Goal: Task Accomplishment & Management: Manage account settings

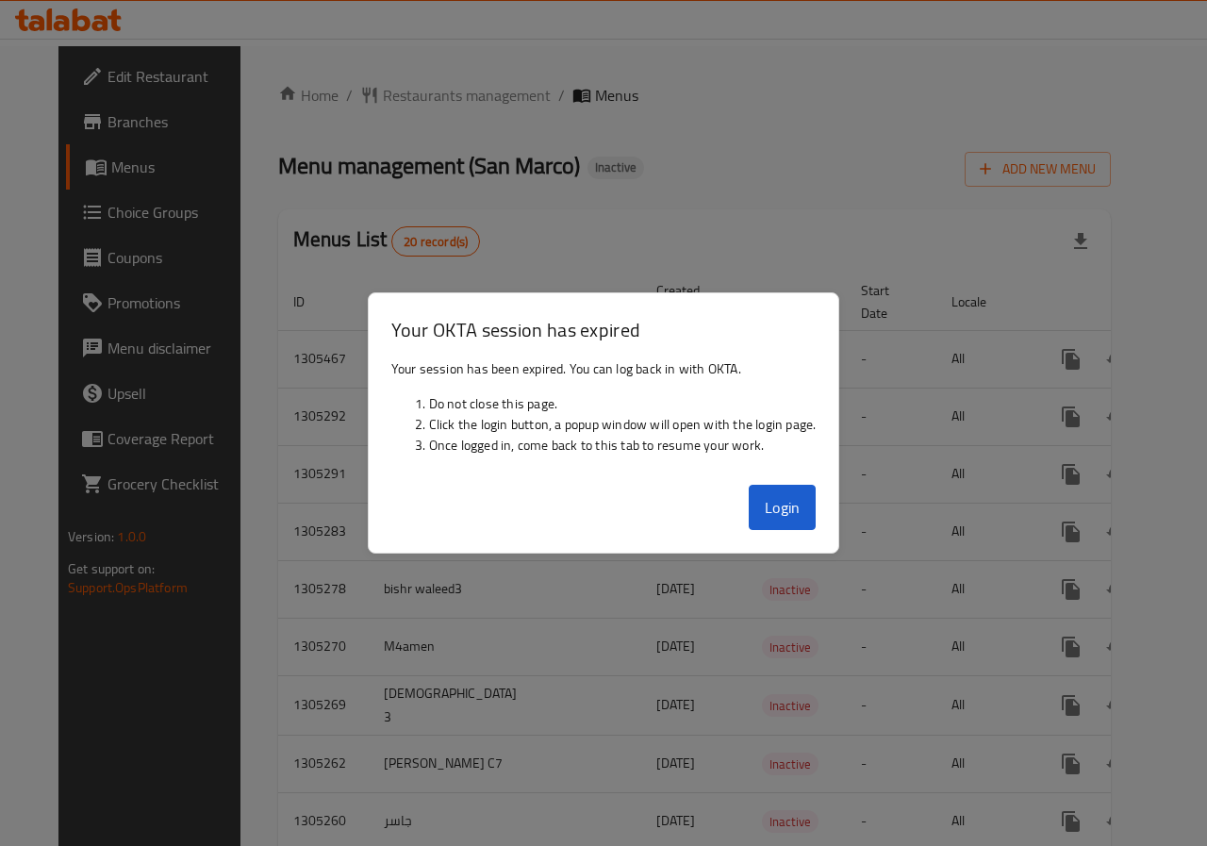
click at [867, 283] on div at bounding box center [603, 423] width 1207 height 846
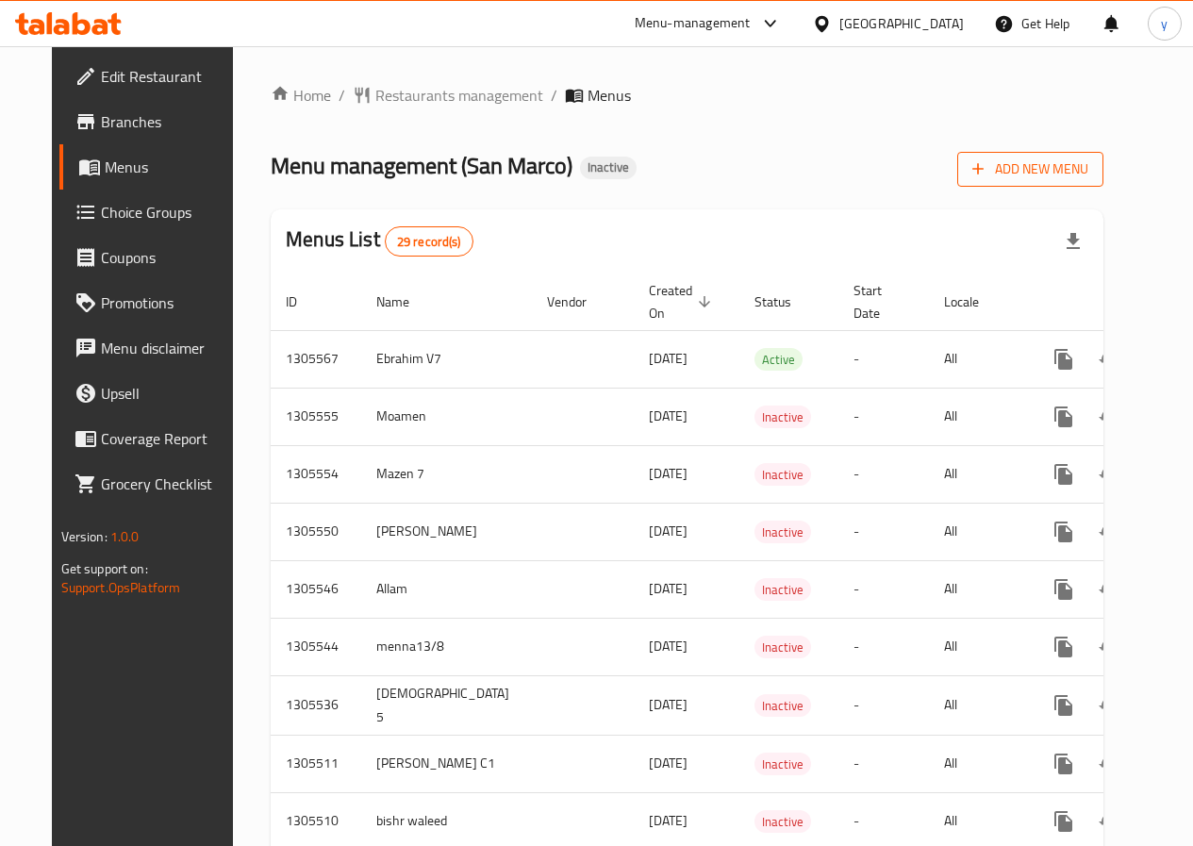
click at [987, 161] on icon "button" at bounding box center [977, 168] width 19 height 19
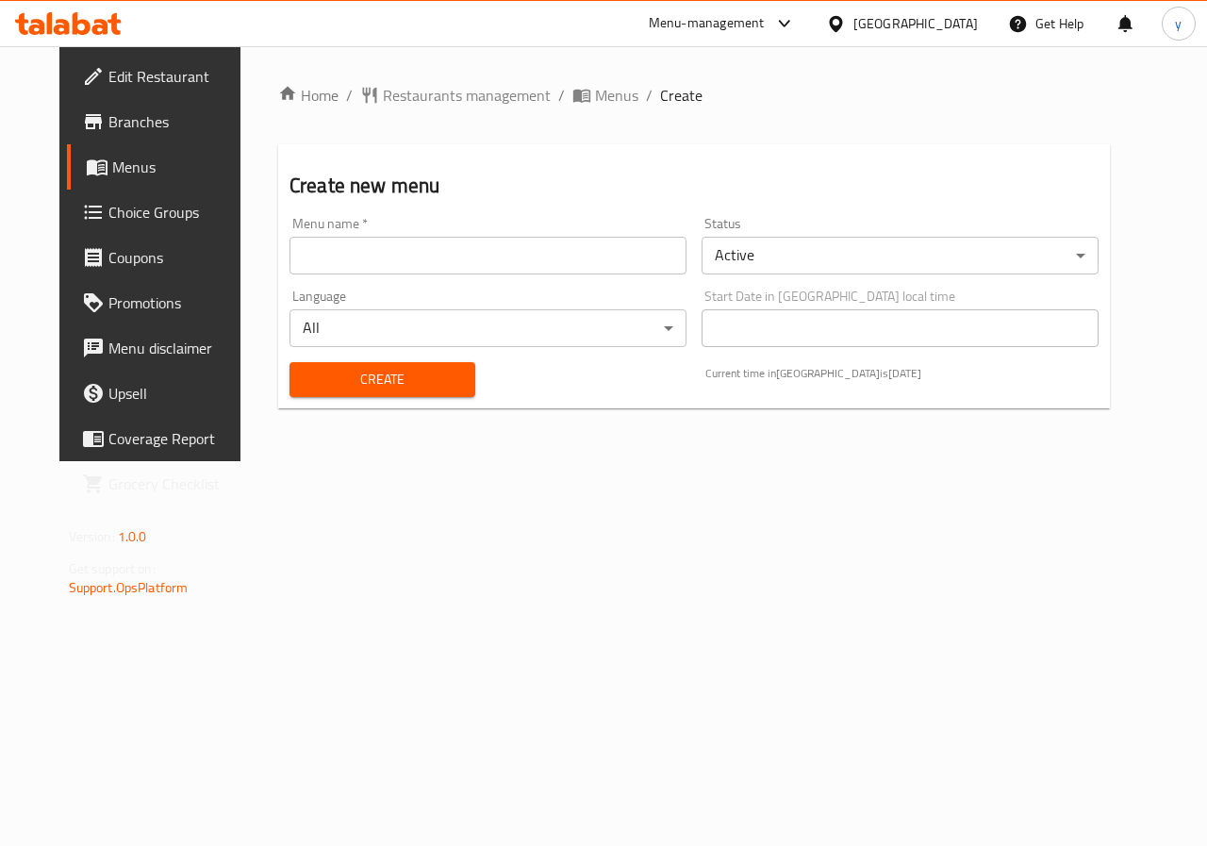
click at [552, 257] on input "text" at bounding box center [487, 256] width 397 height 38
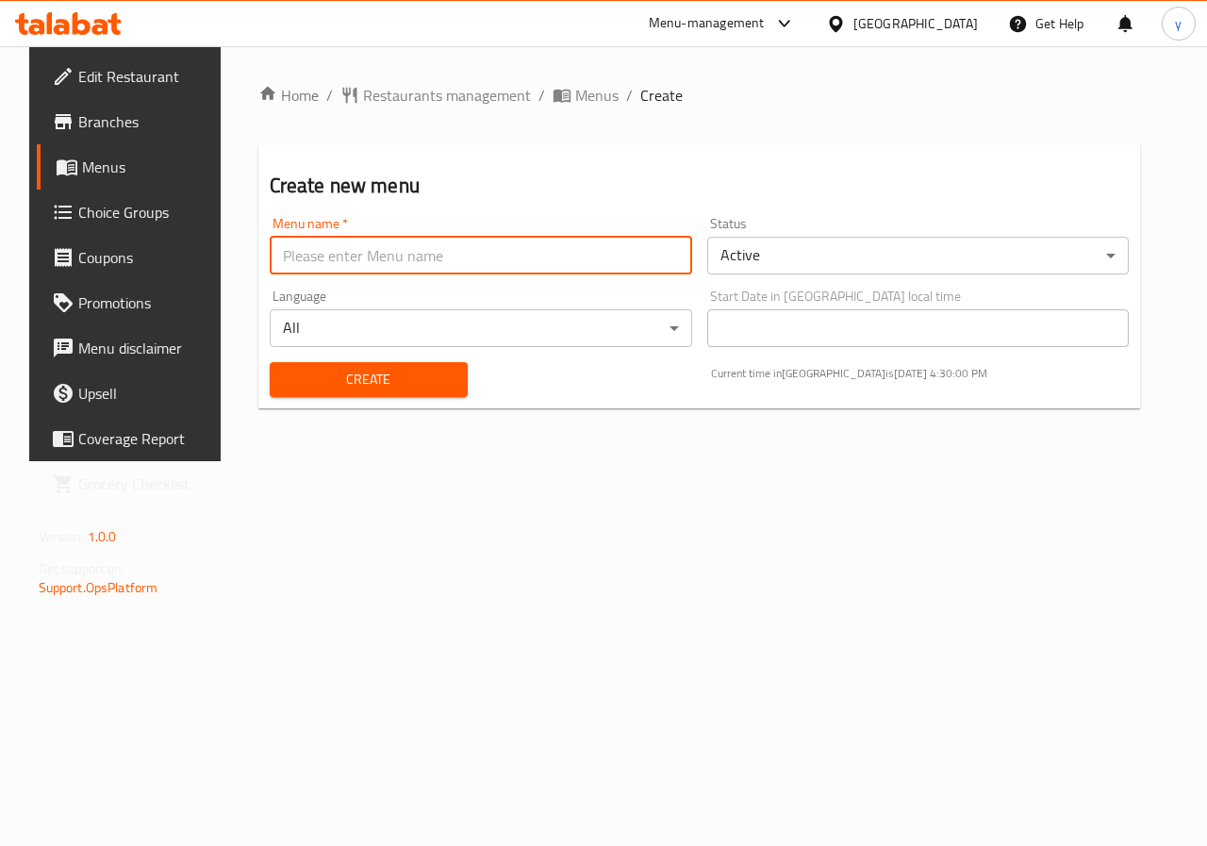
type input "yassen 3"
click at [430, 366] on button "Create" at bounding box center [369, 379] width 198 height 35
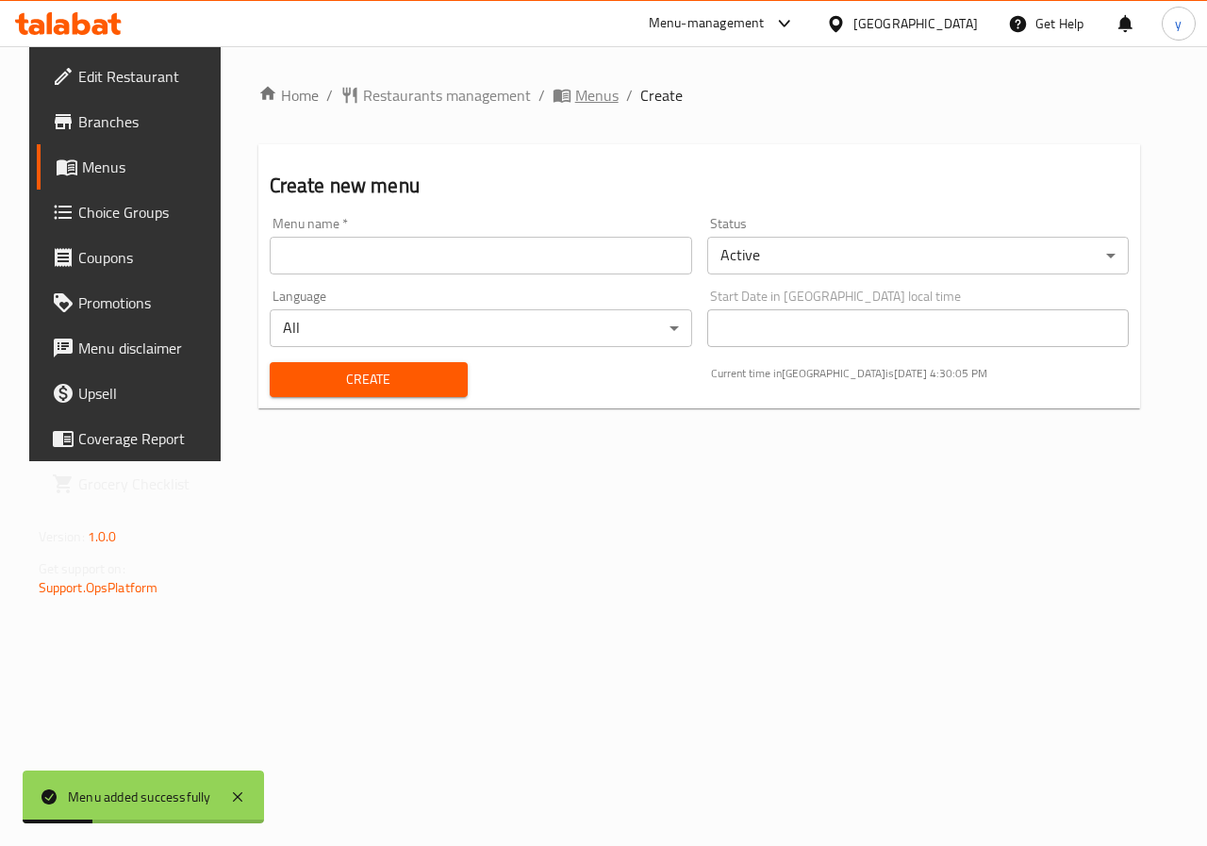
click at [575, 105] on span "Menus" at bounding box center [596, 95] width 43 height 23
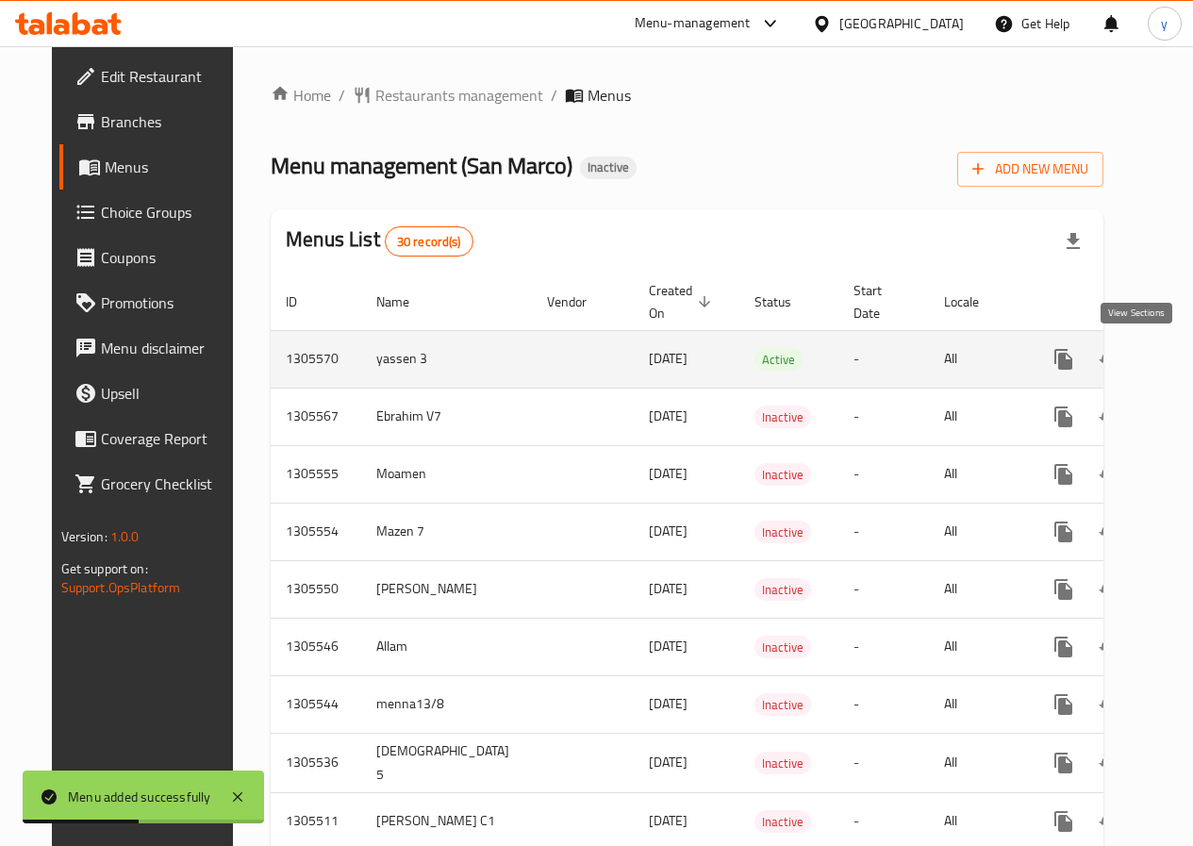
click at [1188, 365] on icon "enhanced table" at bounding box center [1199, 359] width 23 height 23
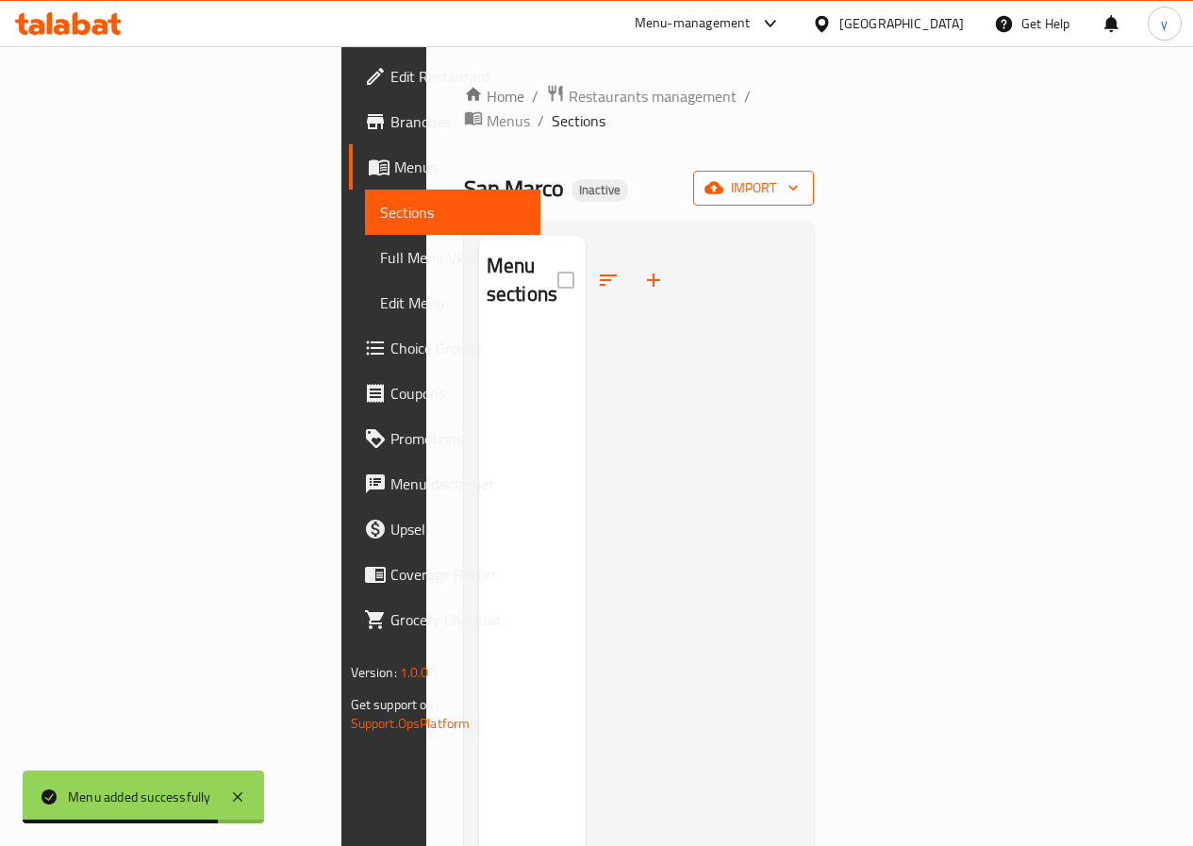
click at [802, 178] on icon "button" at bounding box center [792, 187] width 19 height 19
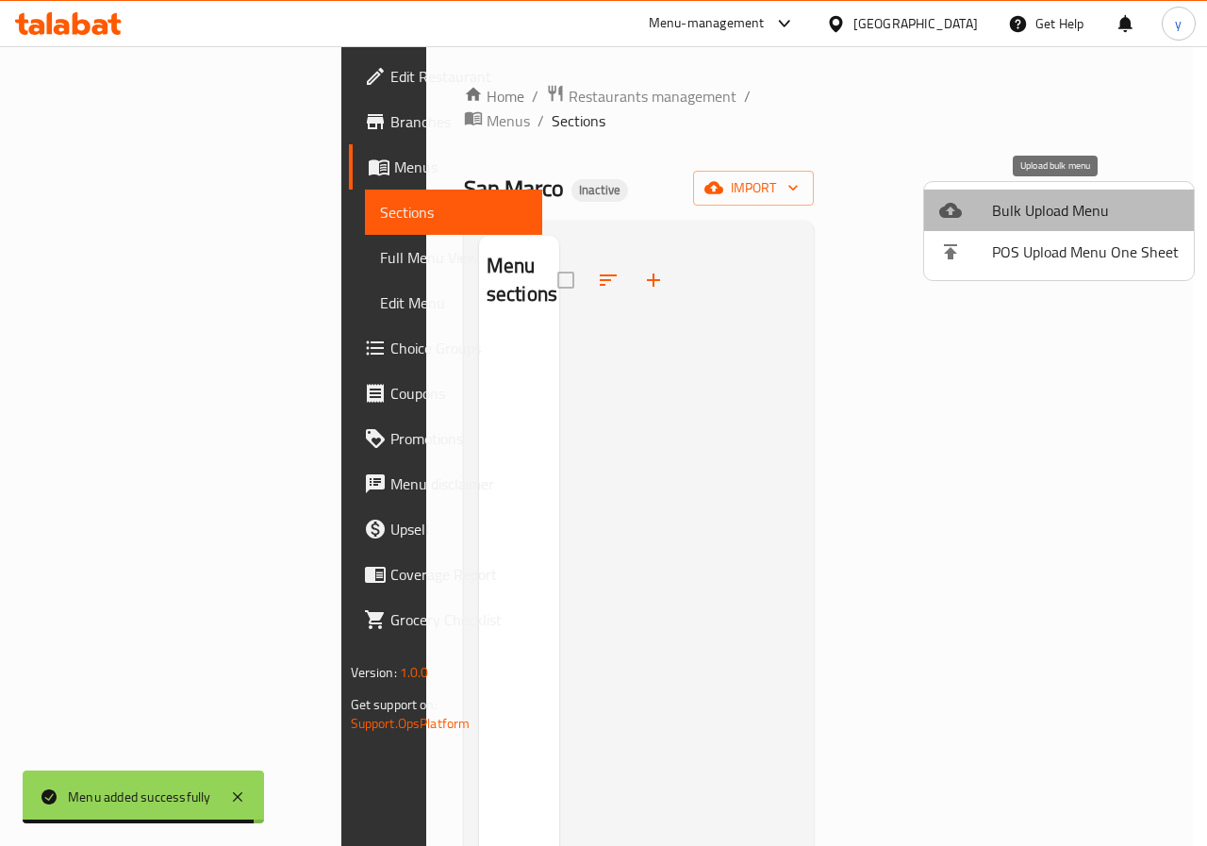
click at [1064, 208] on span "Bulk Upload Menu" at bounding box center [1085, 210] width 187 height 23
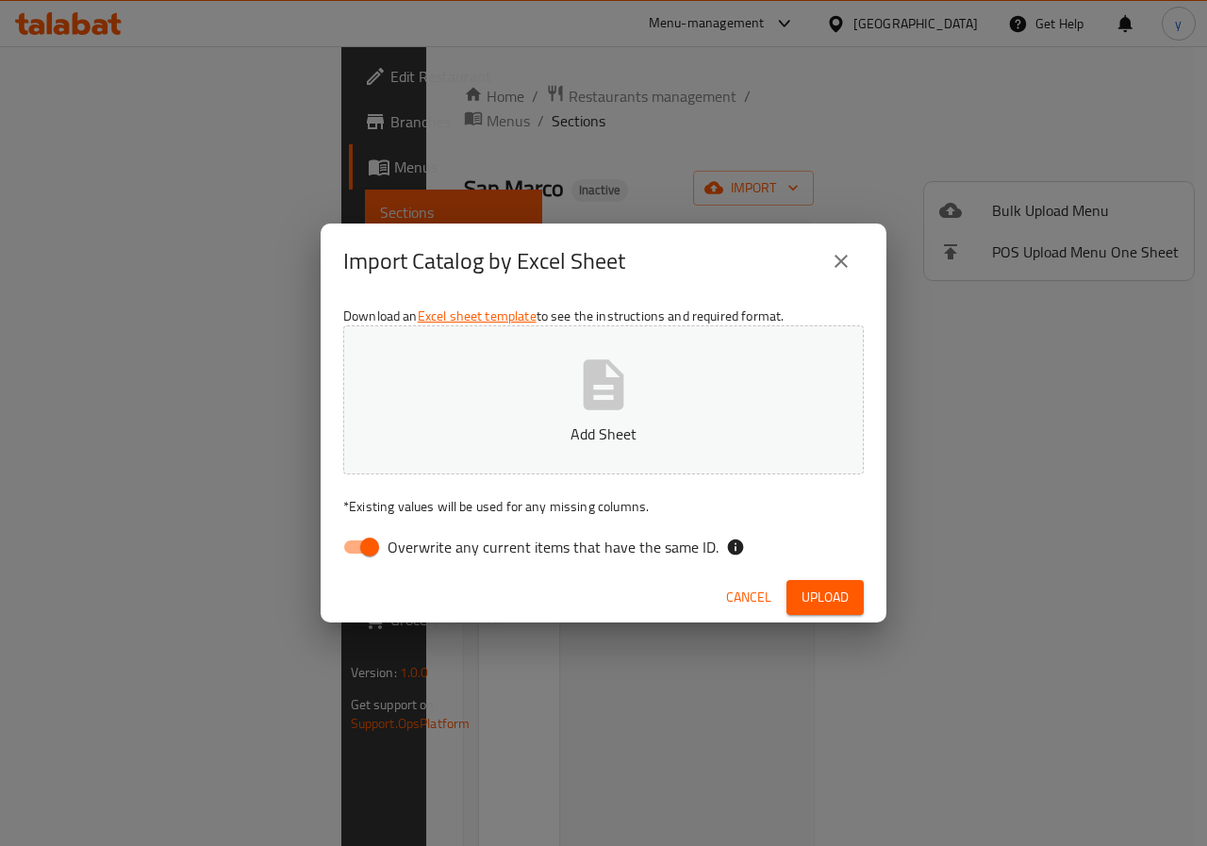
click at [381, 537] on input "Overwrite any current items that have the same ID." at bounding box center [369, 547] width 107 height 36
checkbox input "false"
click at [533, 412] on button "Add Sheet" at bounding box center [603, 399] width 520 height 149
click at [834, 582] on button "Upload" at bounding box center [824, 597] width 77 height 35
click at [829, 596] on span "Upload" at bounding box center [824, 597] width 47 height 24
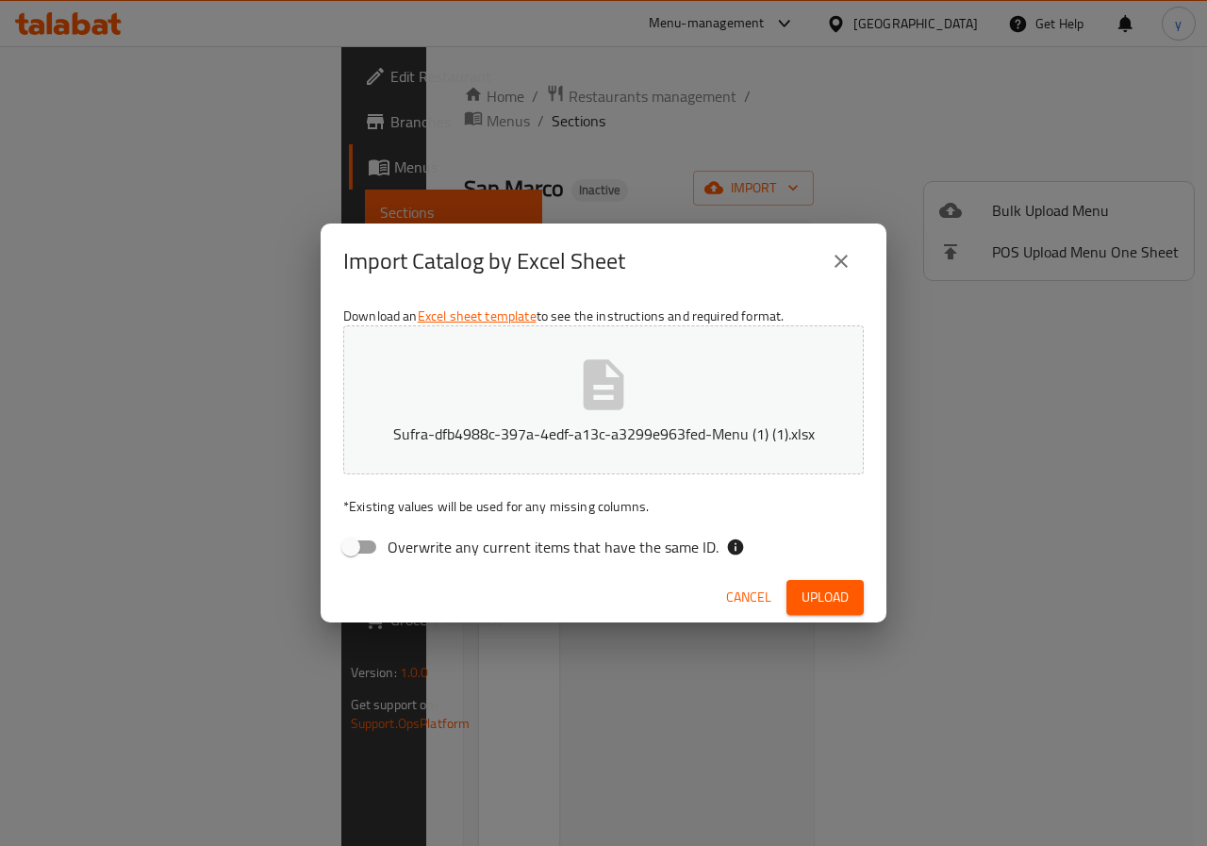
click at [818, 592] on span "Upload" at bounding box center [824, 597] width 47 height 24
click at [836, 264] on icon "close" at bounding box center [841, 261] width 23 height 23
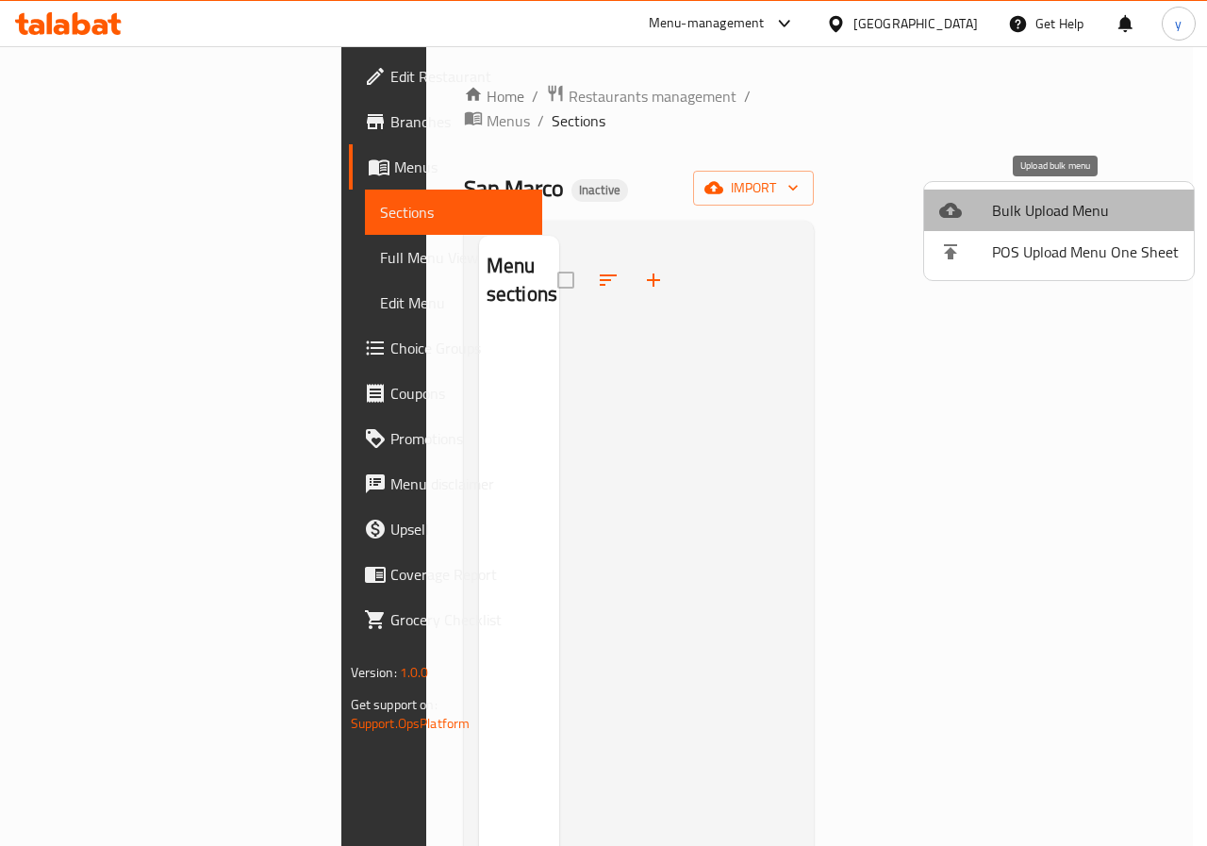
click at [1072, 201] on span "Bulk Upload Menu" at bounding box center [1085, 210] width 187 height 23
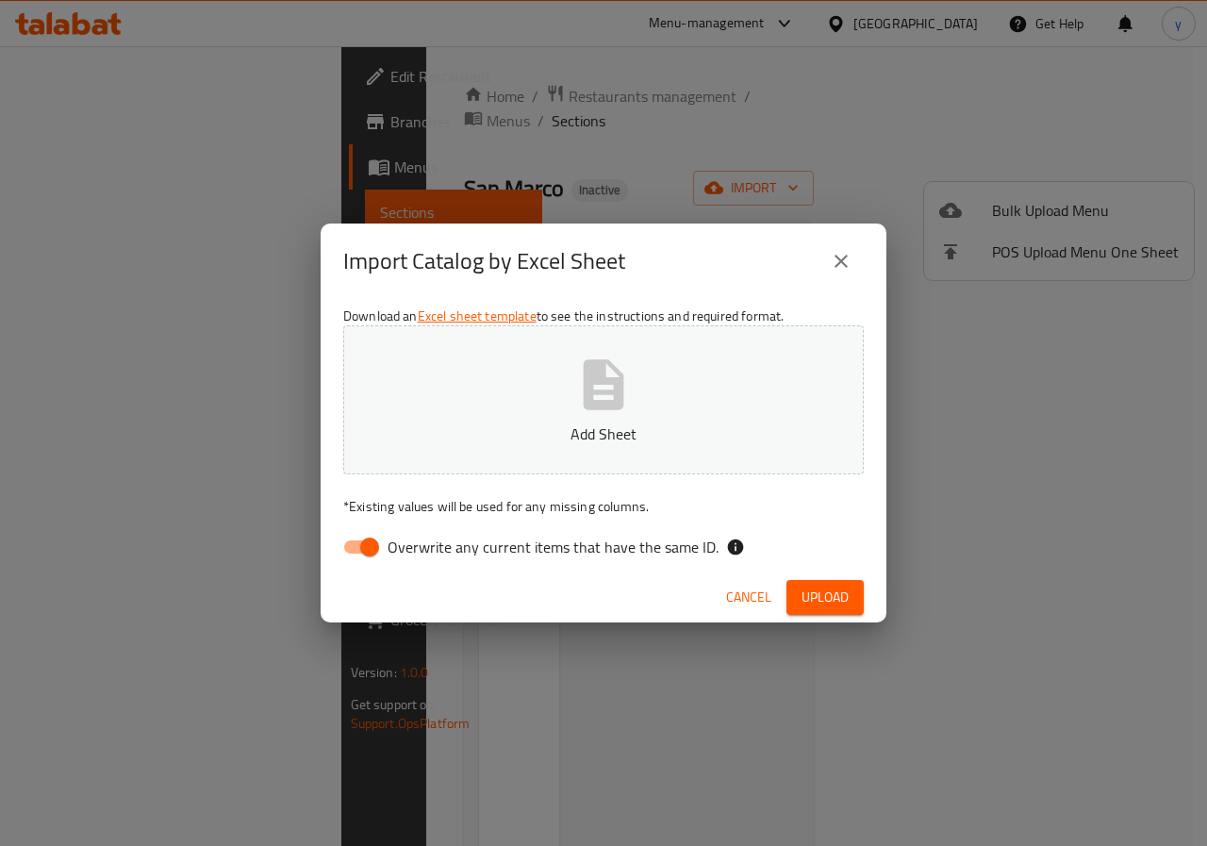
click at [600, 386] on icon "button" at bounding box center [603, 385] width 60 height 60
click at [373, 557] on input "Overwrite any current items that have the same ID." at bounding box center [369, 547] width 107 height 36
checkbox input "false"
click at [812, 599] on span "Upload" at bounding box center [824, 597] width 47 height 24
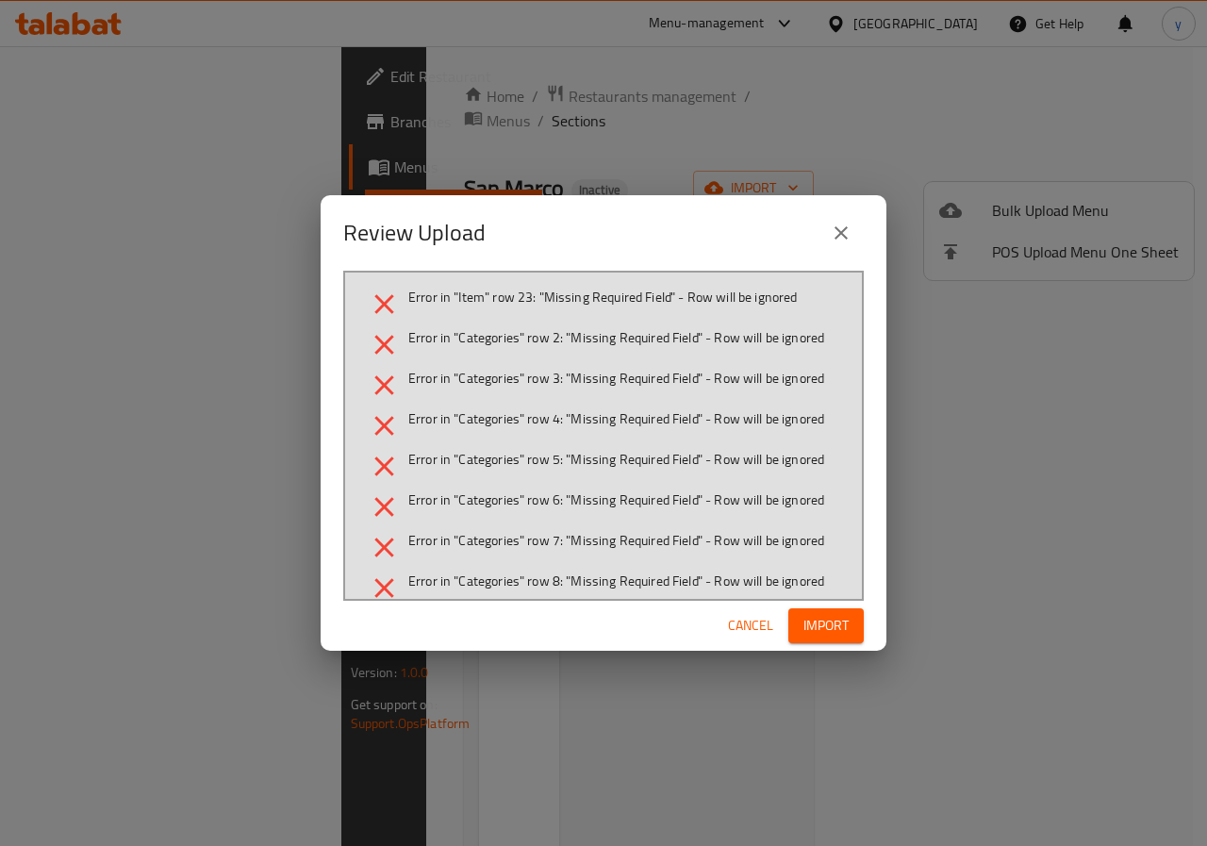
click at [849, 230] on icon "close" at bounding box center [841, 233] width 23 height 23
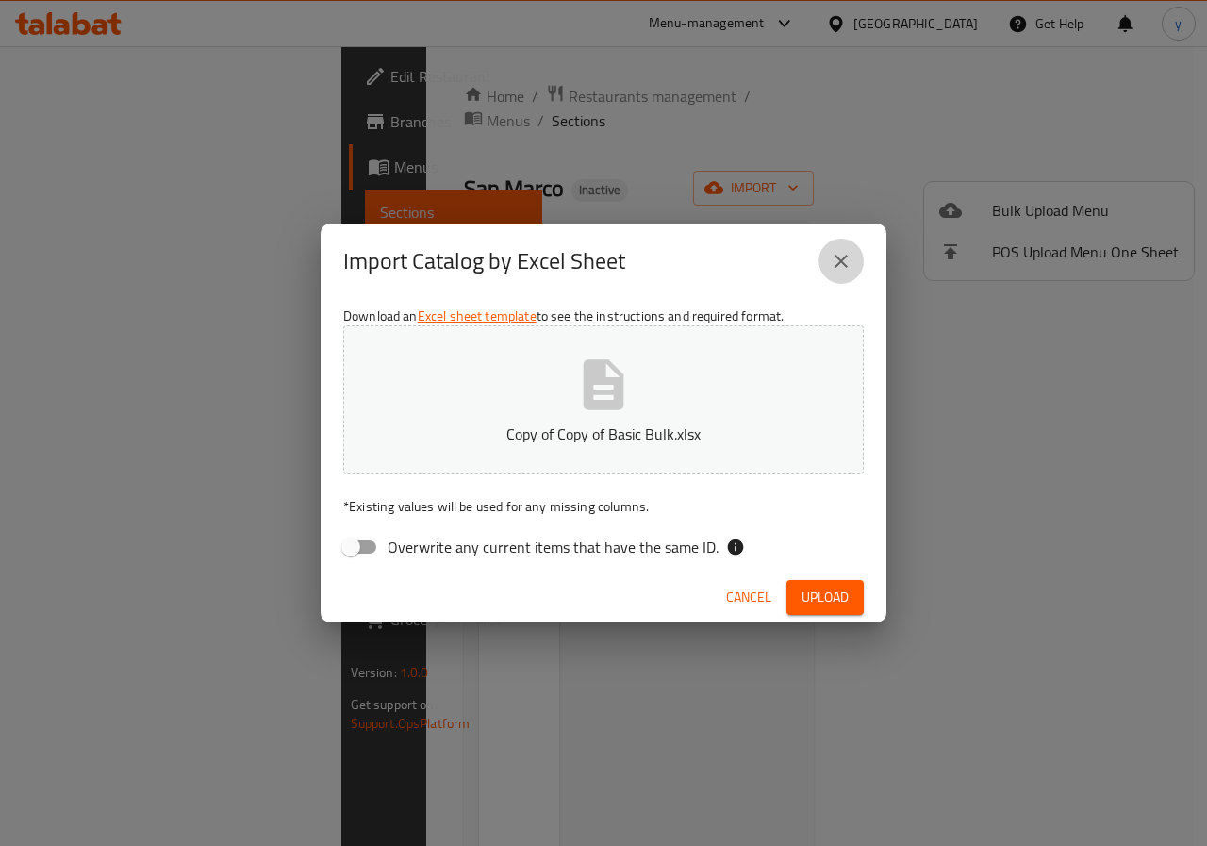
click at [833, 264] on icon "close" at bounding box center [841, 261] width 23 height 23
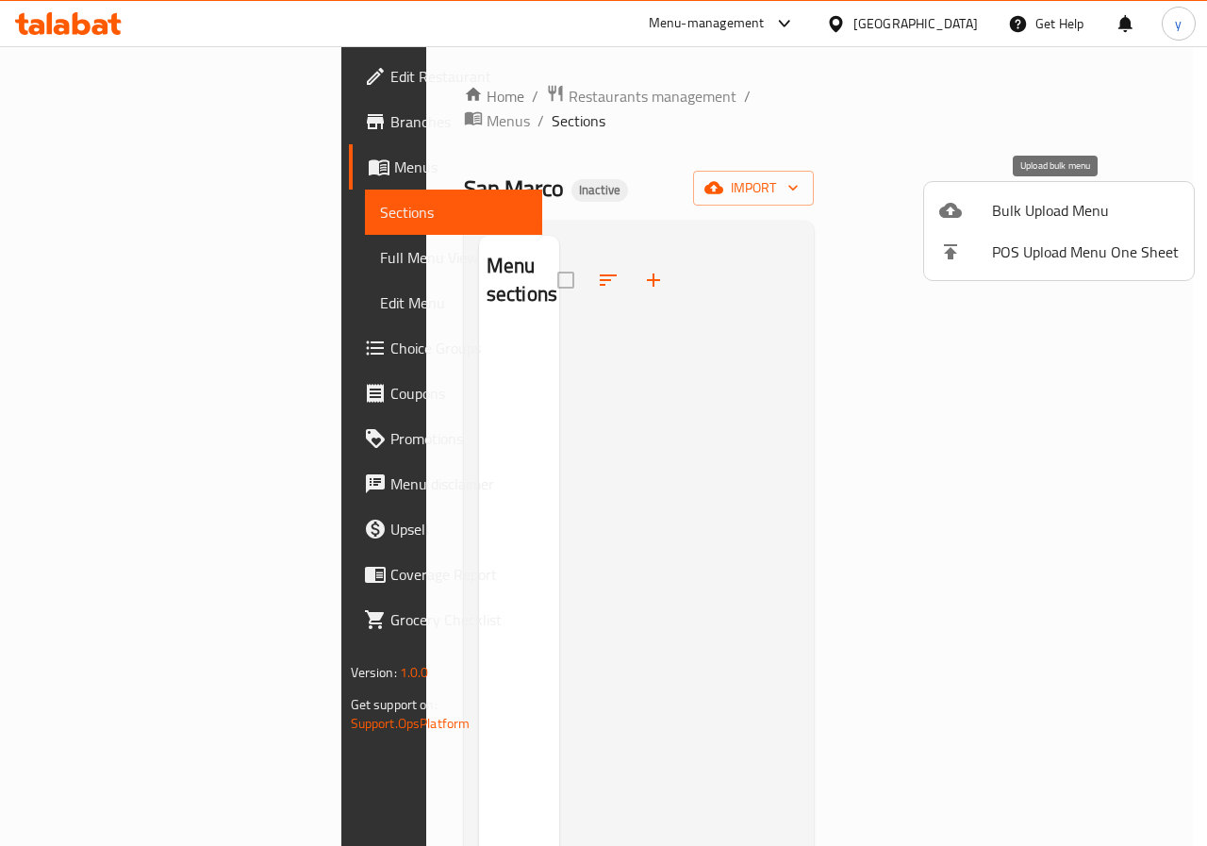
click at [970, 196] on li "Bulk Upload Menu" at bounding box center [1059, 210] width 270 height 41
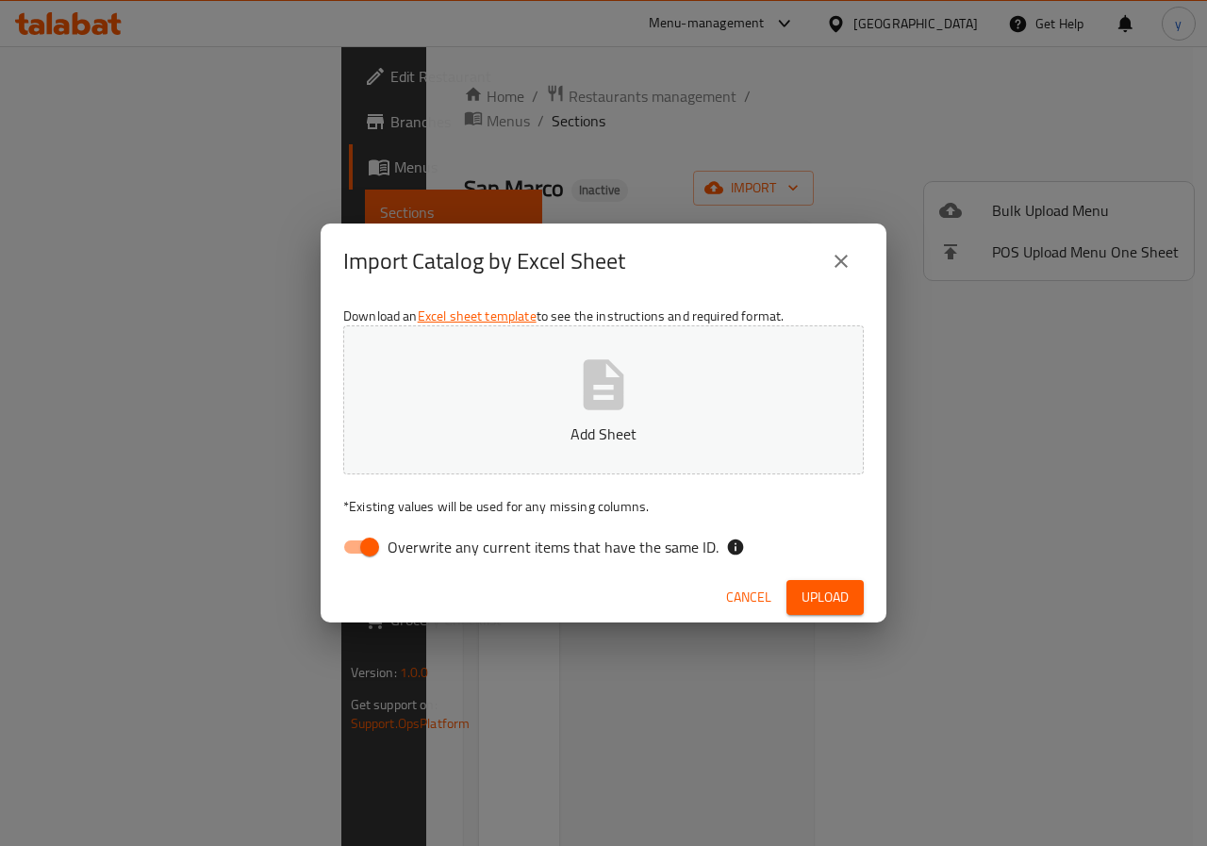
click at [350, 552] on input "Overwrite any current items that have the same ID." at bounding box center [369, 547] width 107 height 36
checkbox input "false"
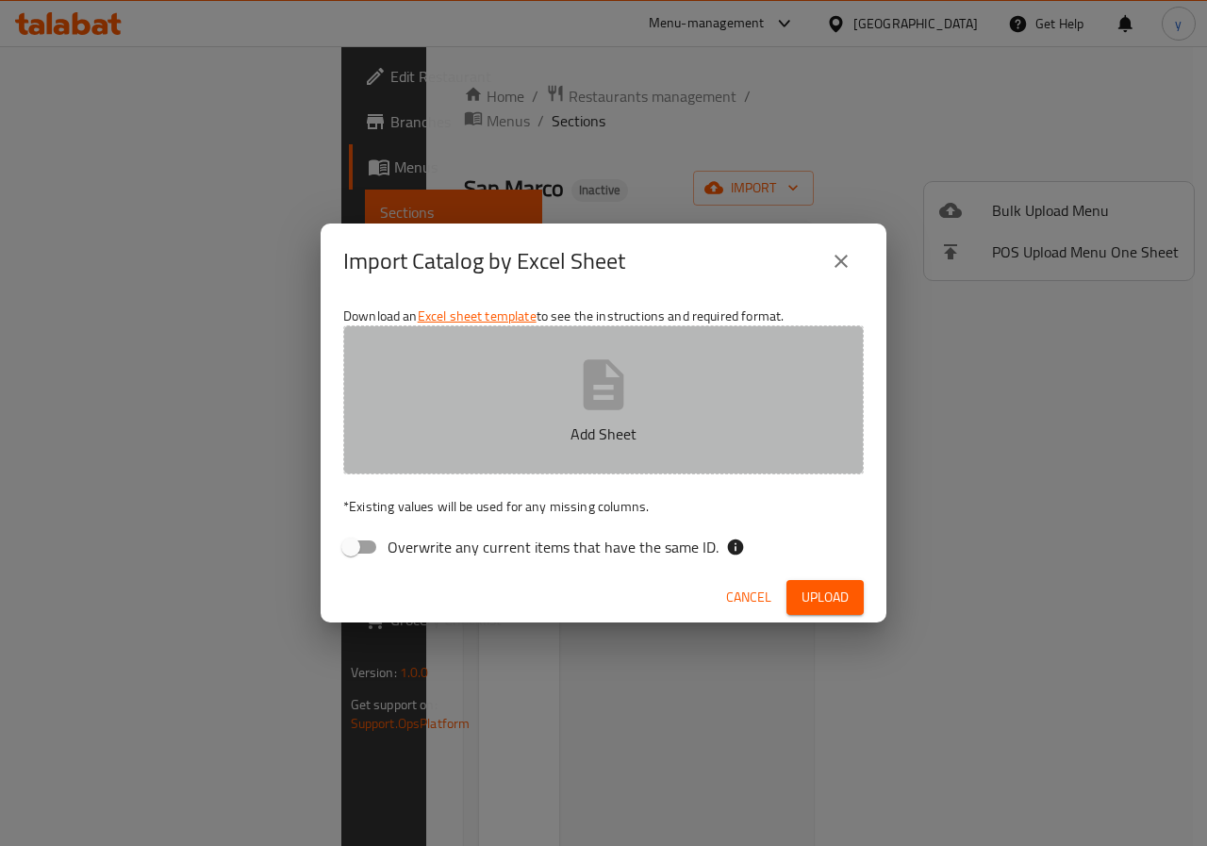
click at [696, 372] on button "Add Sheet" at bounding box center [603, 399] width 520 height 149
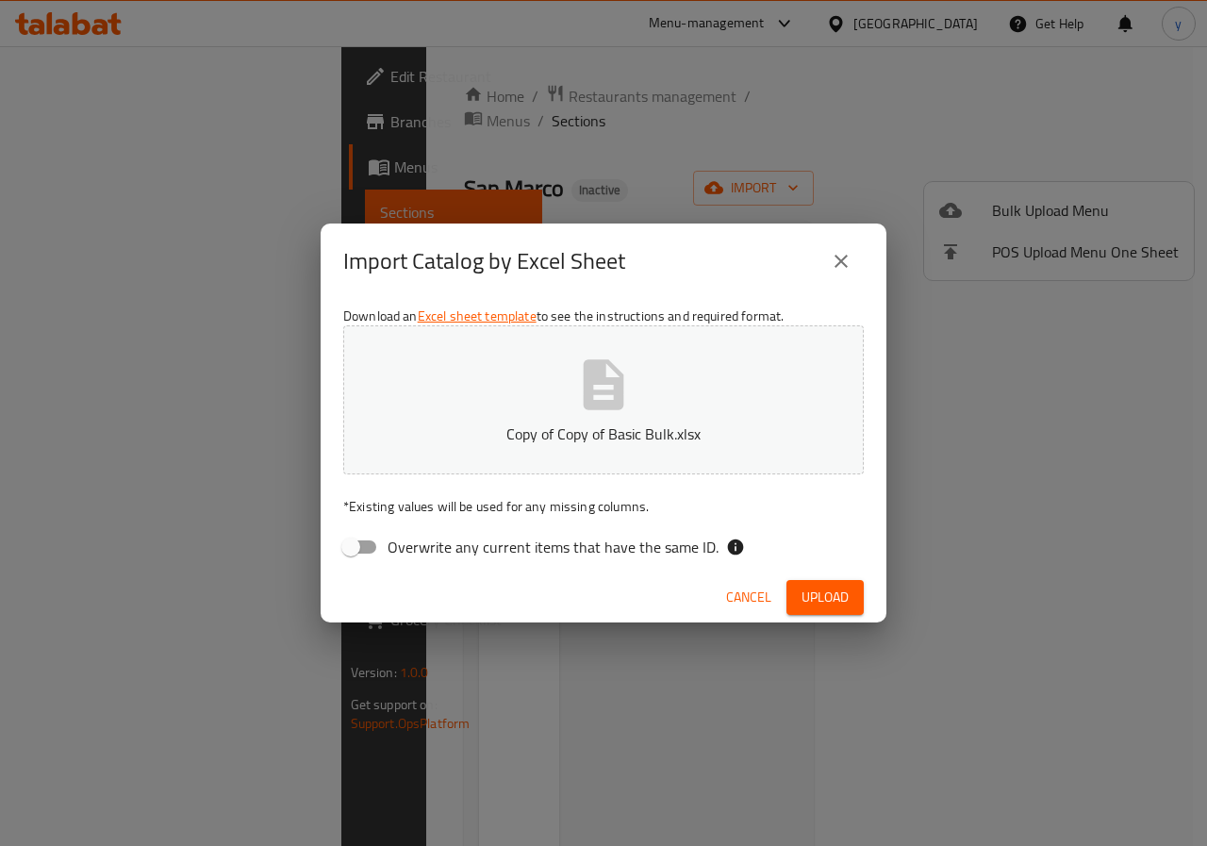
click at [833, 605] on span "Upload" at bounding box center [824, 597] width 47 height 24
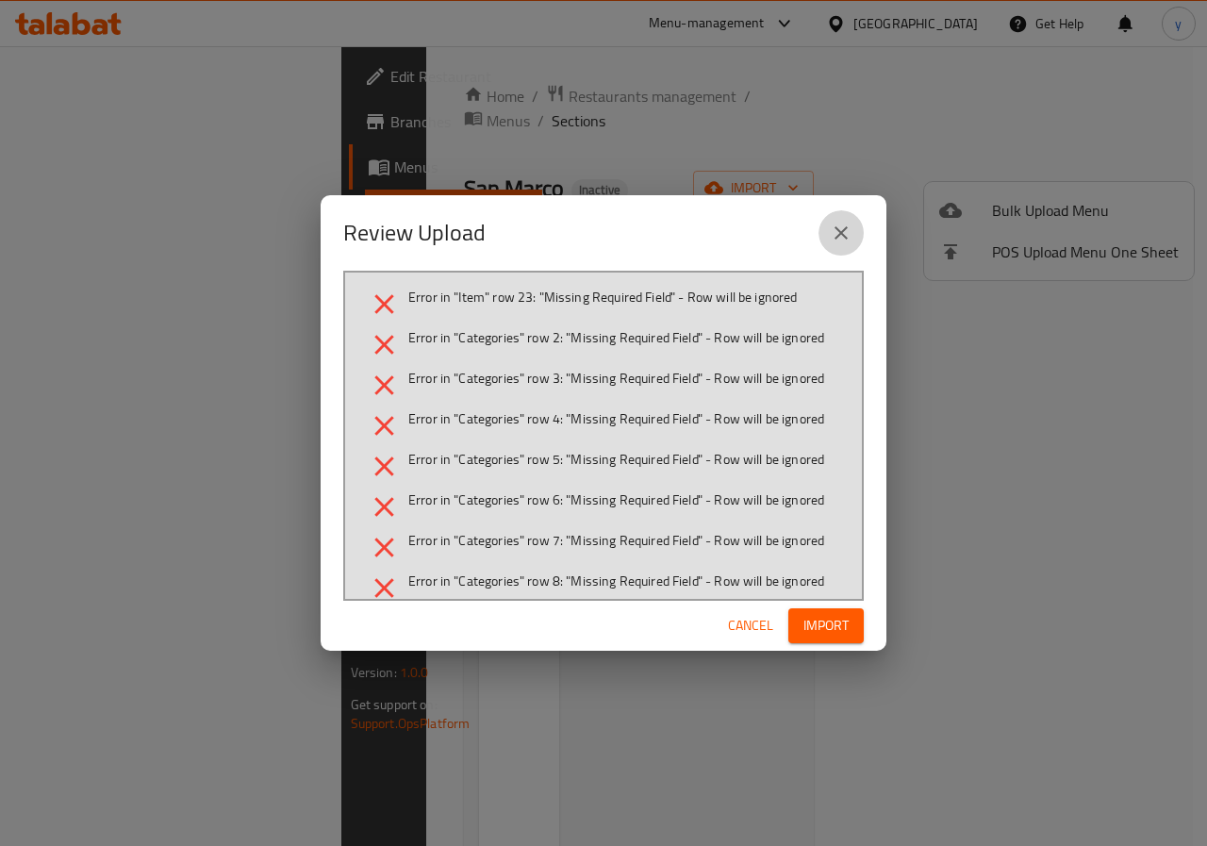
click at [846, 227] on icon "close" at bounding box center [840, 232] width 13 height 13
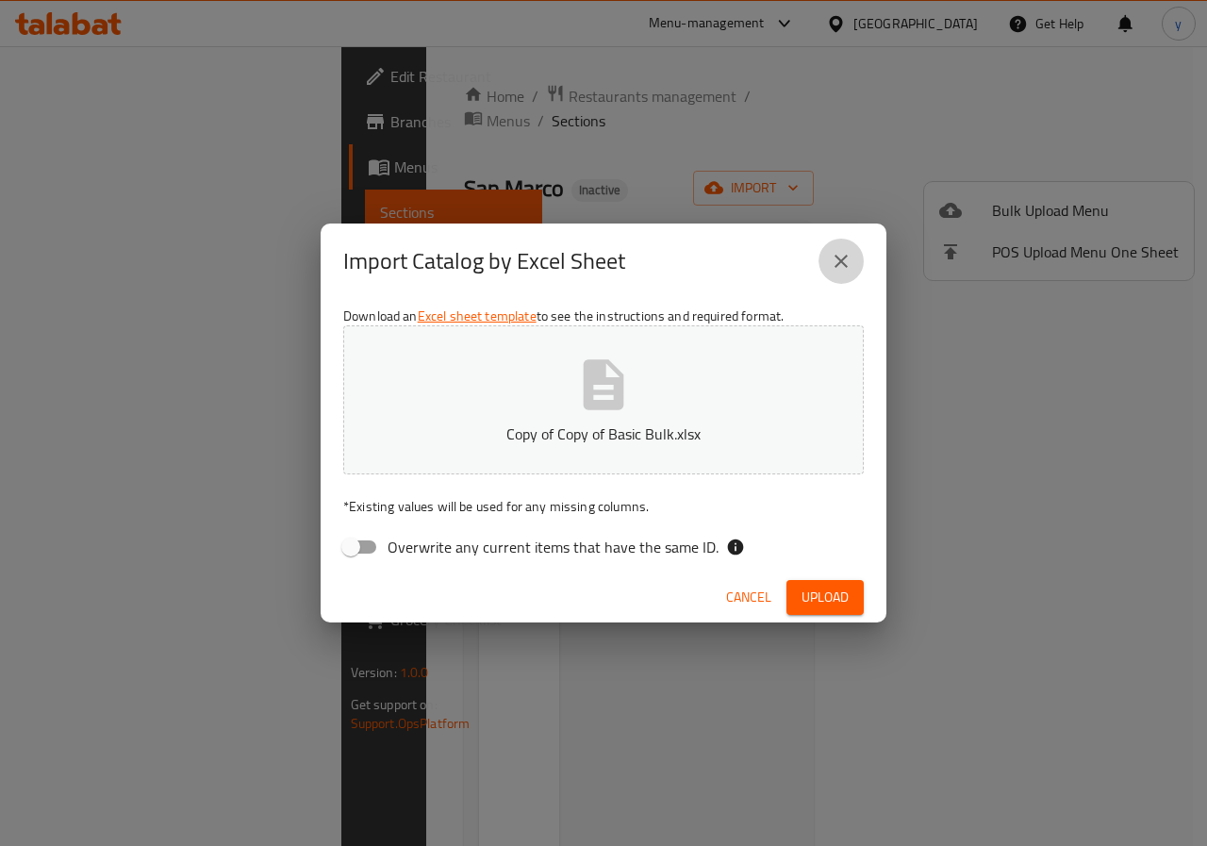
click at [833, 265] on icon "close" at bounding box center [841, 261] width 23 height 23
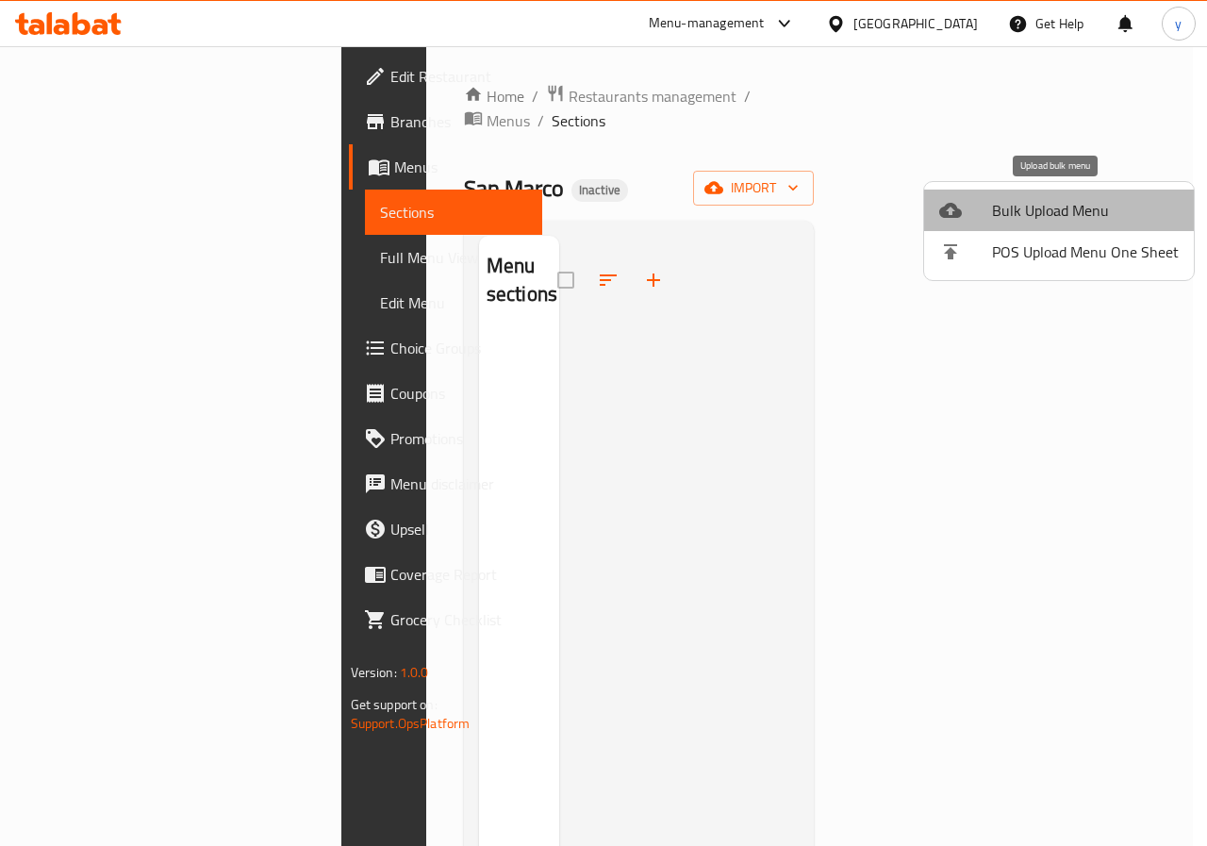
click at [1068, 205] on span "Bulk Upload Menu" at bounding box center [1085, 210] width 187 height 23
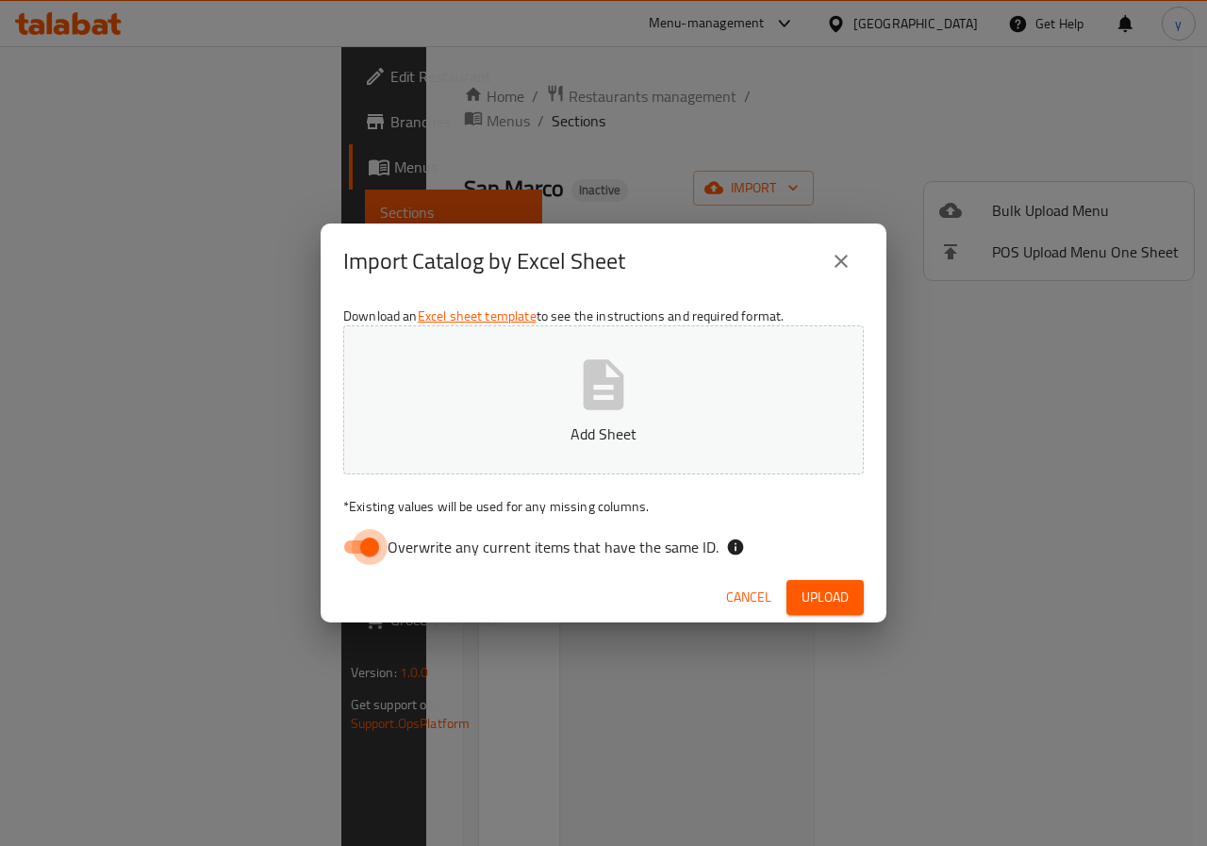
click at [379, 547] on input "Overwrite any current items that have the same ID." at bounding box center [369, 547] width 107 height 36
checkbox input "false"
click at [467, 440] on p "Add Sheet" at bounding box center [603, 433] width 462 height 23
click at [841, 594] on span "Upload" at bounding box center [824, 597] width 47 height 24
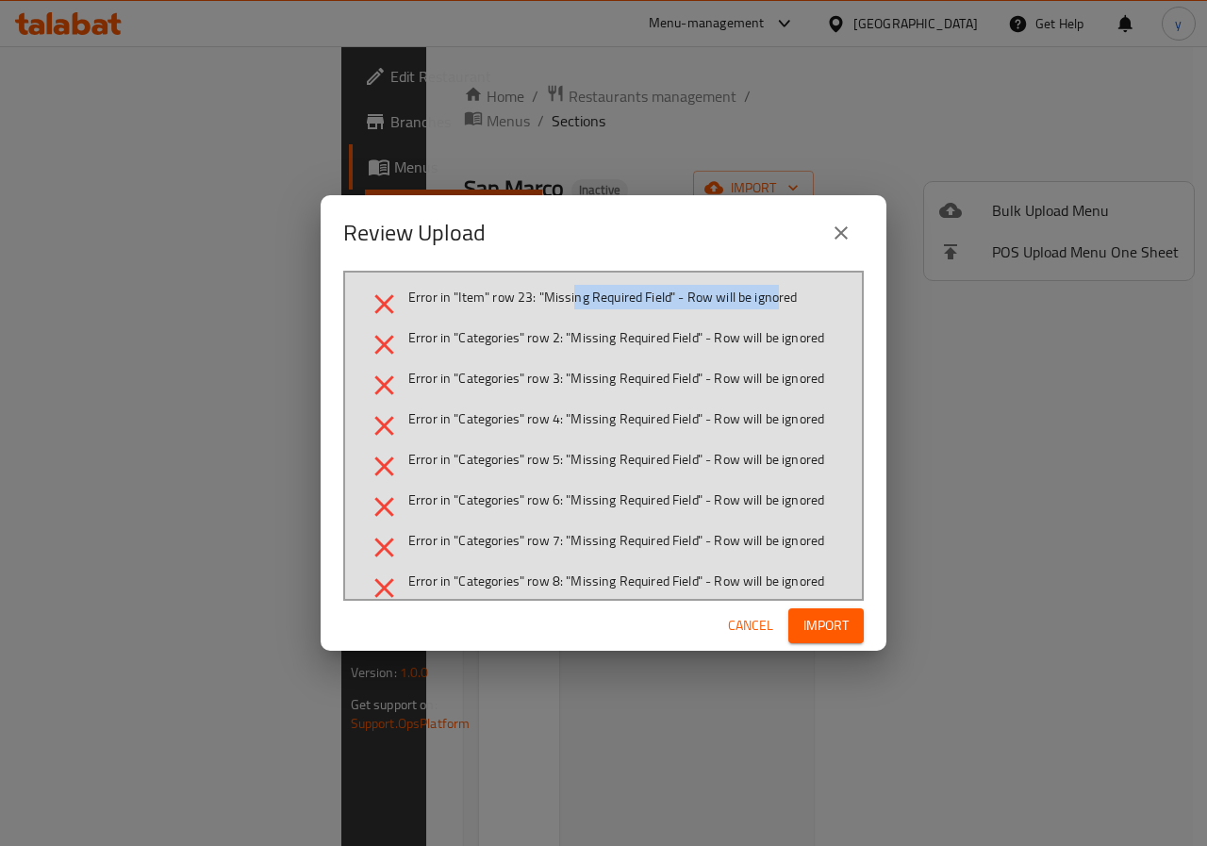
drag, startPoint x: 572, startPoint y: 303, endPoint x: 780, endPoint y: 286, distance: 208.1
click at [780, 288] on span "Error in "Item" row 23: "Missing Required Field" - Row will be ignored" at bounding box center [602, 297] width 389 height 19
click at [780, 289] on span "Error in "Item" row 23: "Missing Required Field" - Row will be ignored" at bounding box center [602, 297] width 389 height 19
click at [515, 343] on span "Error in "Categories" row 2: "Missing Required Field" - Row will be ignored" at bounding box center [616, 337] width 416 height 19
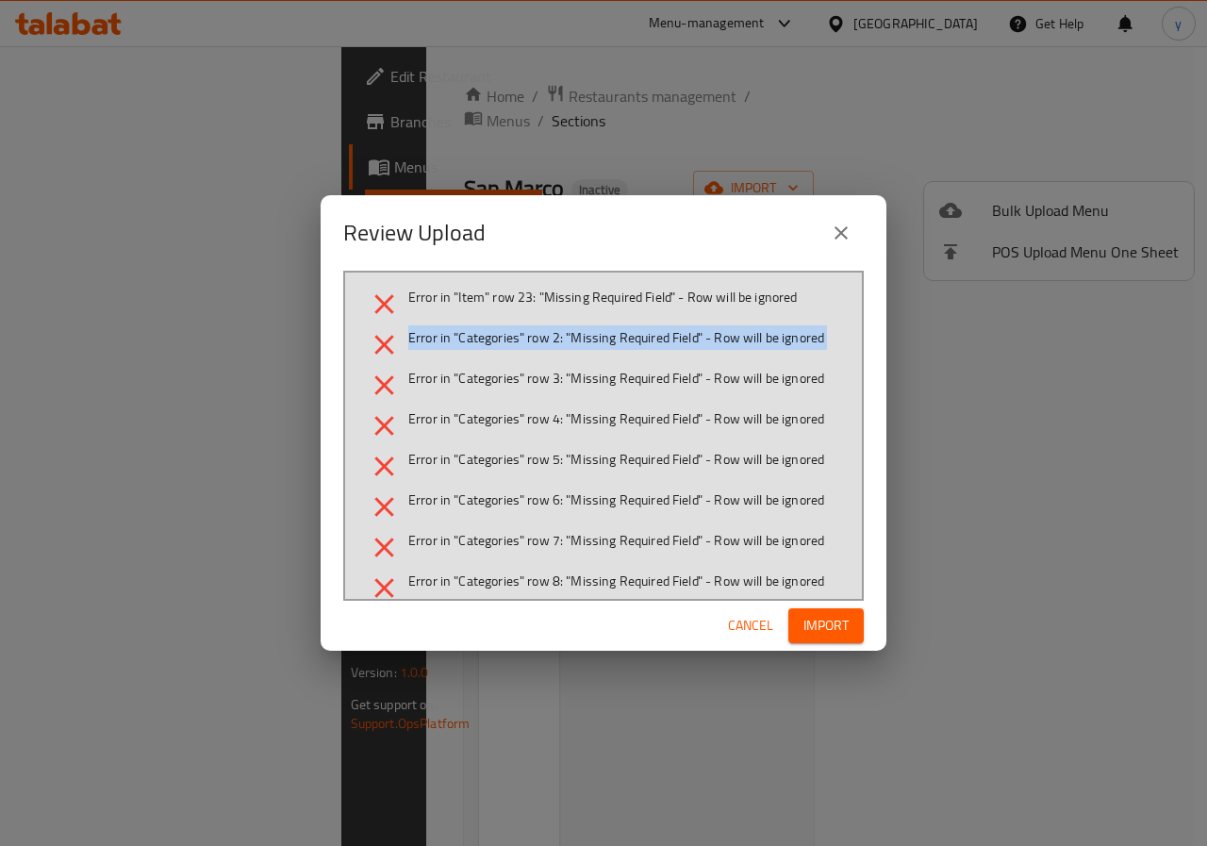
click at [515, 343] on span "Error in "Categories" row 2: "Missing Required Field" - Row will be ignored" at bounding box center [616, 337] width 416 height 19
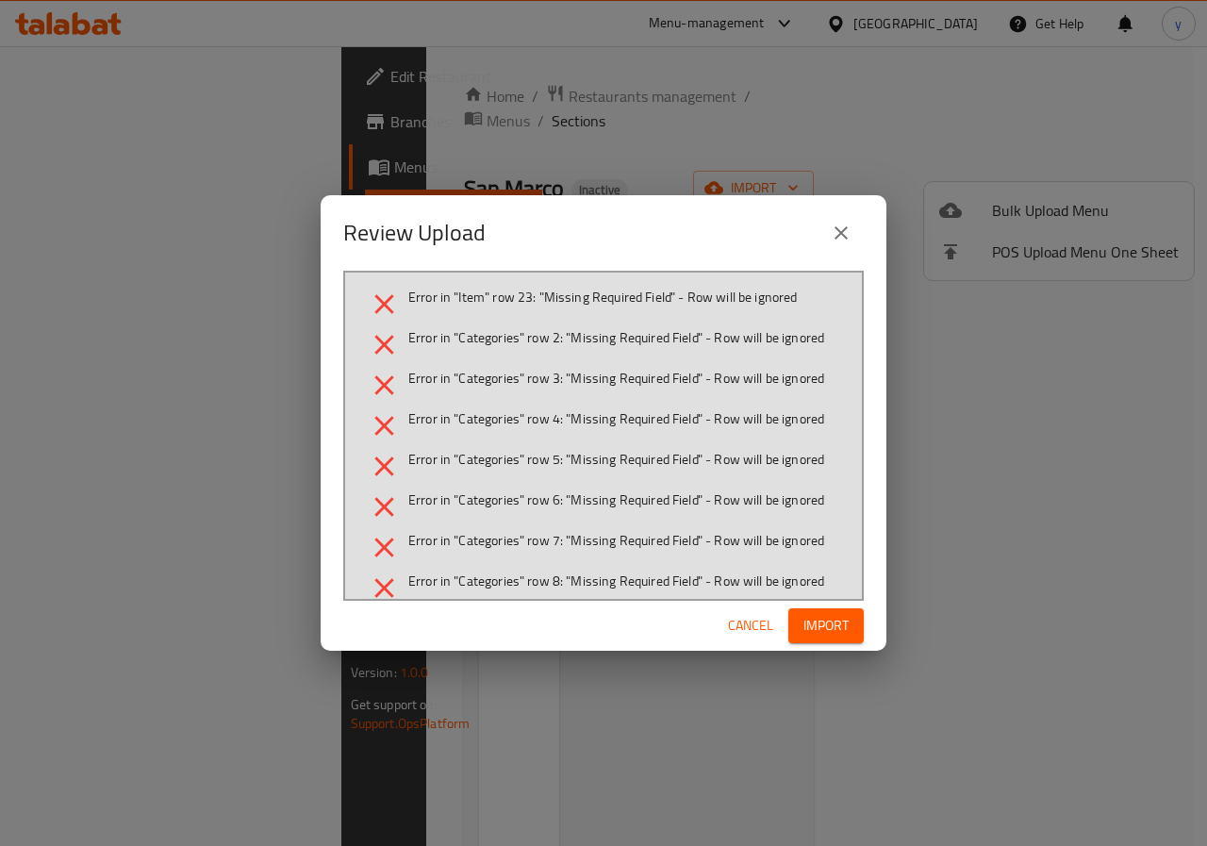
click at [812, 643] on div "Cancel Import" at bounding box center [604, 626] width 566 height 50
click at [812, 642] on button "Import" at bounding box center [825, 625] width 75 height 35
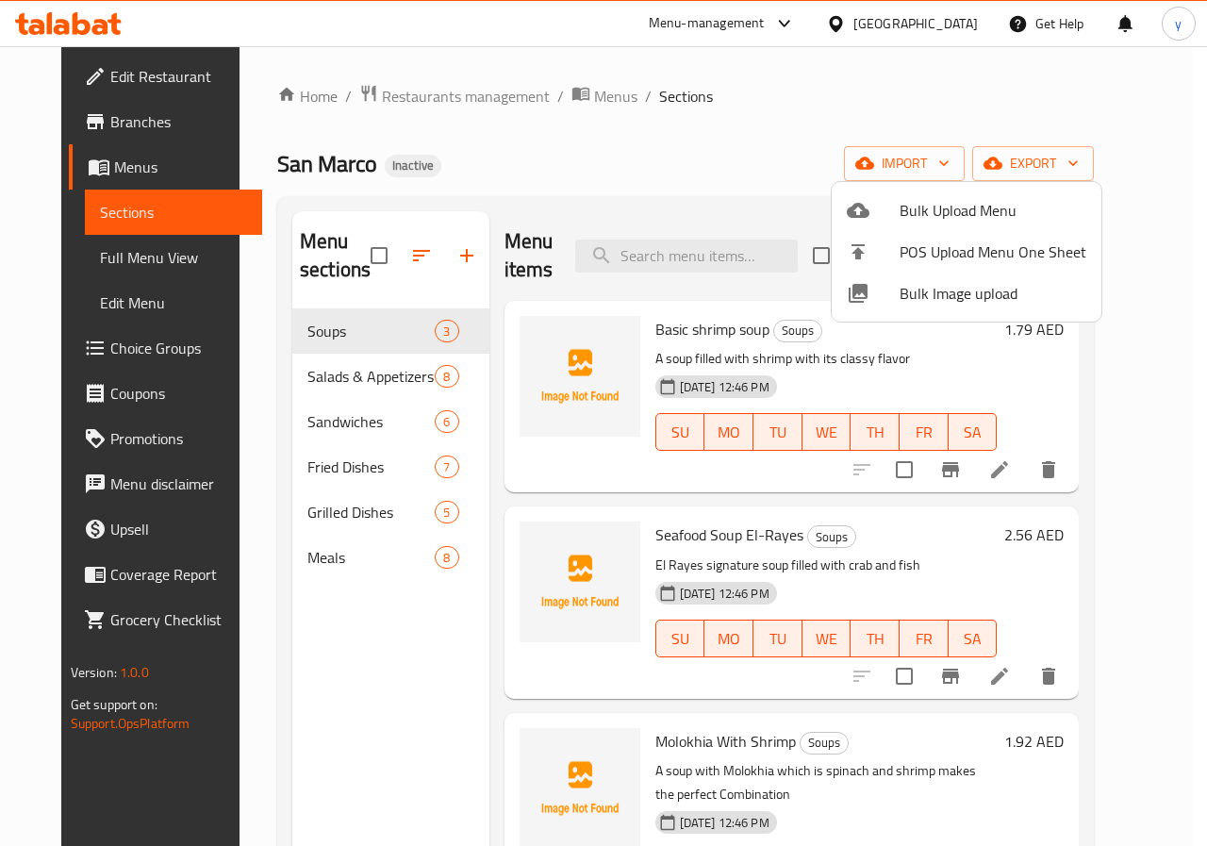
click at [447, 613] on div at bounding box center [603, 423] width 1207 height 846
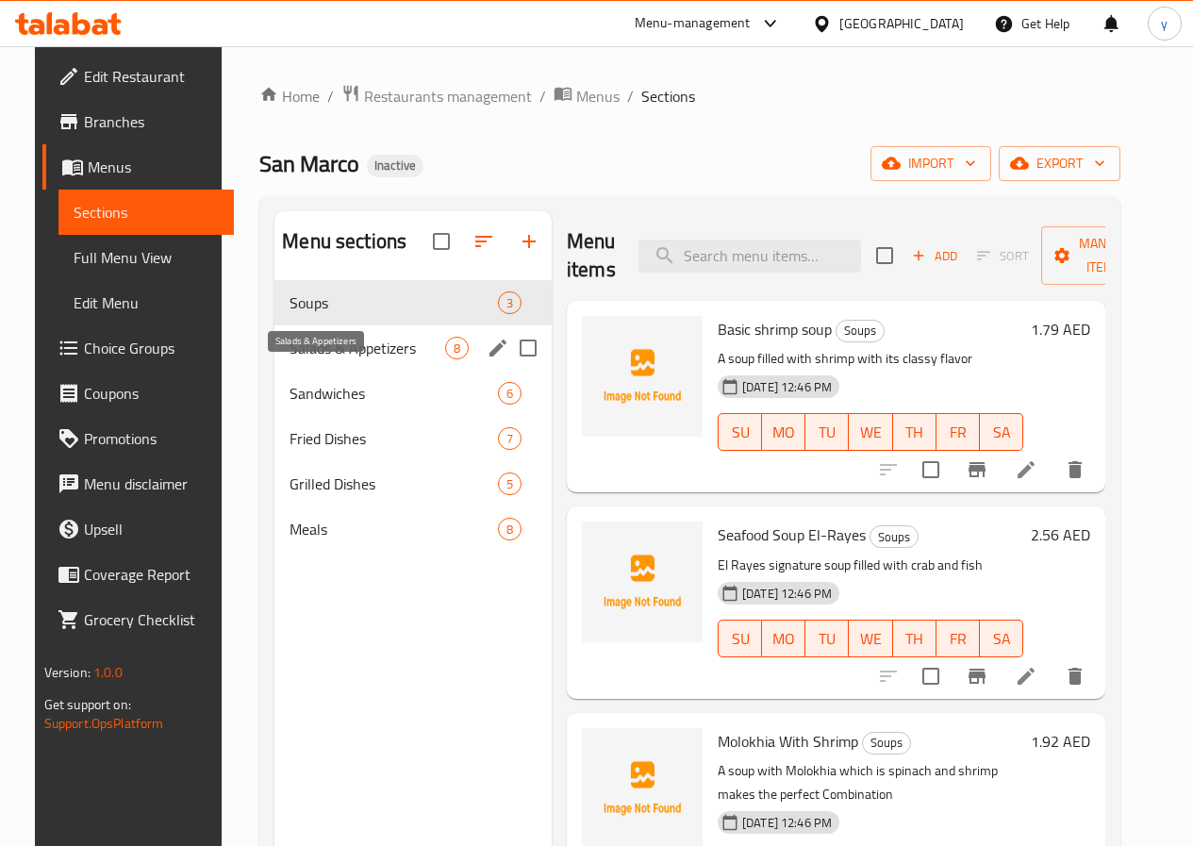
click at [341, 359] on span "Salads & Appetizers" at bounding box center [367, 348] width 156 height 23
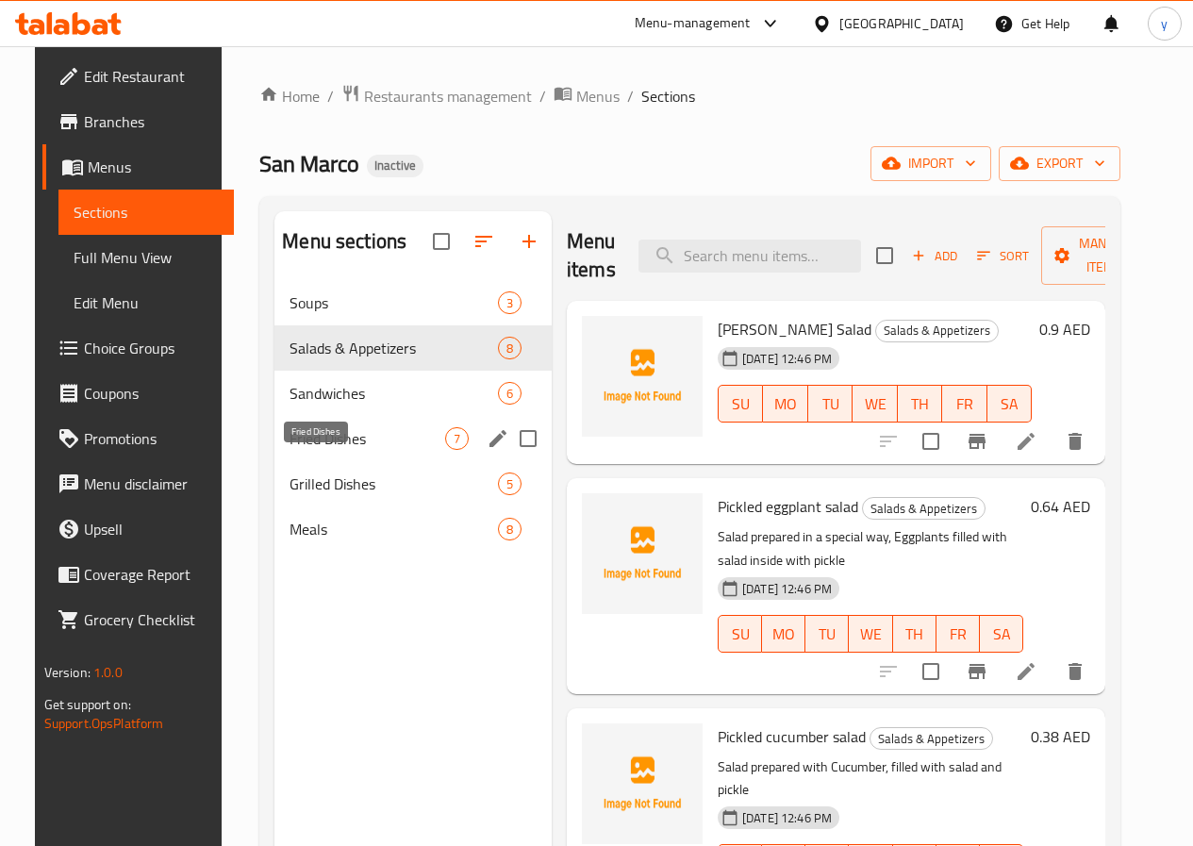
click at [342, 450] on span "Fried Dishes" at bounding box center [367, 438] width 156 height 23
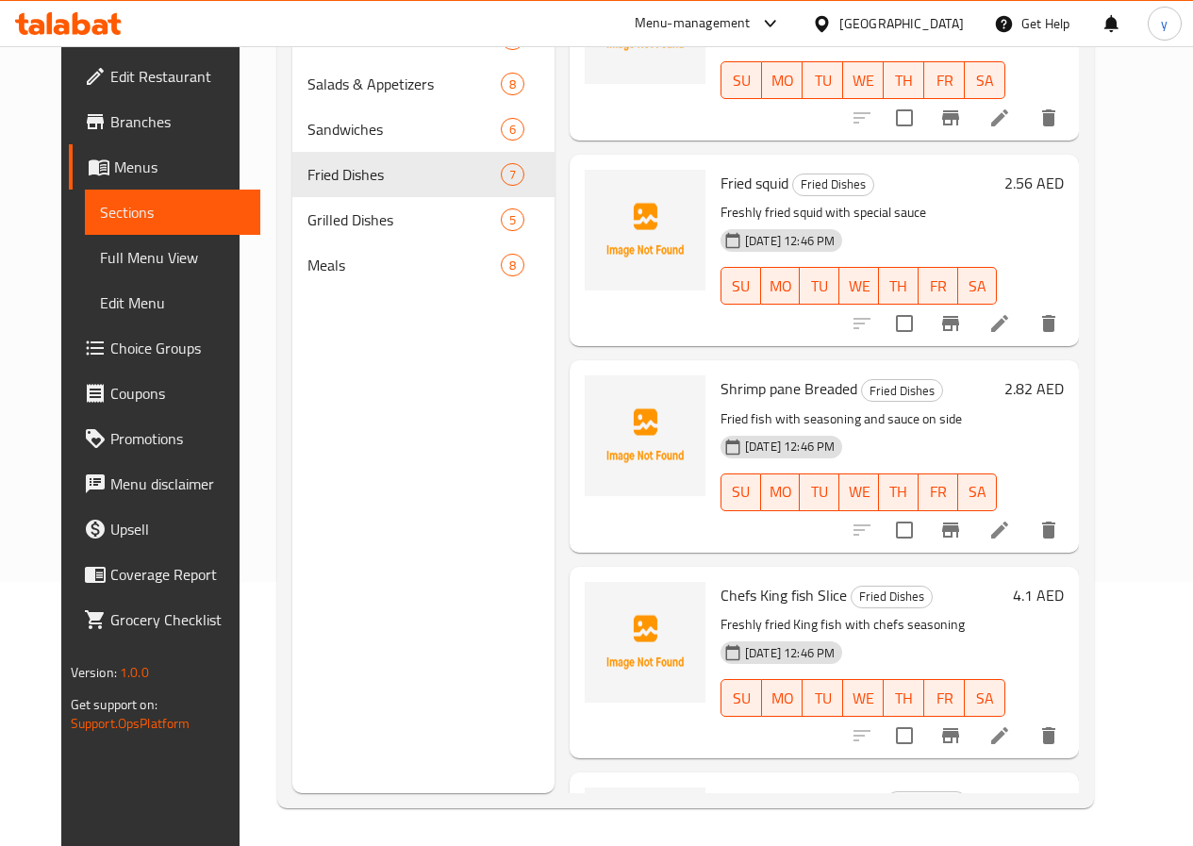
scroll to position [106, 0]
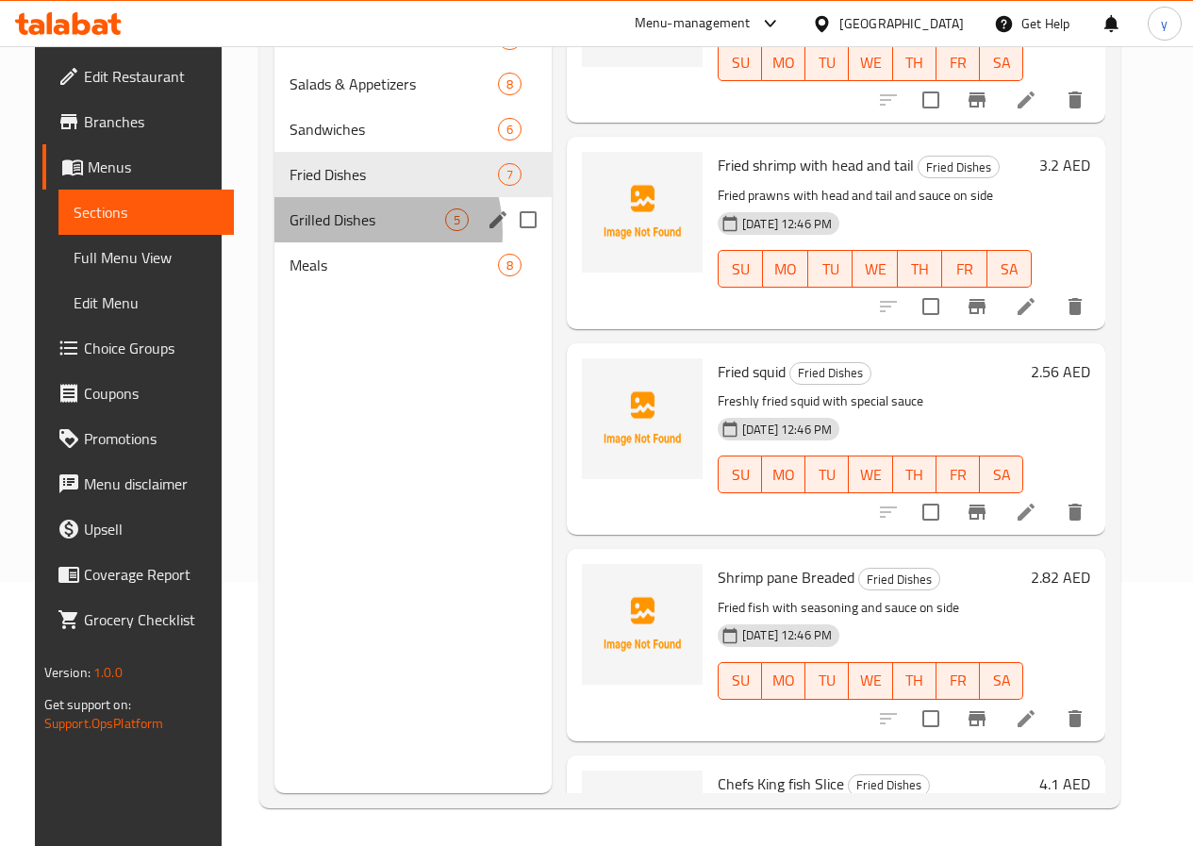
click at [319, 242] on div "Grilled Dishes 5" at bounding box center [412, 219] width 277 height 45
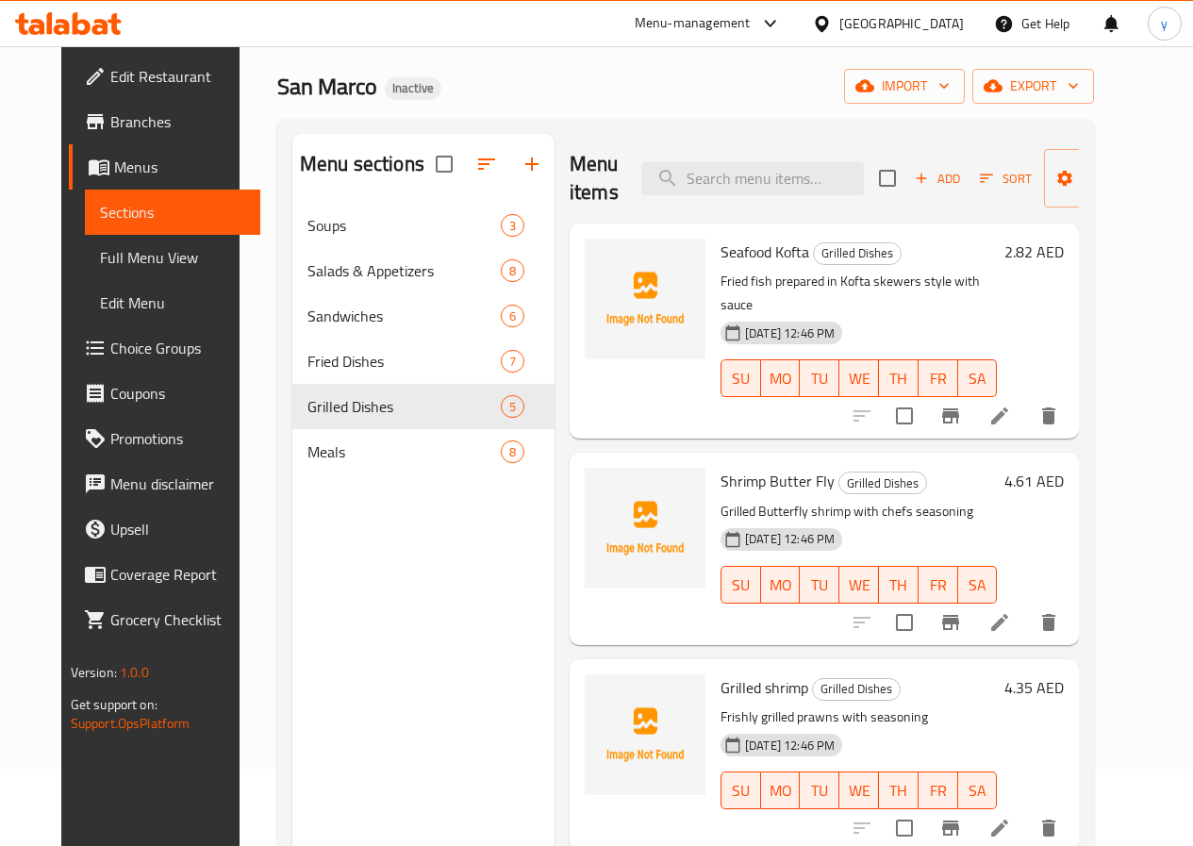
scroll to position [75, 0]
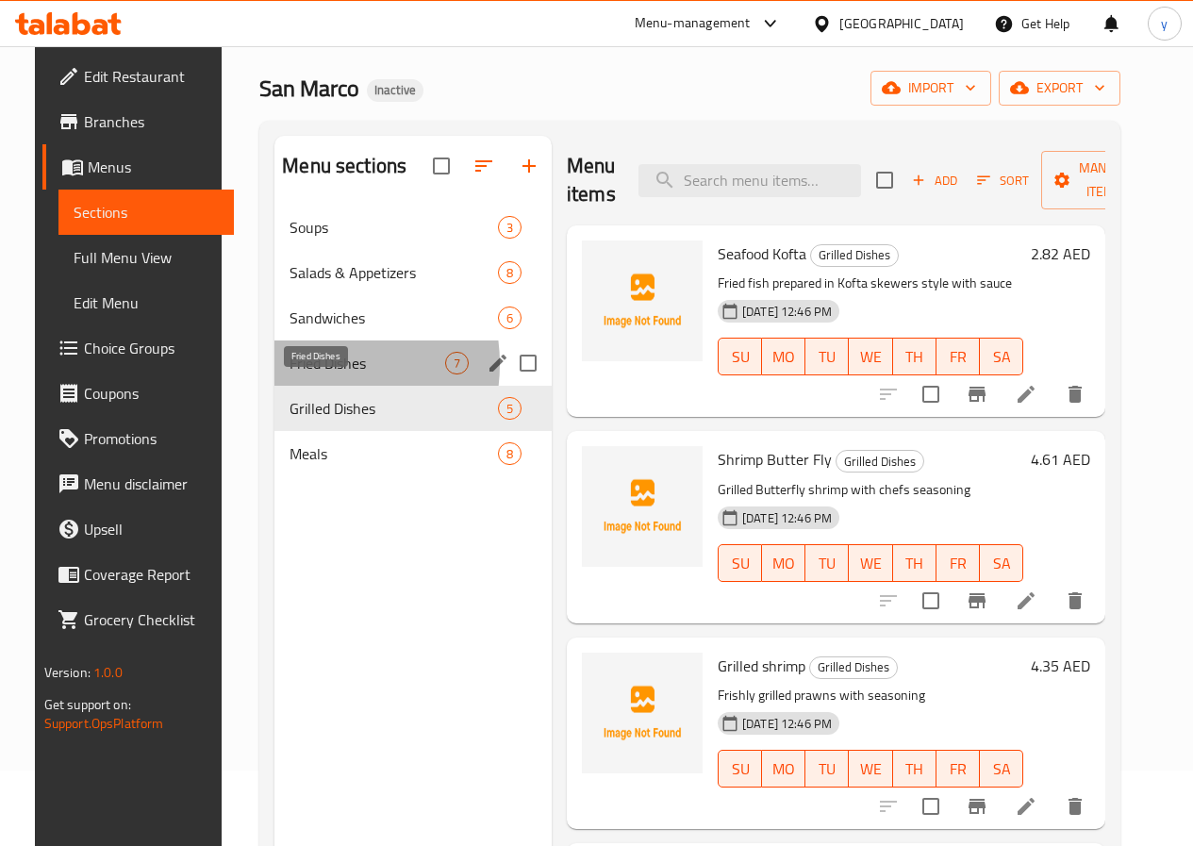
click at [293, 374] on span "Fried Dishes" at bounding box center [367, 363] width 156 height 23
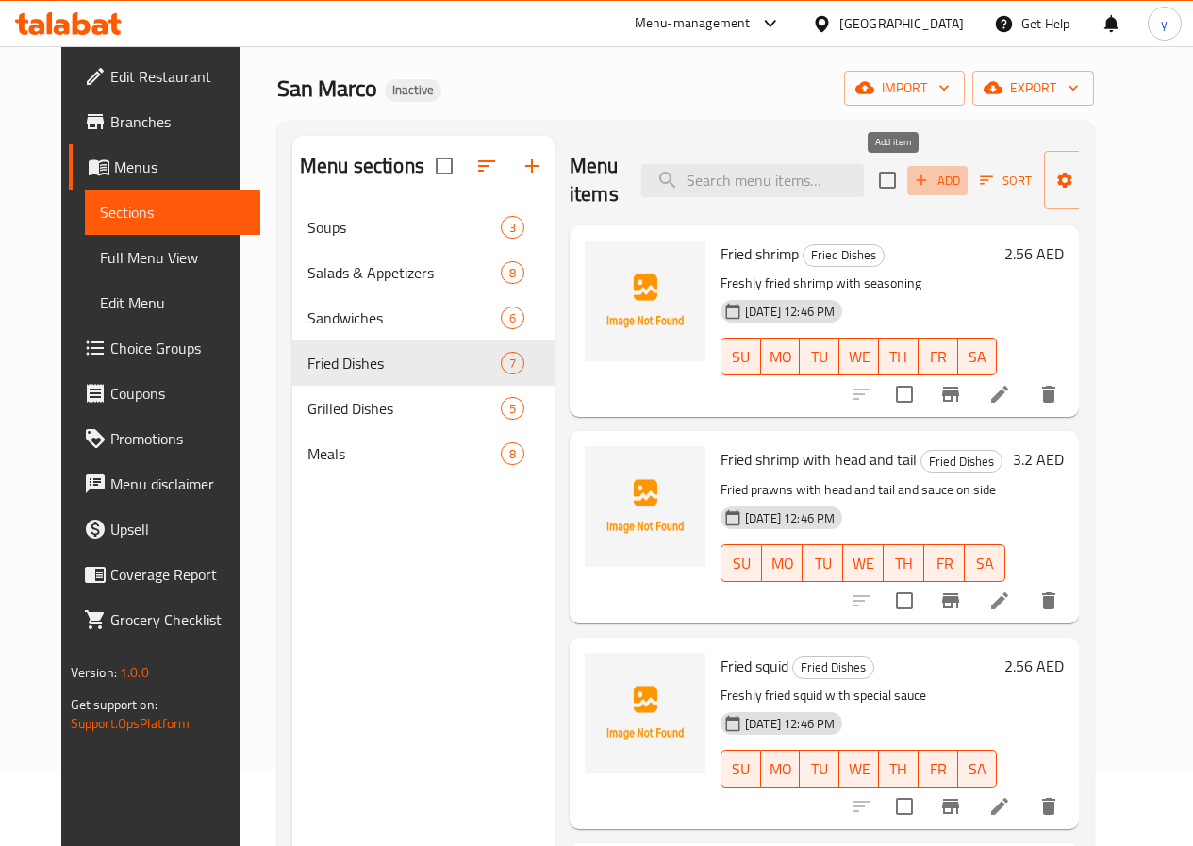
click at [912, 173] on span "Add" at bounding box center [937, 181] width 51 height 22
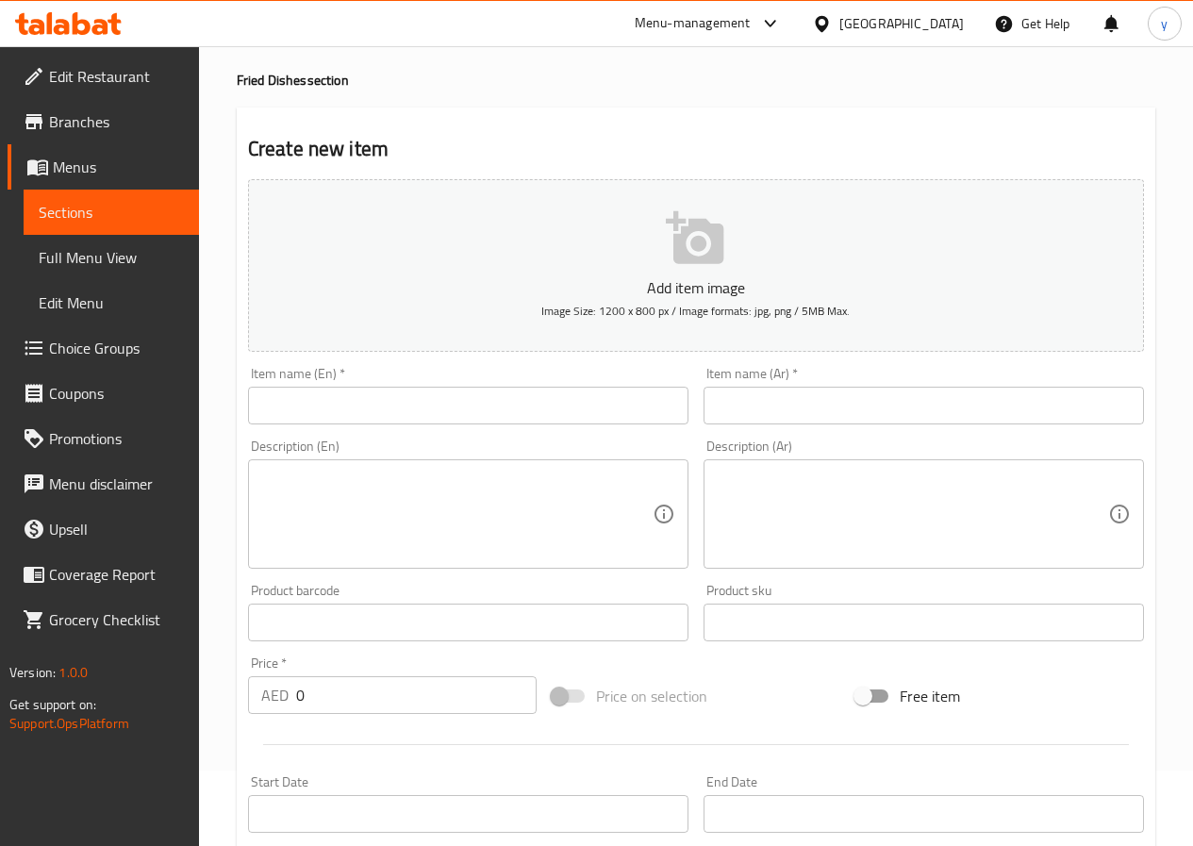
click at [496, 424] on input "text" at bounding box center [468, 406] width 440 height 38
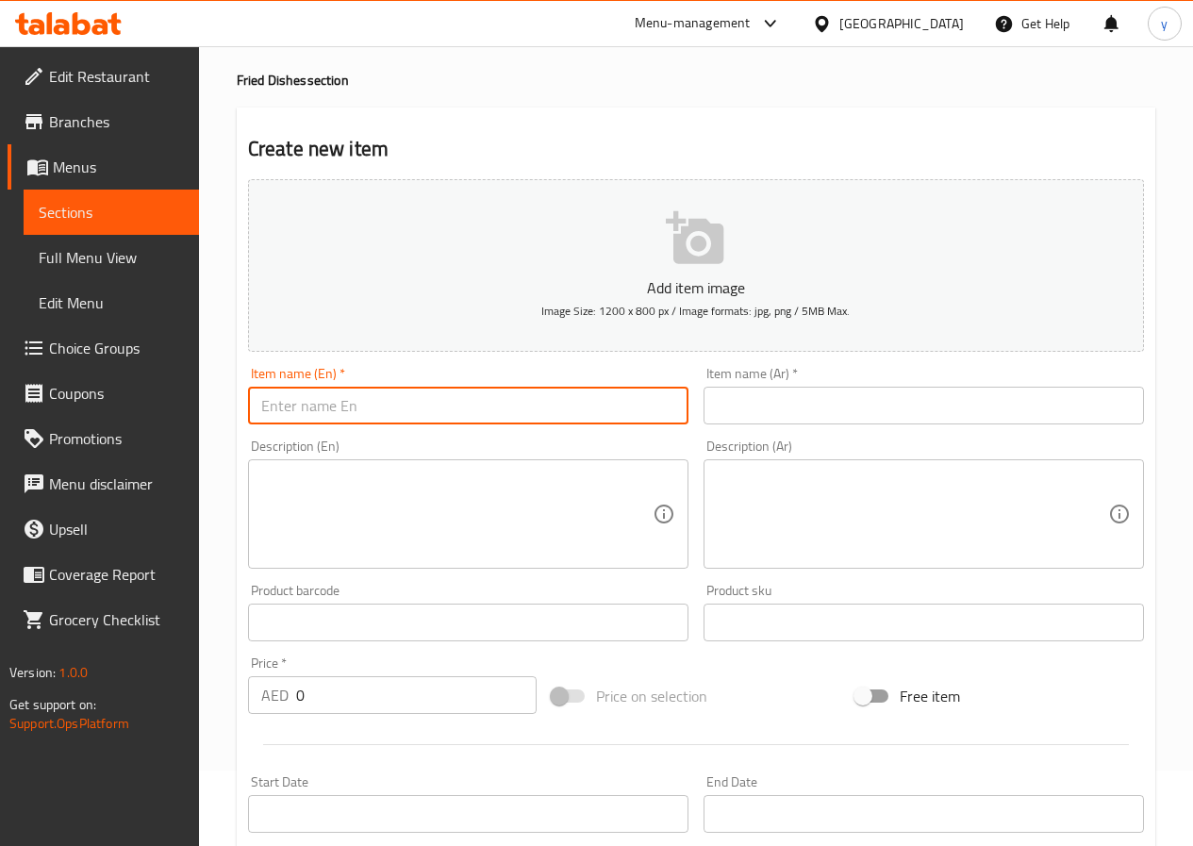
paste input "Seafood Kofta"
type input "Seafood Kofta"
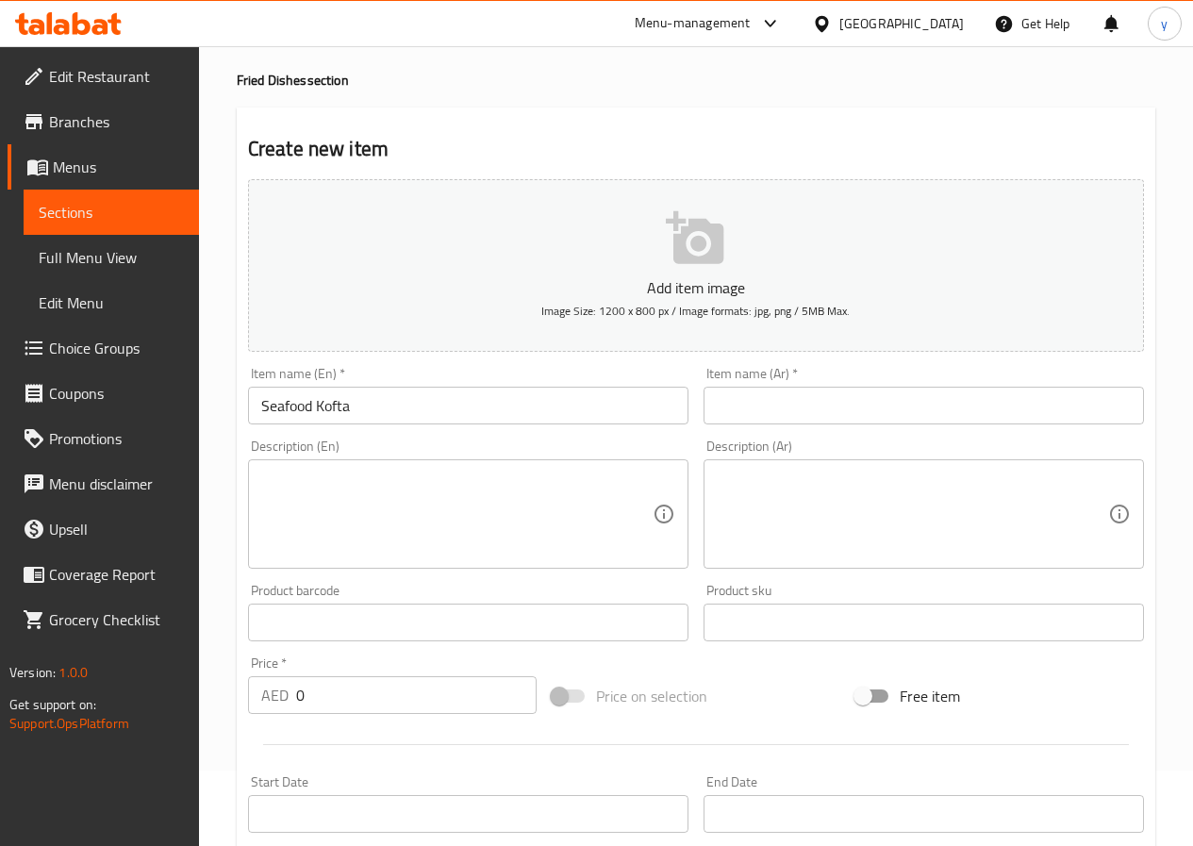
click at [915, 411] on input "text" at bounding box center [923, 406] width 440 height 38
paste input "كفتة سي فود"
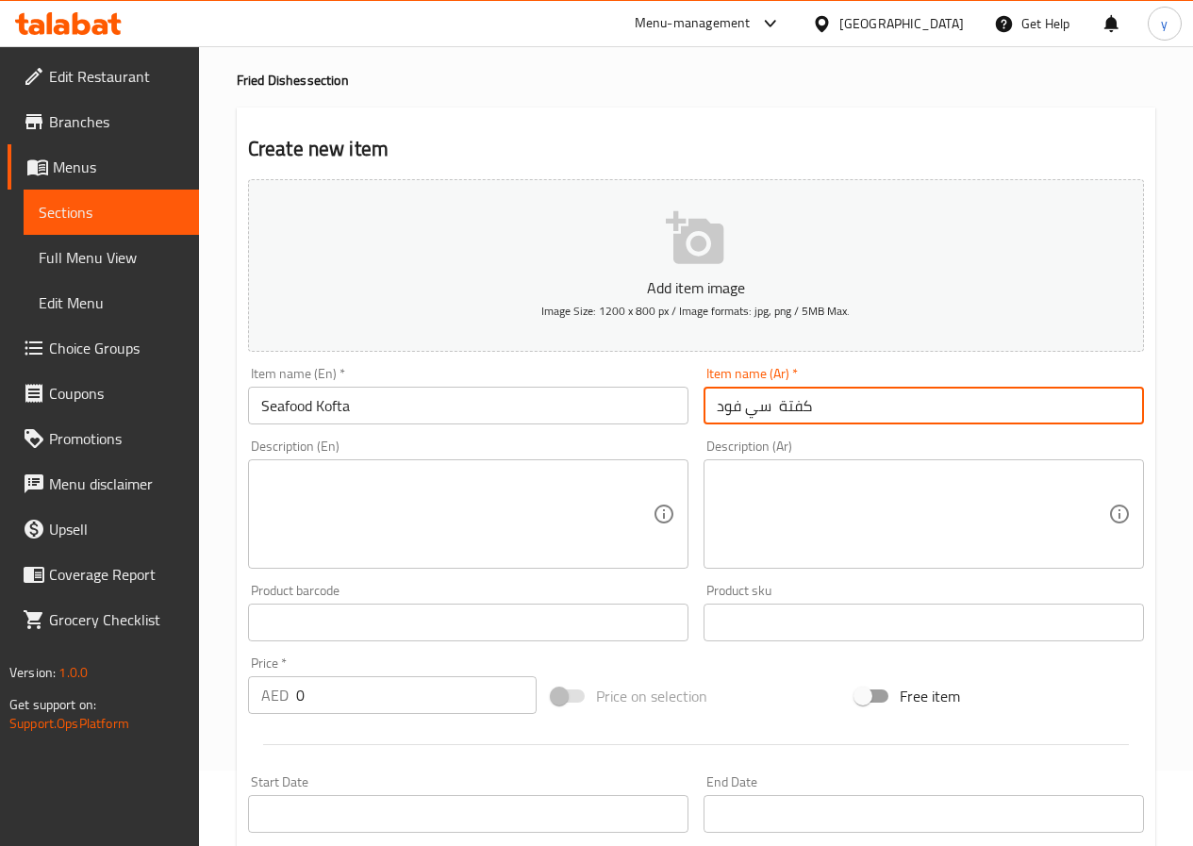
type input "كفتة سي فود"
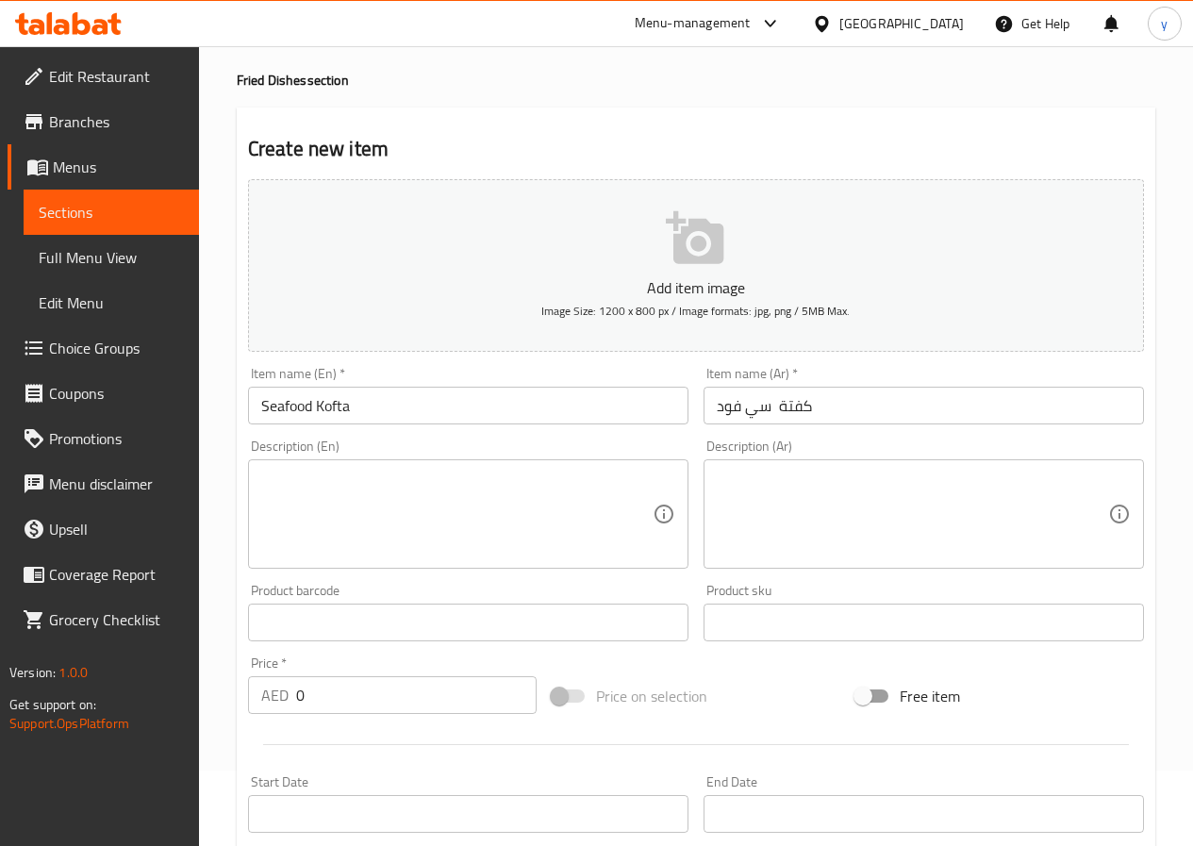
click at [810, 503] on textarea at bounding box center [912, 515] width 391 height 90
paste textarea "سمك مقلي محضر على طريقة أسياخ الكفتة مع الصلصة"
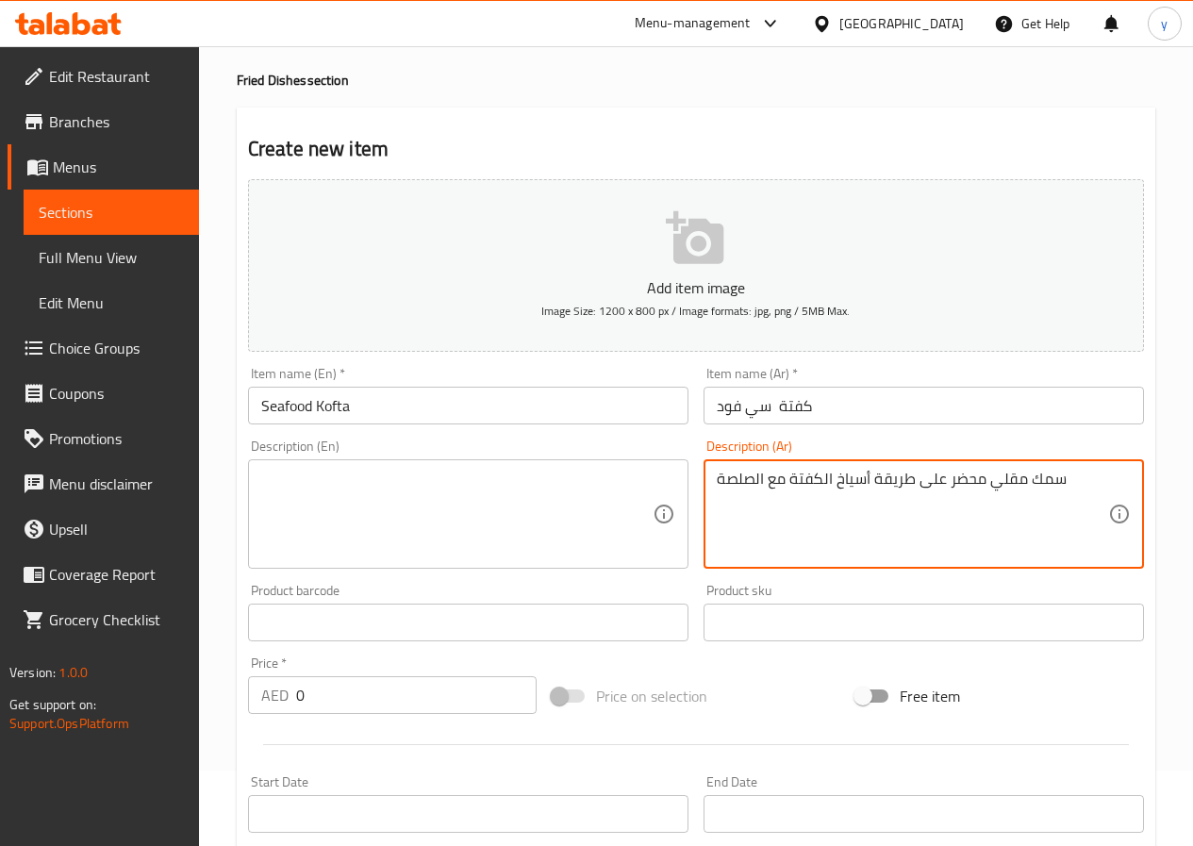
type textarea "سمك مقلي محضر على طريقة أسياخ الكفتة مع الصلصة"
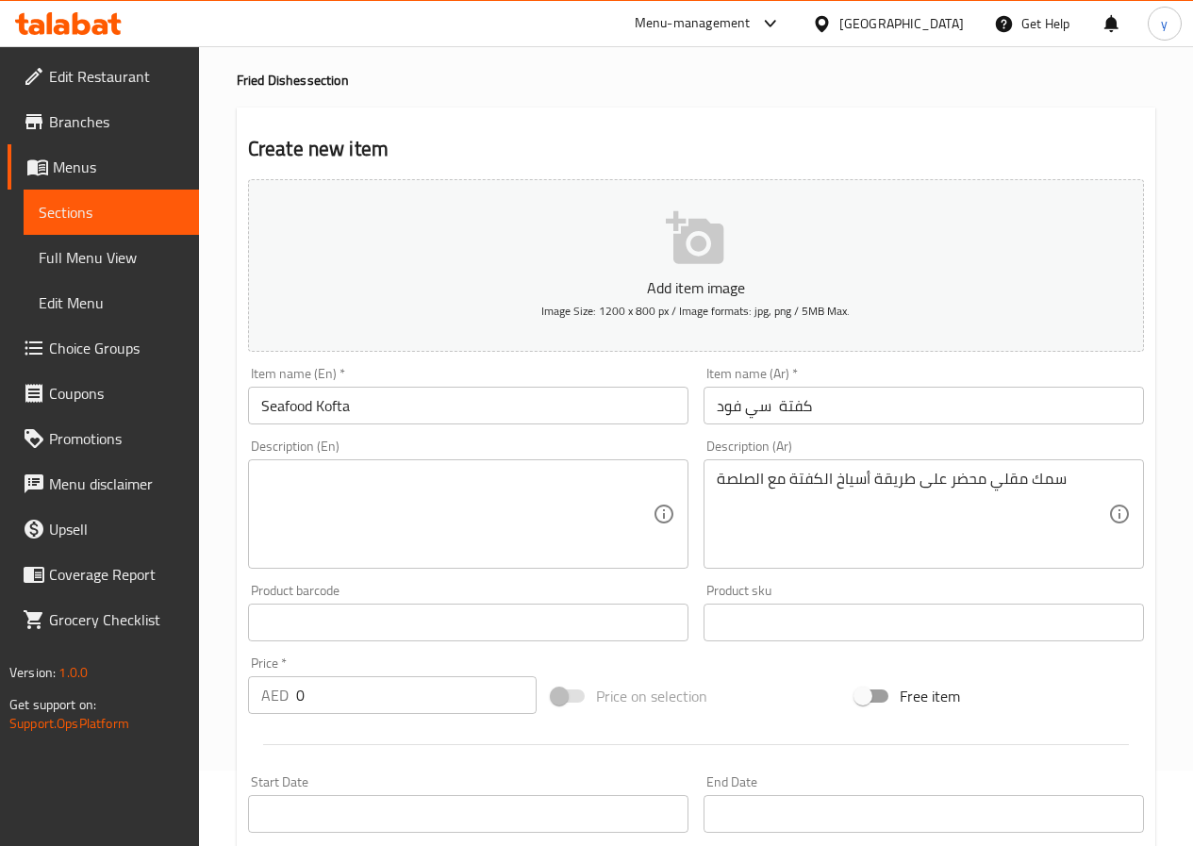
click at [591, 483] on textarea at bounding box center [456, 515] width 391 height 90
paste textarea "Fried fish prepared in Kofta skewers style with sauce"
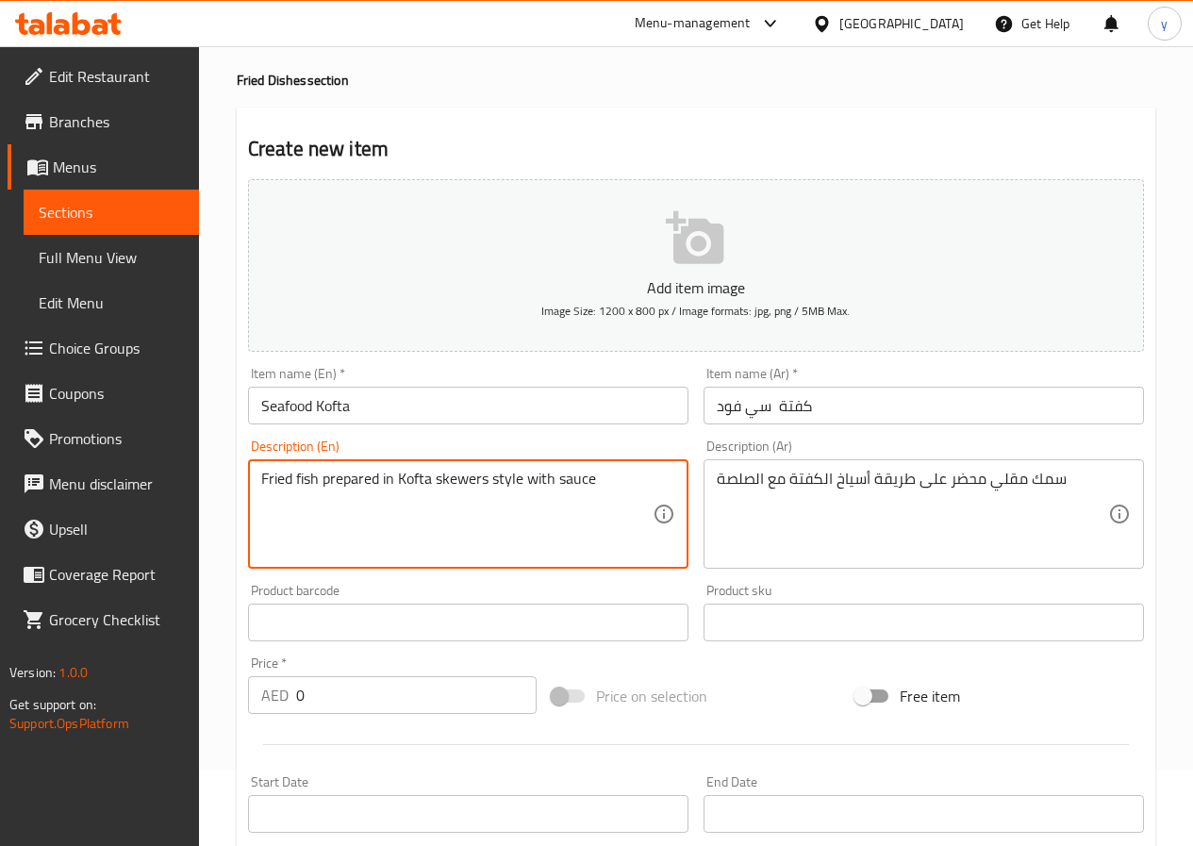
type textarea "Fried fish prepared in Kofta skewers style with sauce"
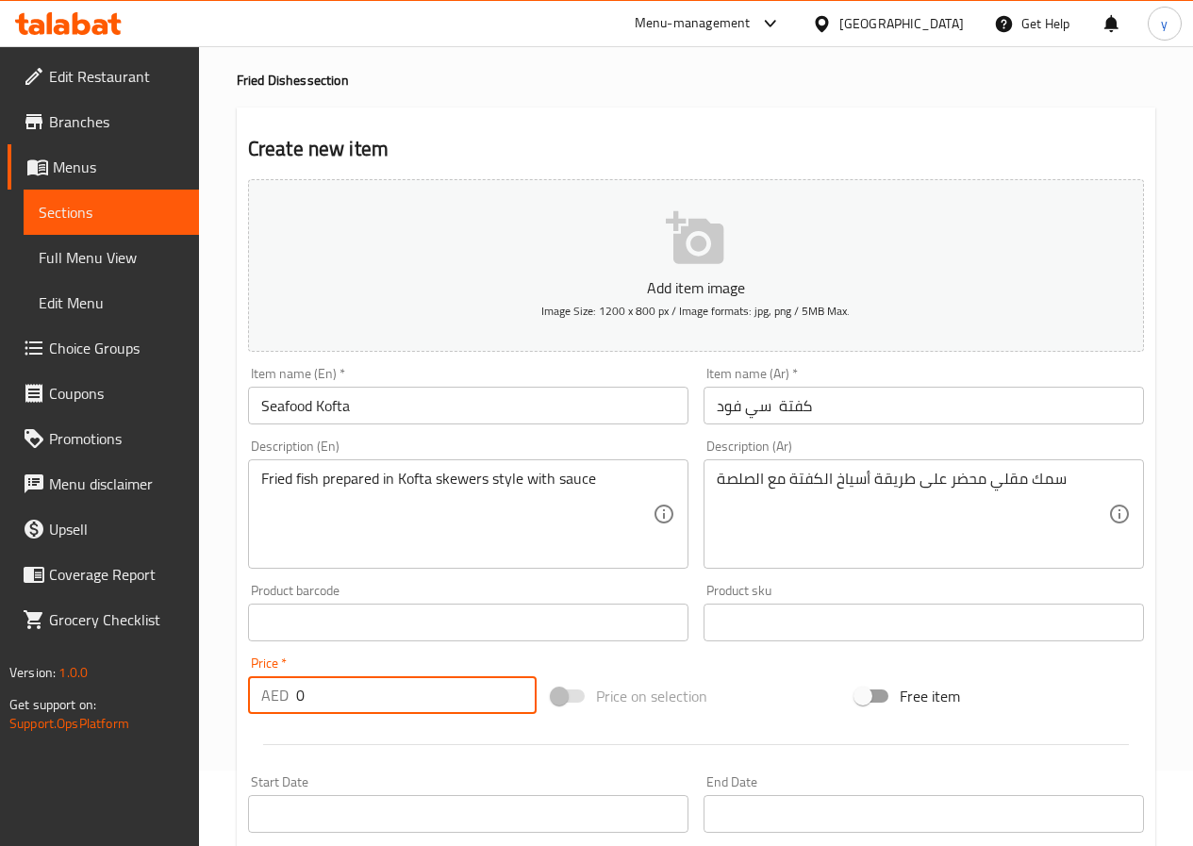
drag, startPoint x: 400, startPoint y: 701, endPoint x: 326, endPoint y: 691, distance: 74.1
click at [326, 691] on input "0" at bounding box center [416, 695] width 240 height 38
paste input "2.82"
drag, startPoint x: 358, startPoint y: 699, endPoint x: 108, endPoint y: 689, distance: 250.0
click at [108, 689] on div "Edit Restaurant Branches Menus Sections Full Menu View Edit Menu Choice Groups …" at bounding box center [596, 606] width 1193 height 1271
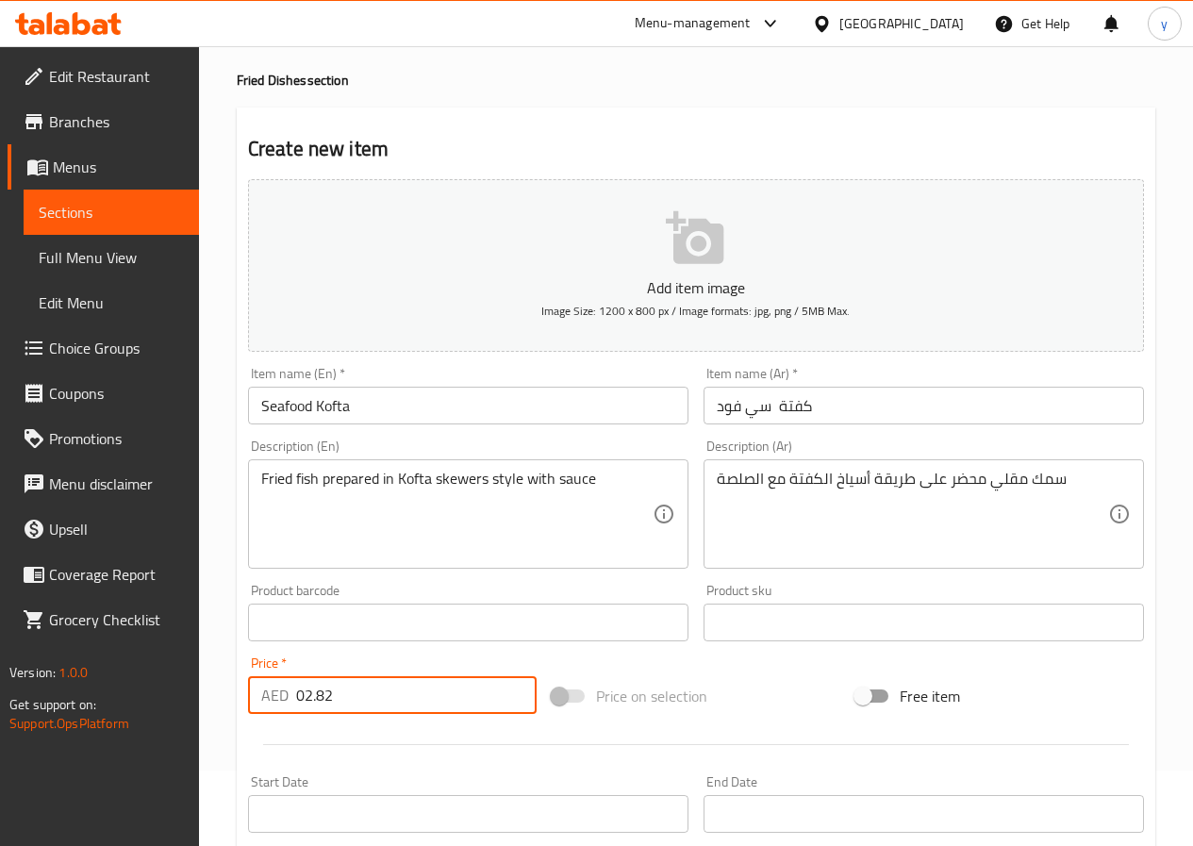
paste input "number"
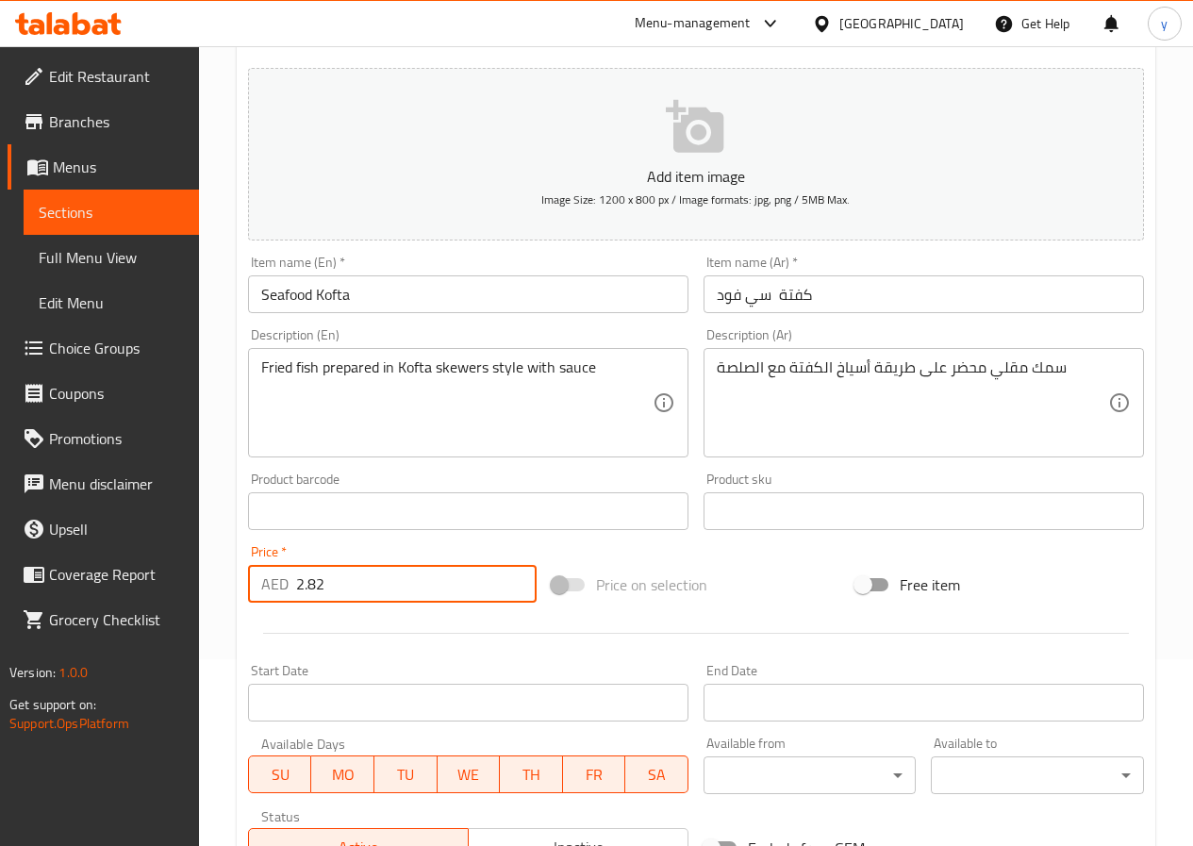
scroll to position [471, 0]
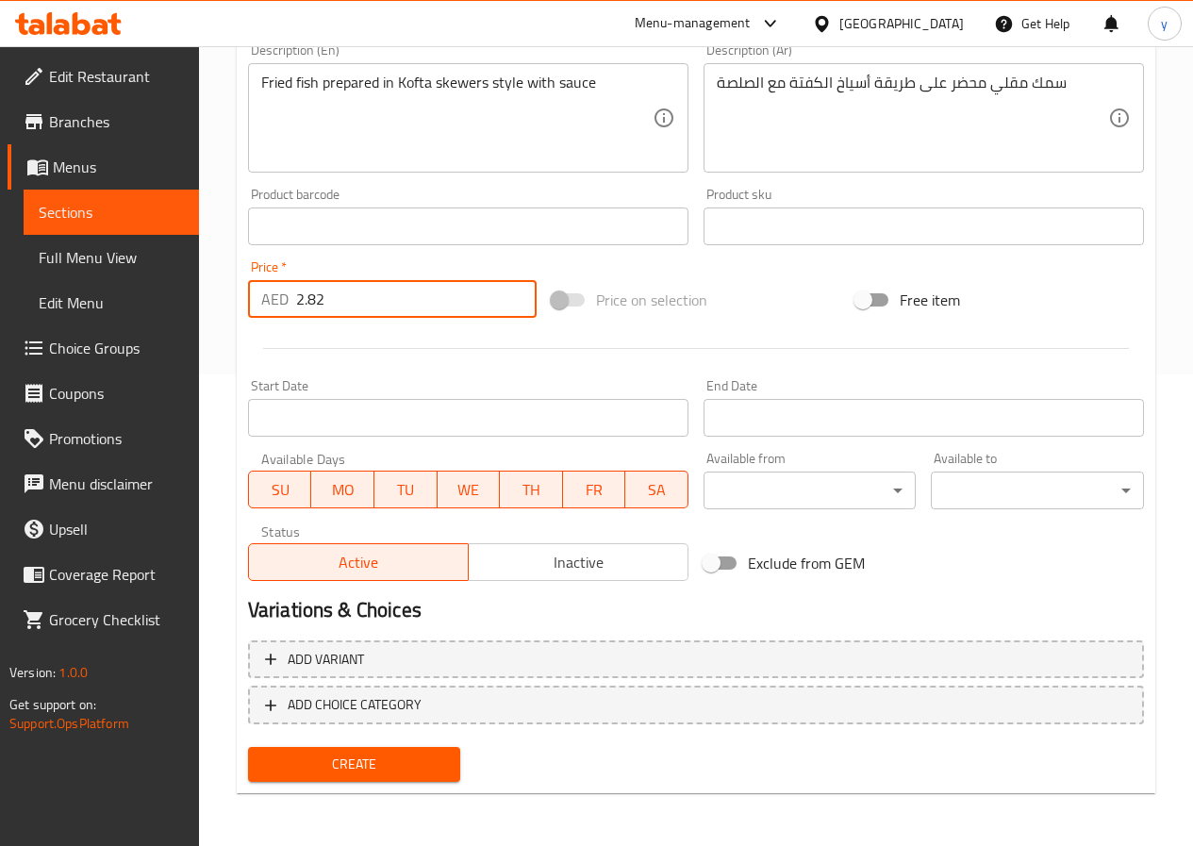
type input "2.82"
click at [405, 761] on span "Create" at bounding box center [354, 764] width 183 height 24
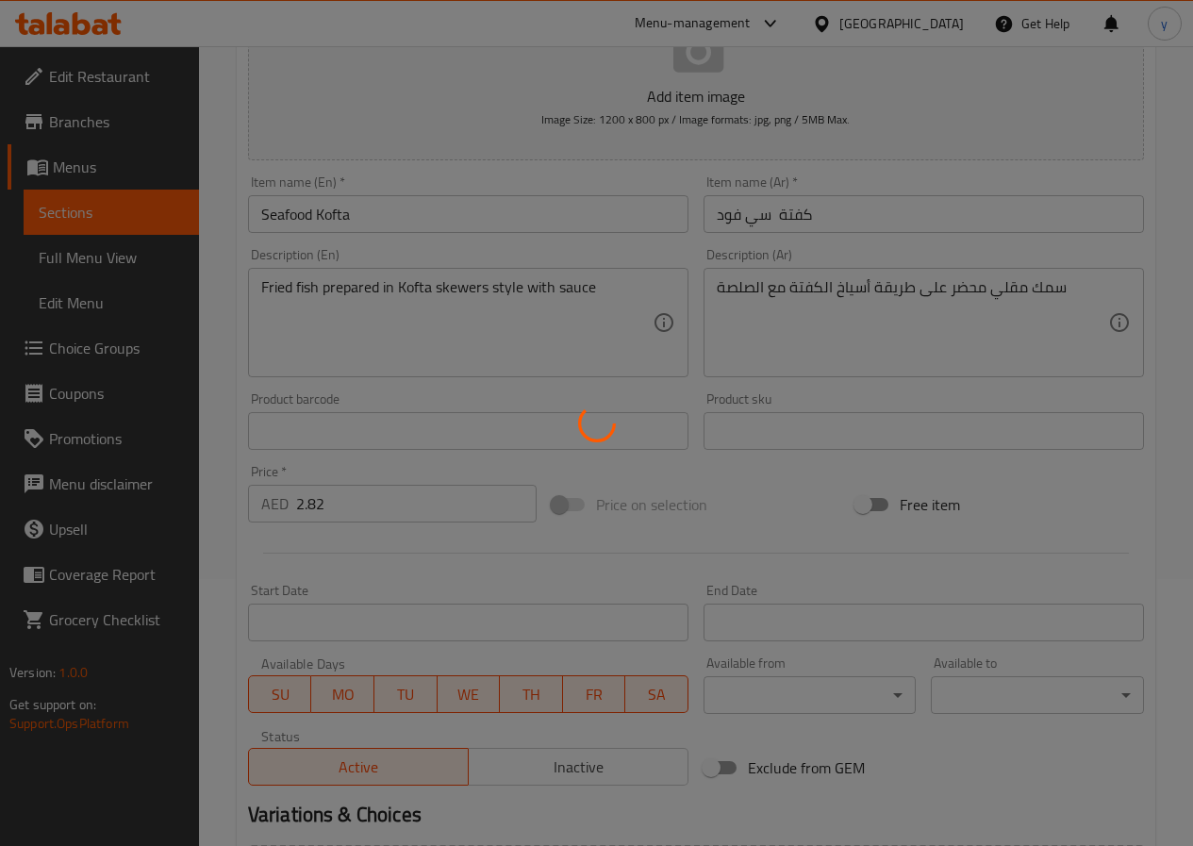
scroll to position [0, 0]
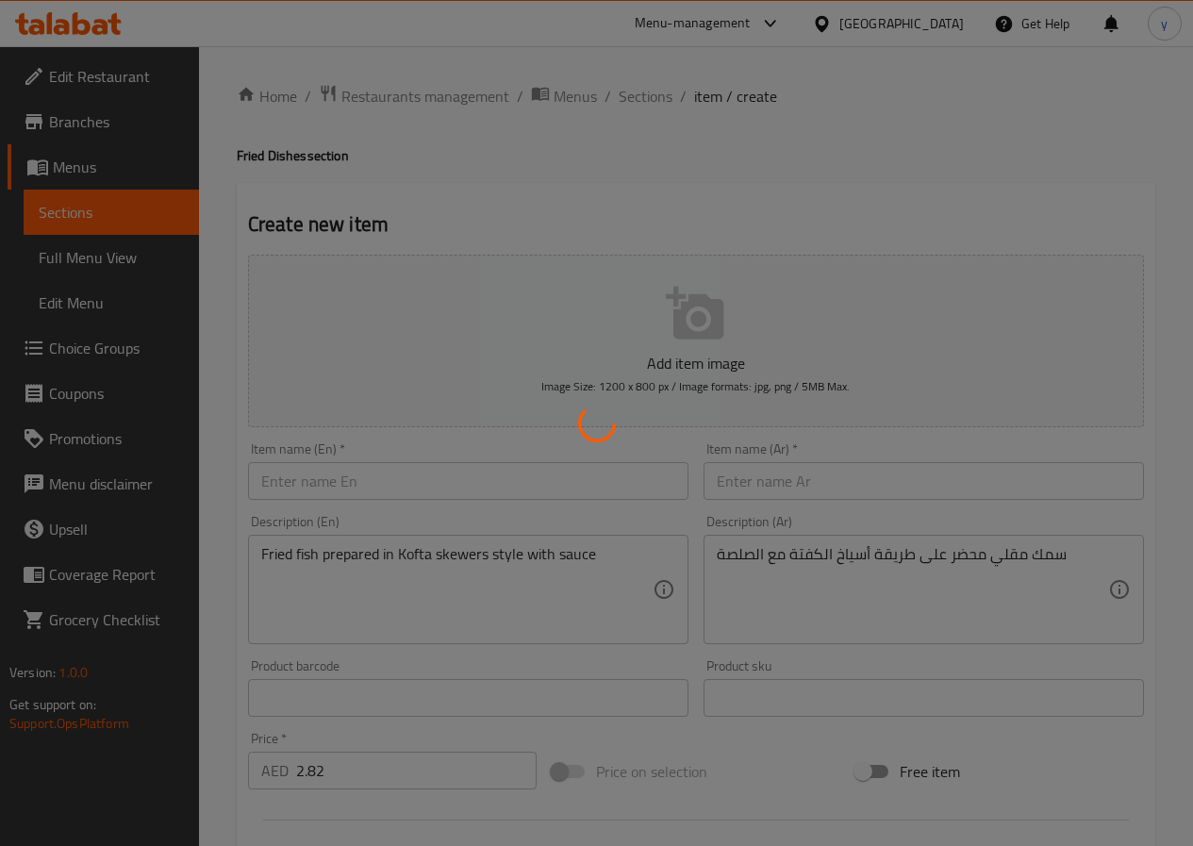
type input "0"
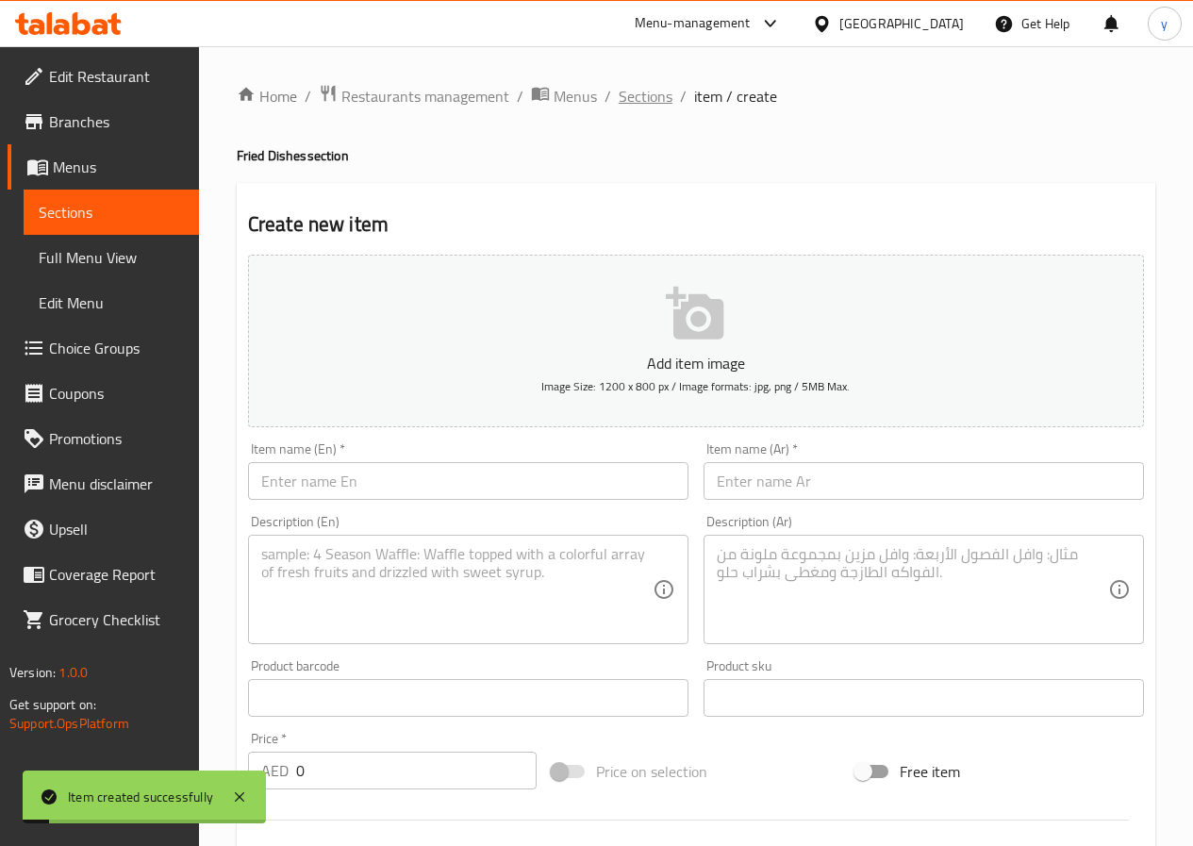
click at [652, 102] on span "Sections" at bounding box center [645, 96] width 54 height 23
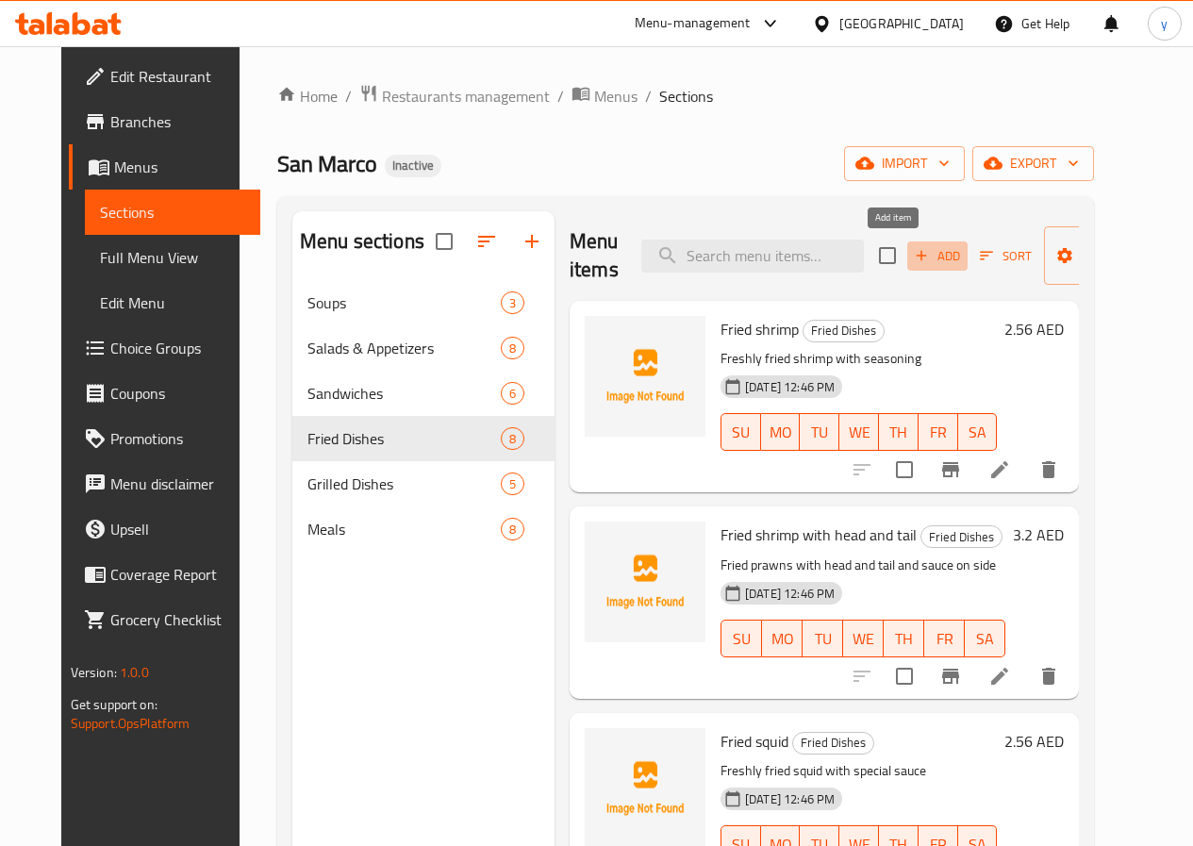
click at [912, 253] on span "Add" at bounding box center [937, 256] width 51 height 22
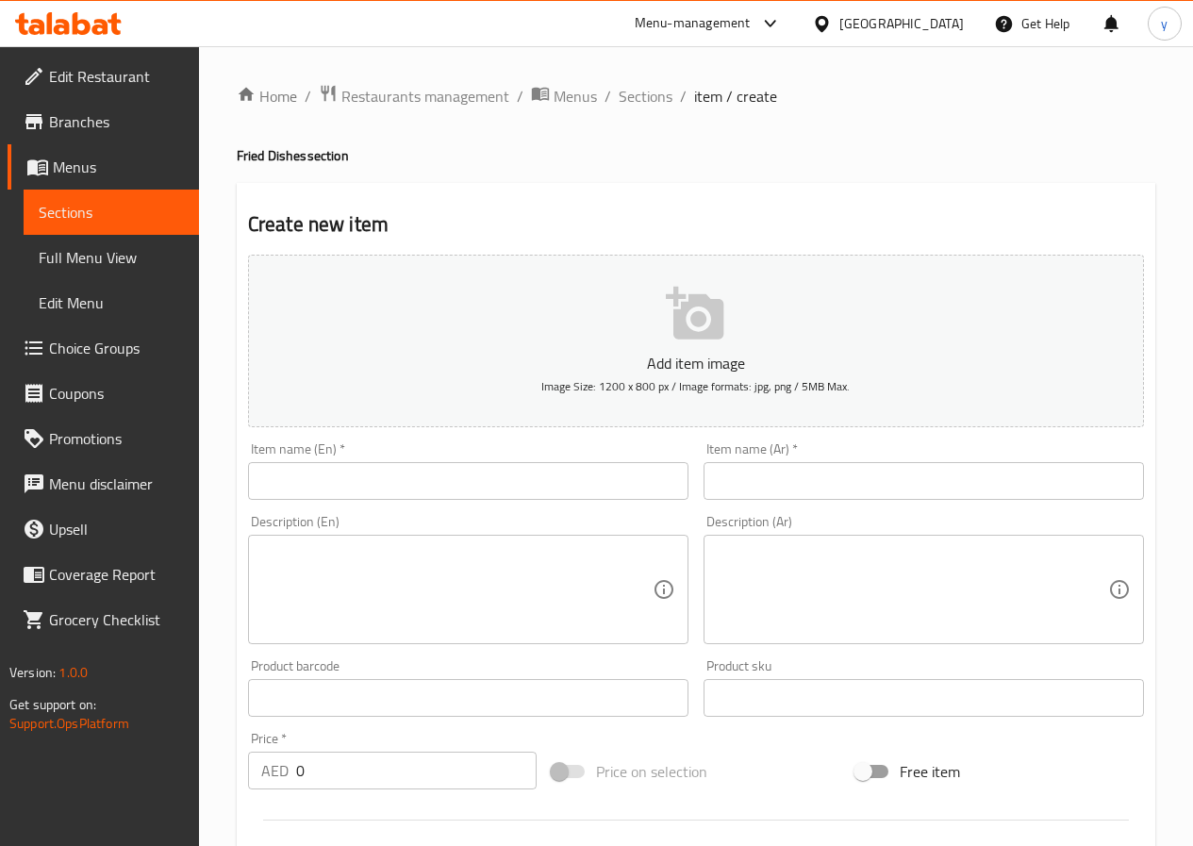
click at [582, 503] on div "Item name (En)   * Item name (En) *" at bounding box center [467, 471] width 455 height 73
drag, startPoint x: 583, startPoint y: 493, endPoint x: 565, endPoint y: 489, distance: 18.3
click at [583, 493] on input "text" at bounding box center [468, 481] width 440 height 38
paste input "King fish Slice"
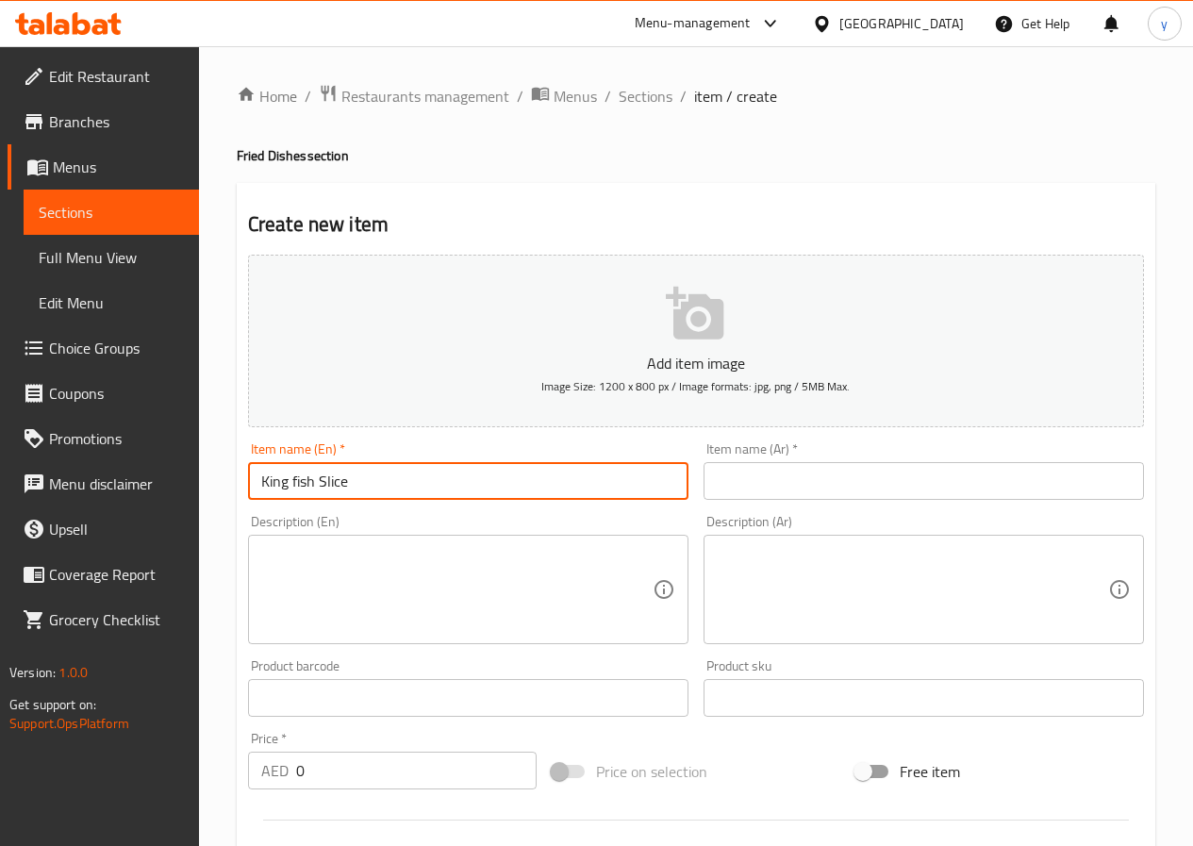
type input "King fish Slice"
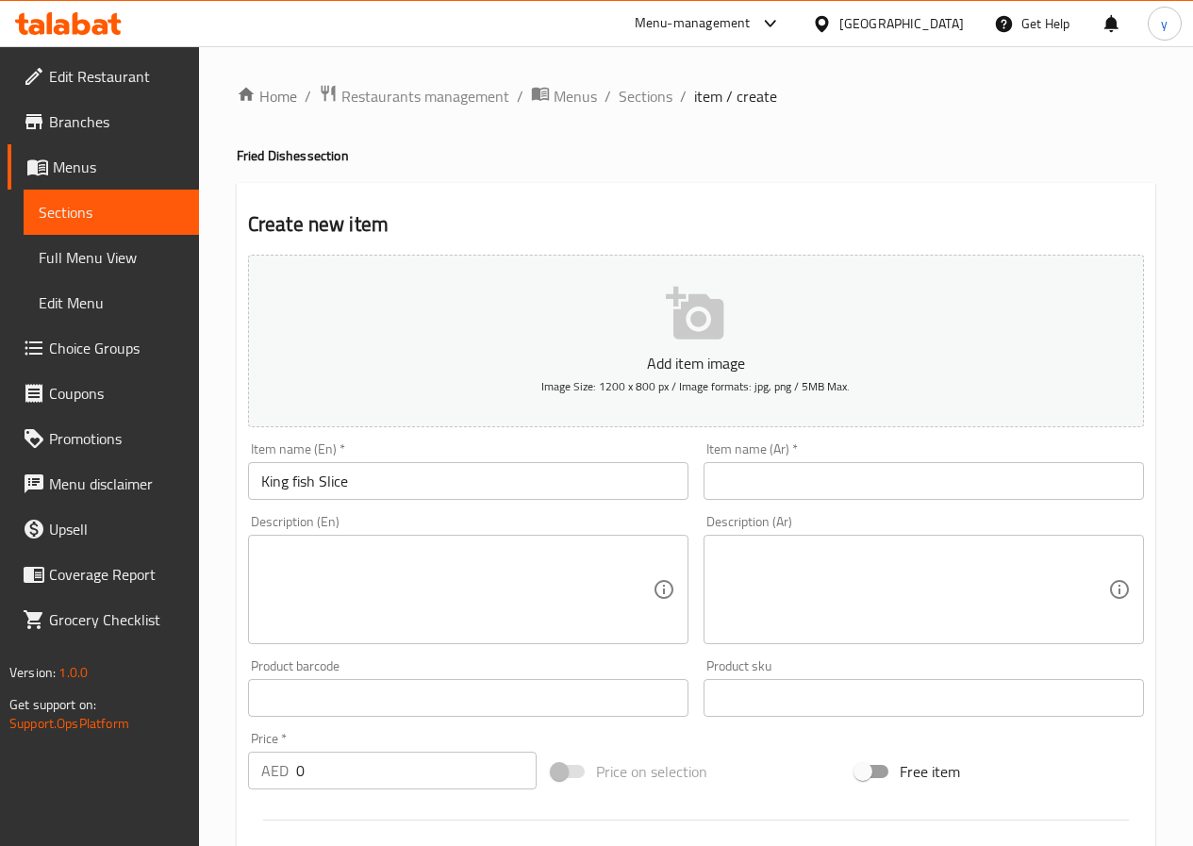
click at [548, 584] on textarea at bounding box center [456, 590] width 391 height 90
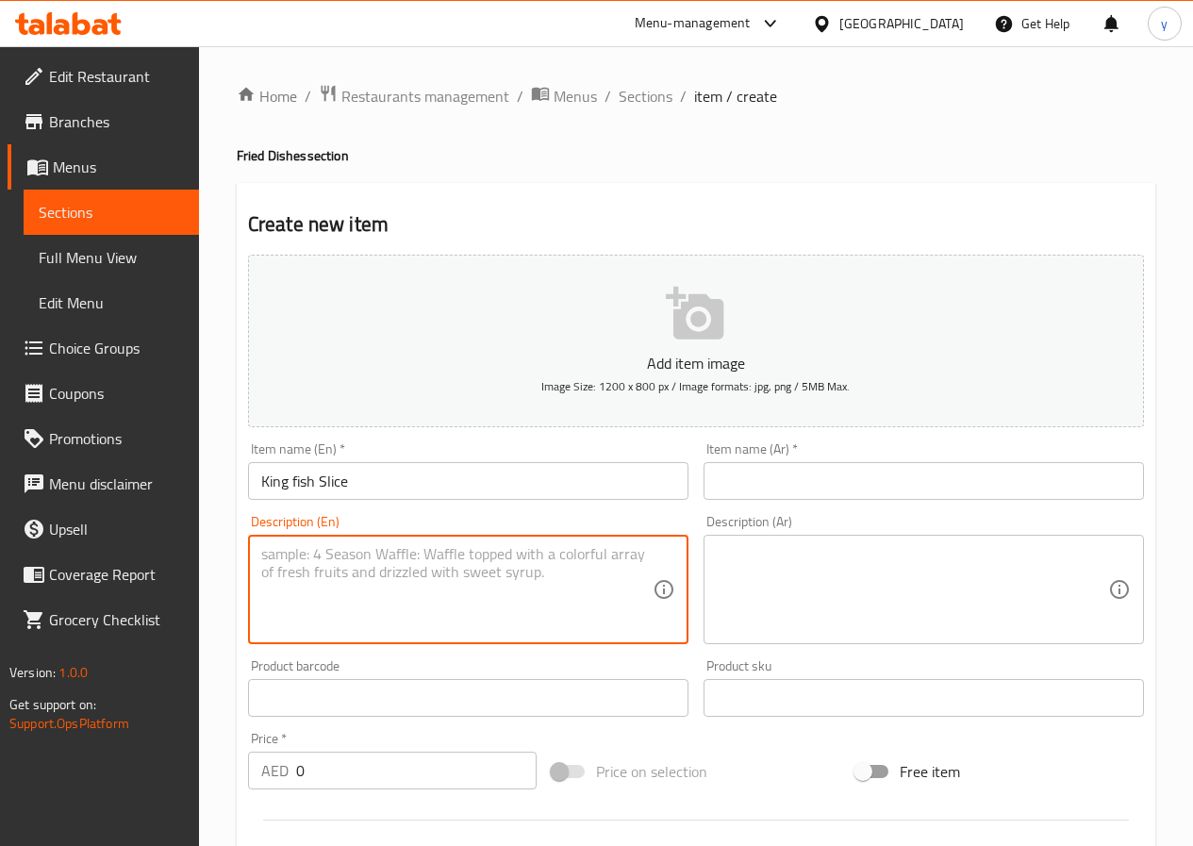
paste textarea "Freshly fried king fish with seasoning"
type textarea "Freshly fried king fish with seasoning"
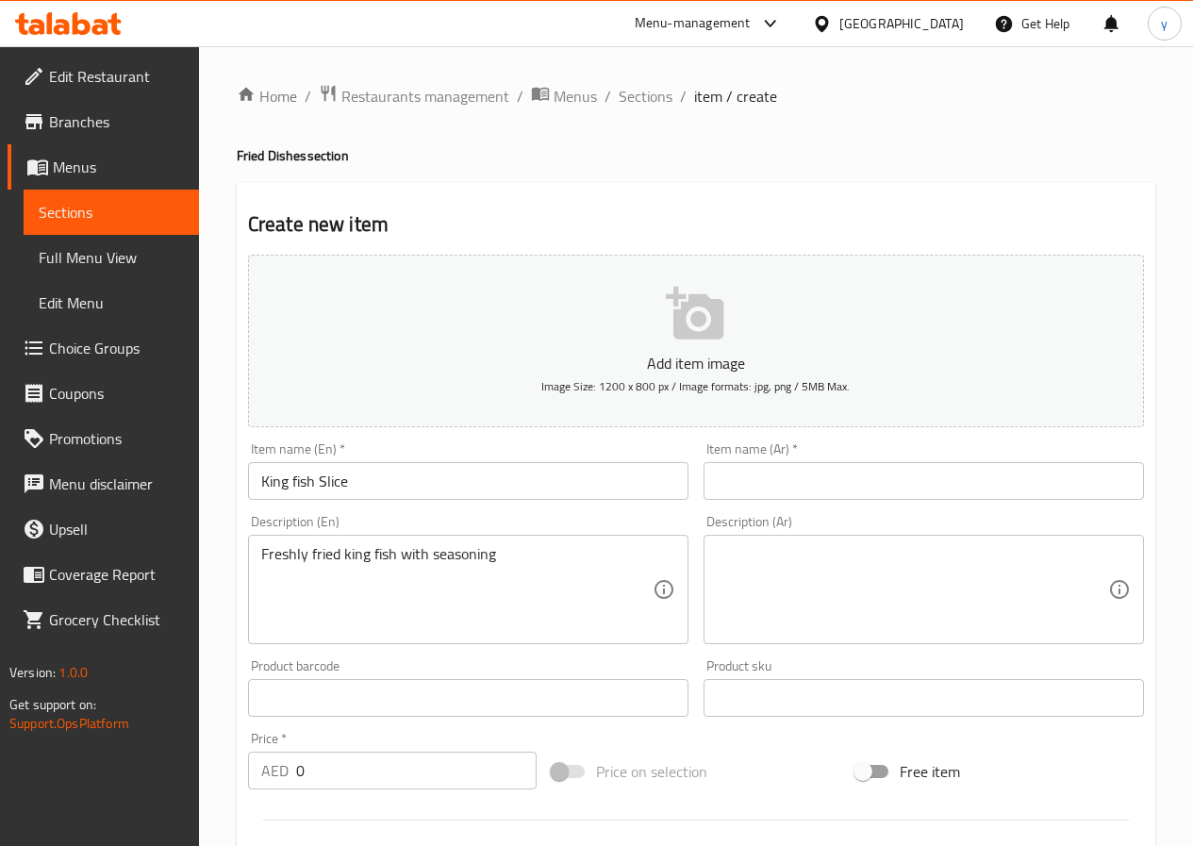
click at [1113, 560] on div "Description (Ar)" at bounding box center [923, 589] width 440 height 109
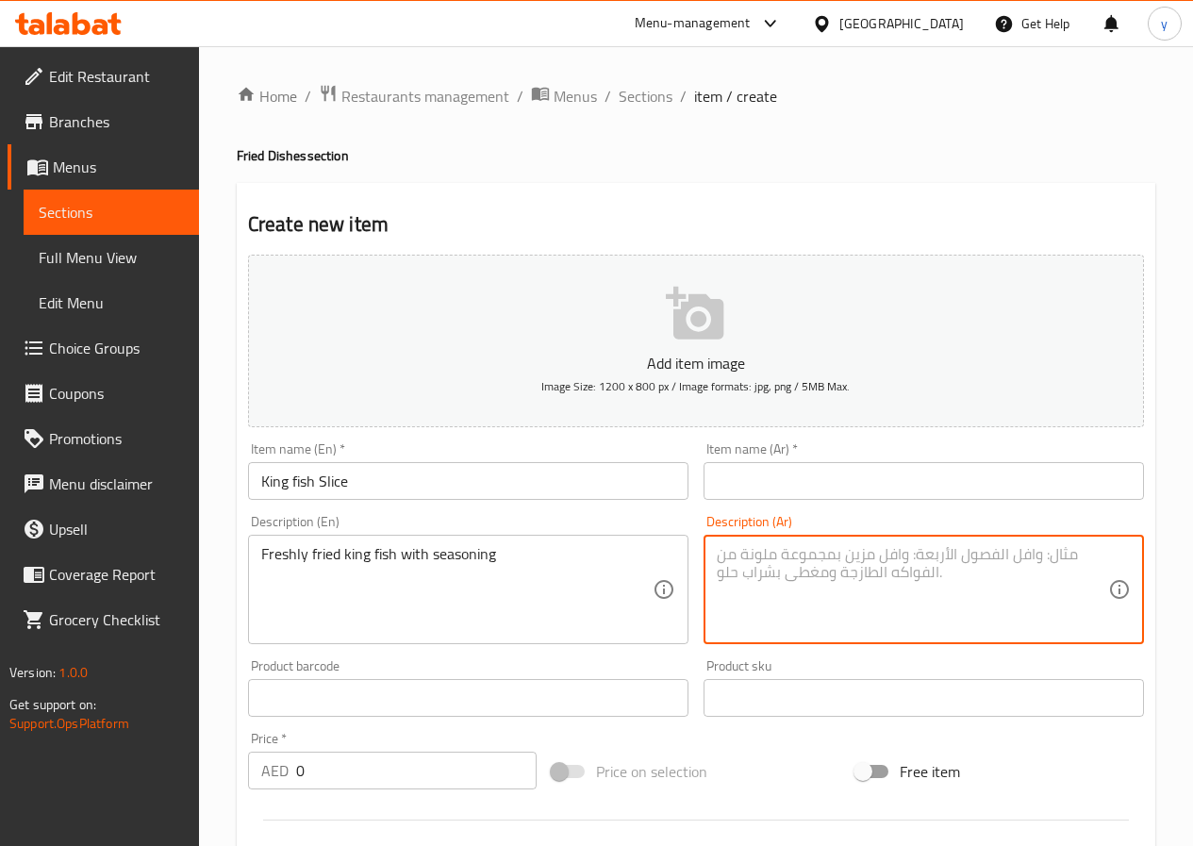
paste textarea
click at [823, 567] on textarea at bounding box center [912, 590] width 391 height 90
paste textarea
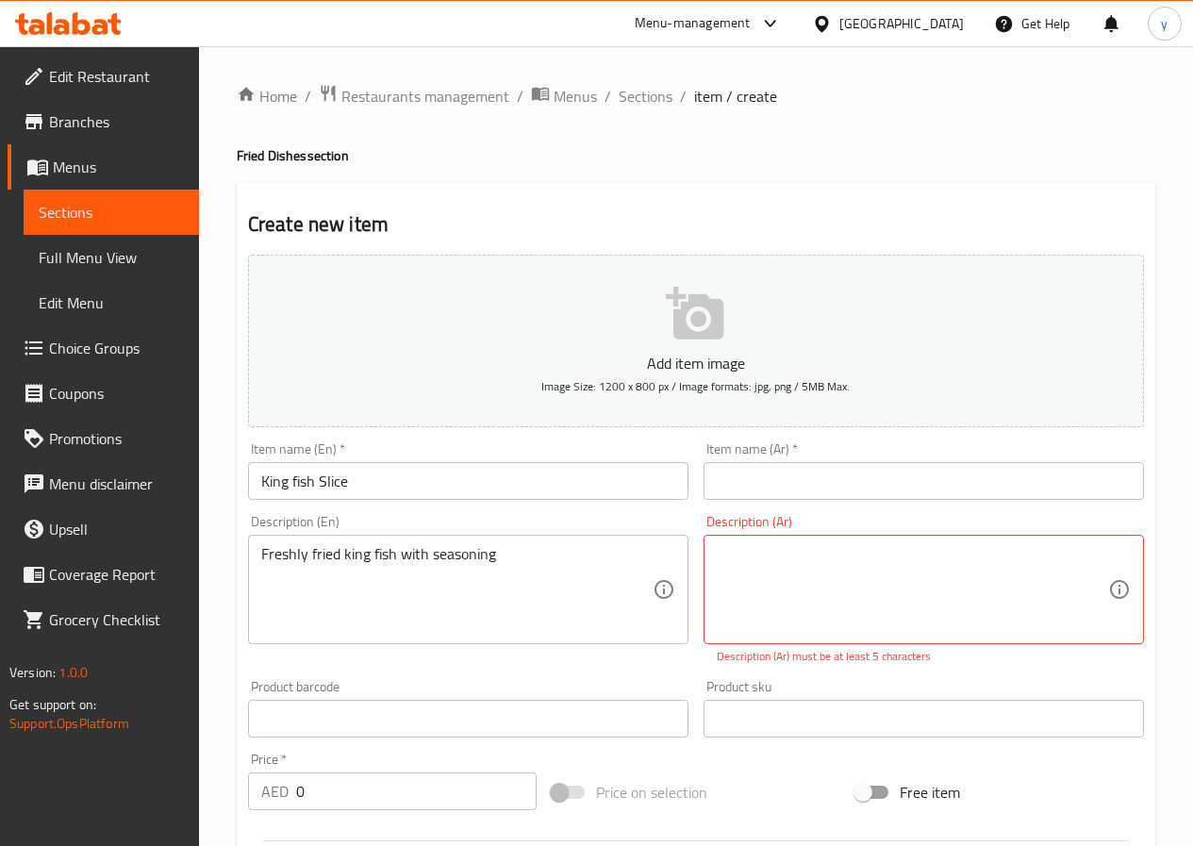
click at [956, 479] on input "text" at bounding box center [923, 481] width 440 height 38
paste input "شريحه سمك كنعد"
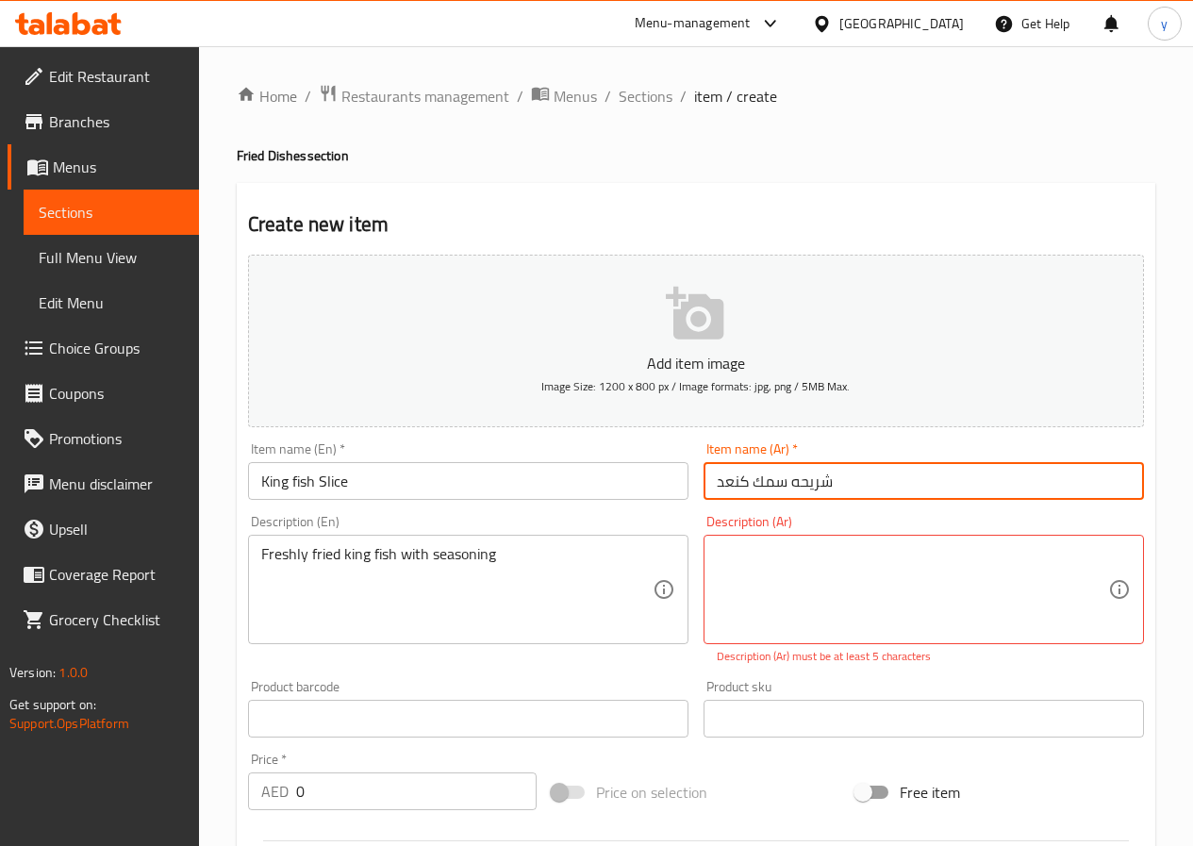
type input "شريحه سمك كنعد"
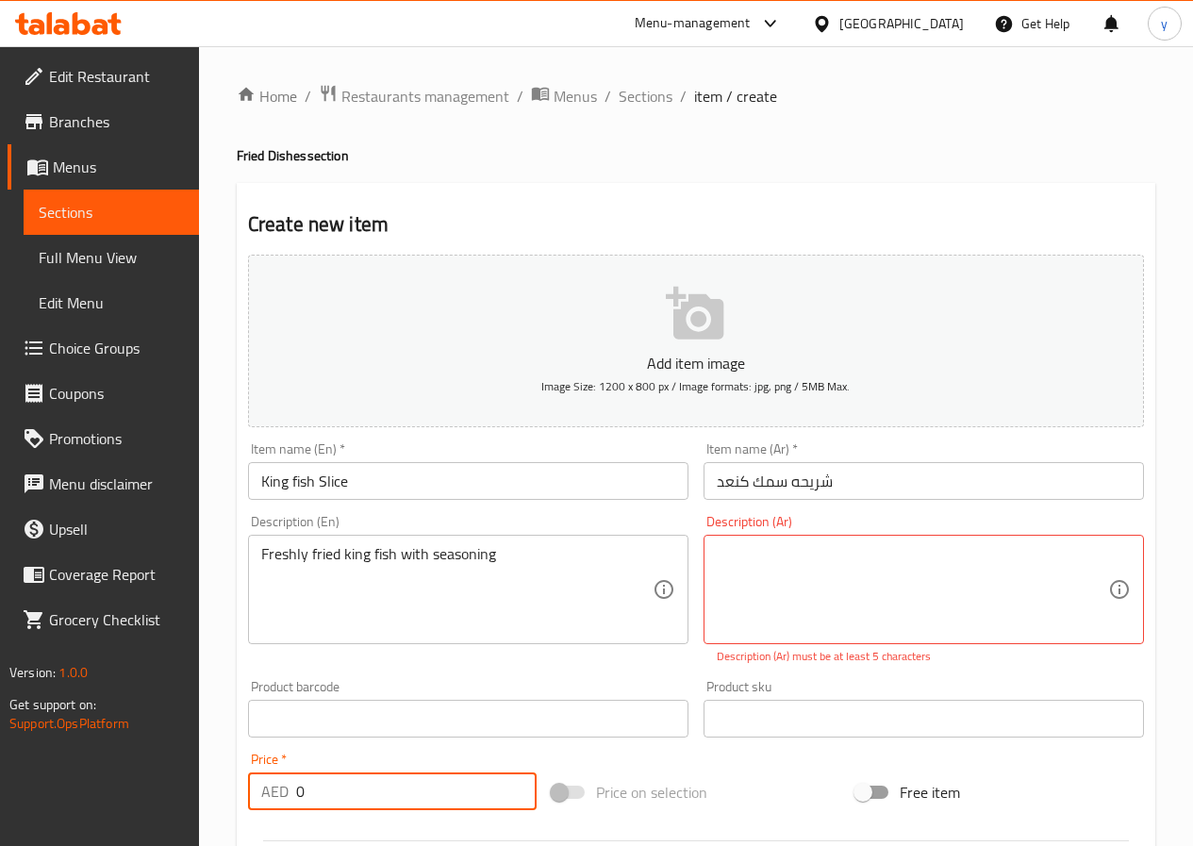
drag, startPoint x: 312, startPoint y: 781, endPoint x: 236, endPoint y: 776, distance: 76.5
click at [237, 776] on div "Create new item Add item image Image Size: 1200 x 800 px / Image formats: jpg, …" at bounding box center [696, 734] width 918 height 1103
paste input "4.096"
type input "4.096"
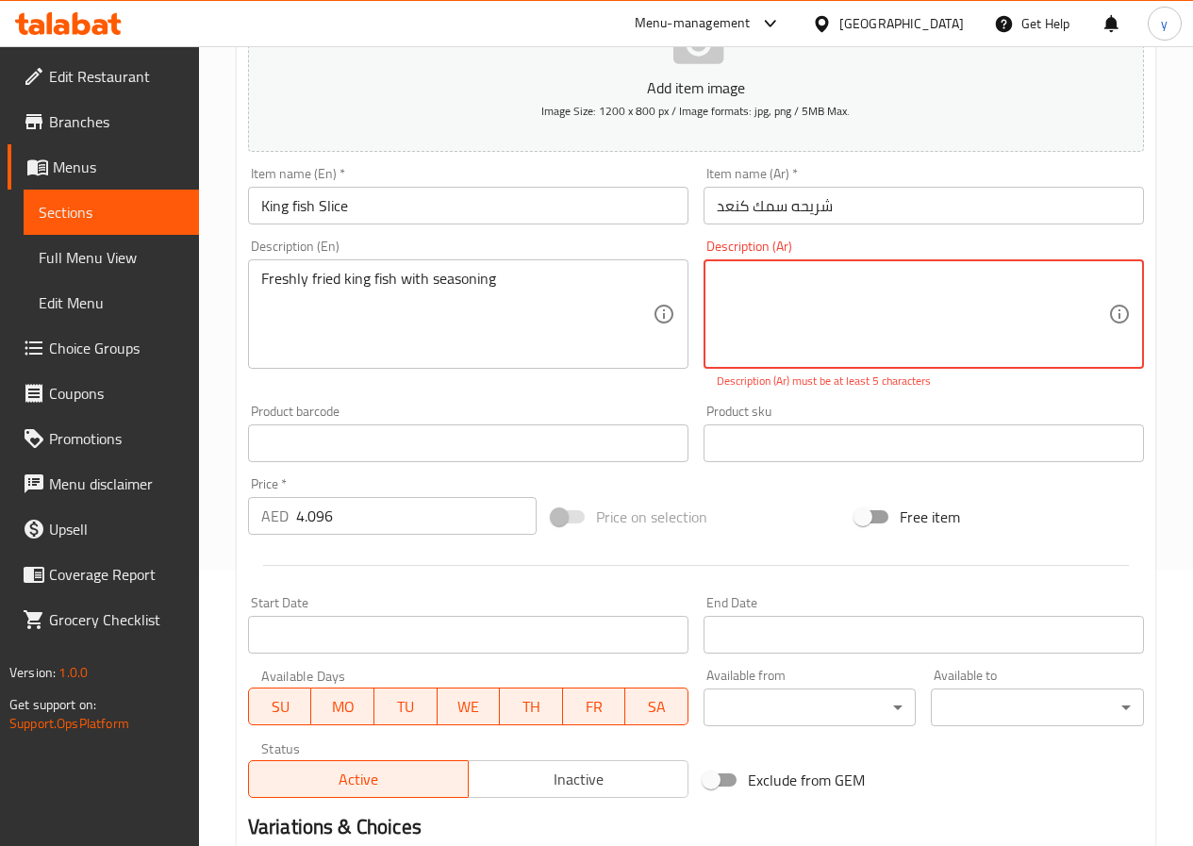
scroll to position [283, 0]
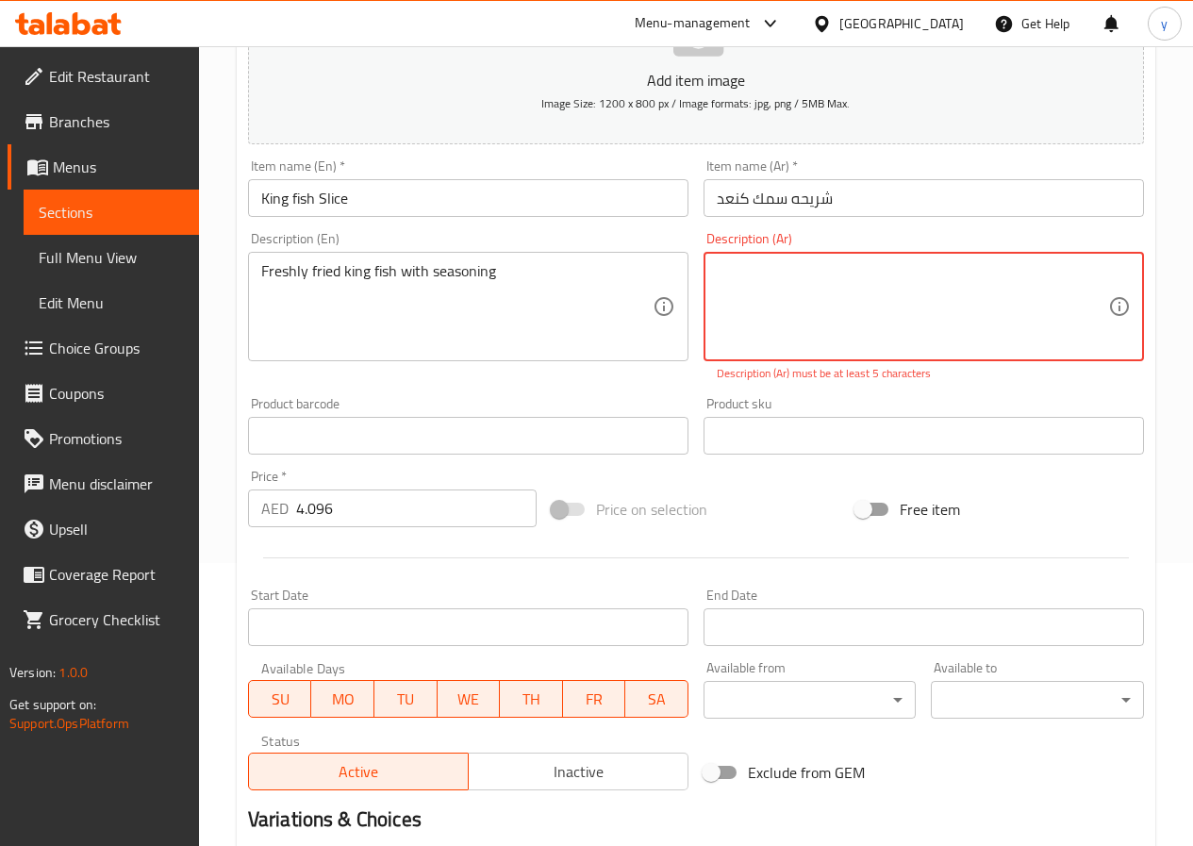
click at [851, 323] on textarea at bounding box center [912, 307] width 391 height 90
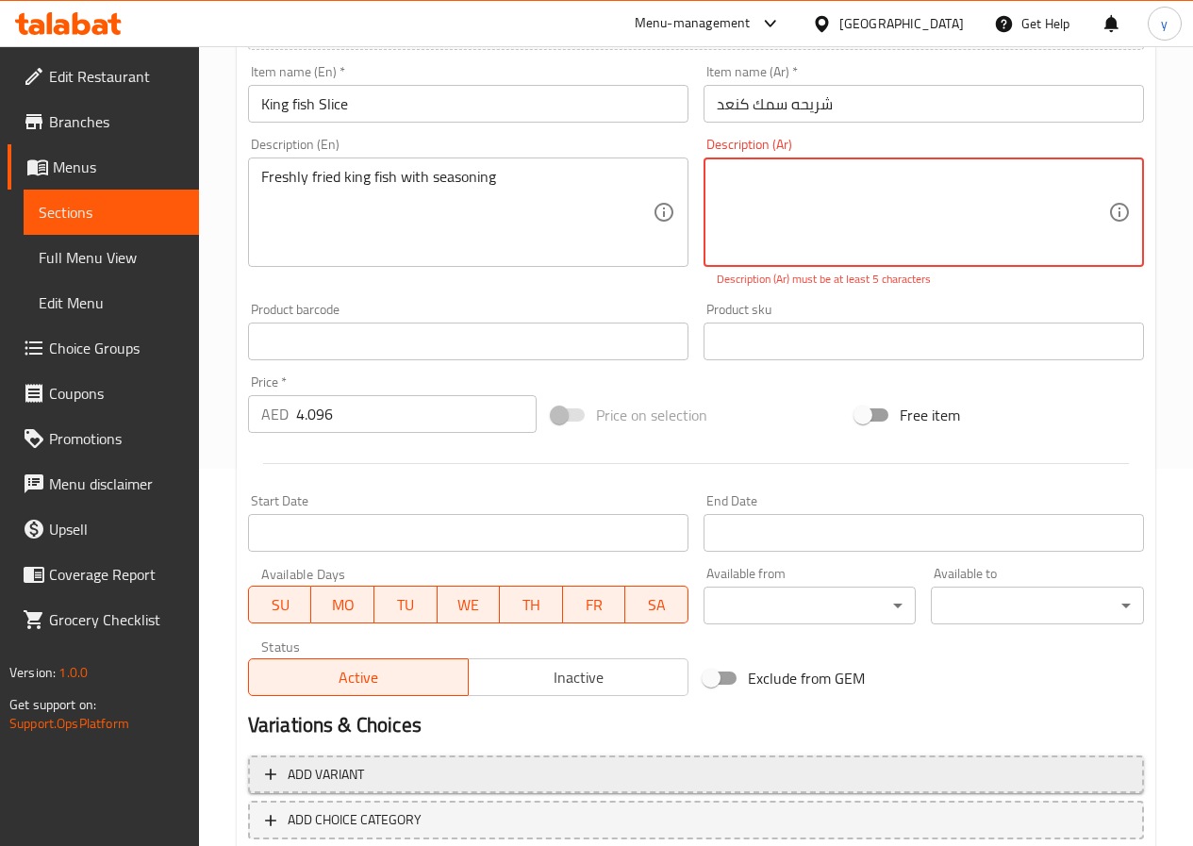
scroll to position [492, 0]
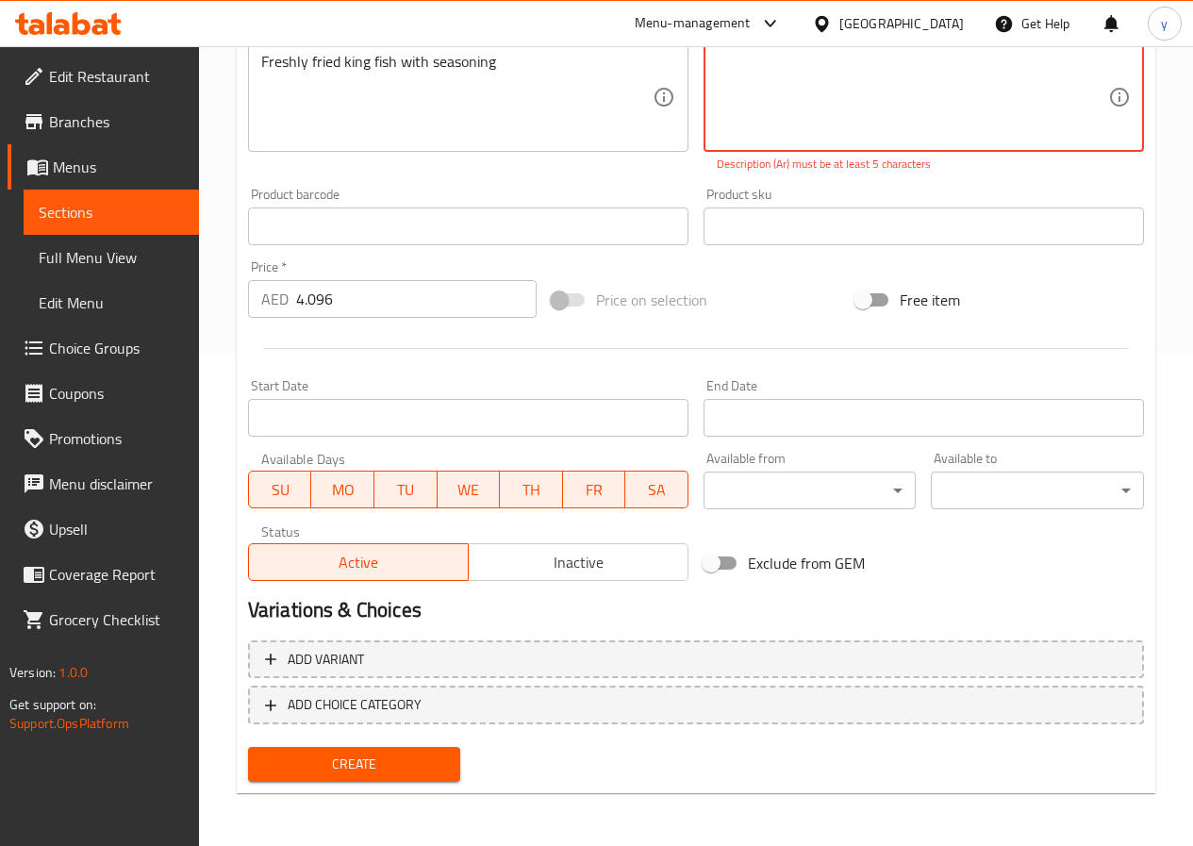
click at [447, 756] on button "Create" at bounding box center [354, 764] width 213 height 35
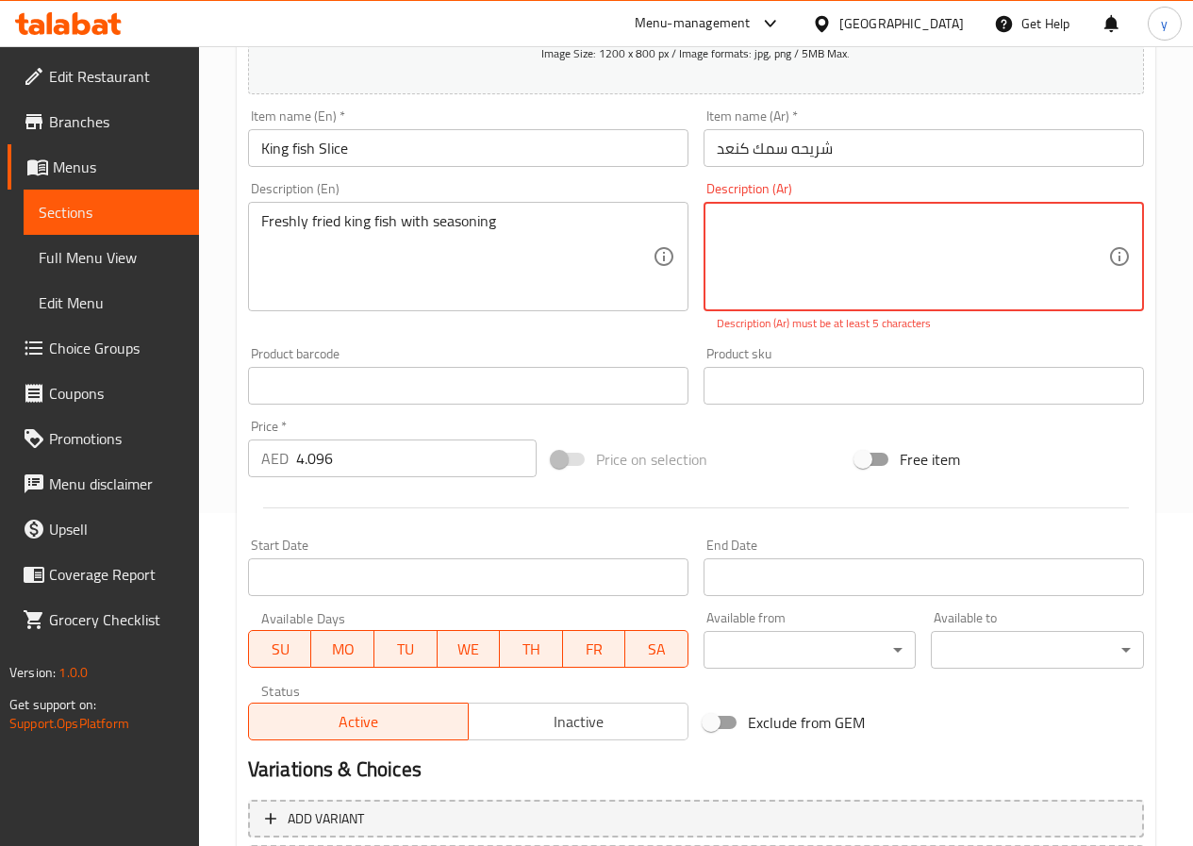
scroll to position [115, 0]
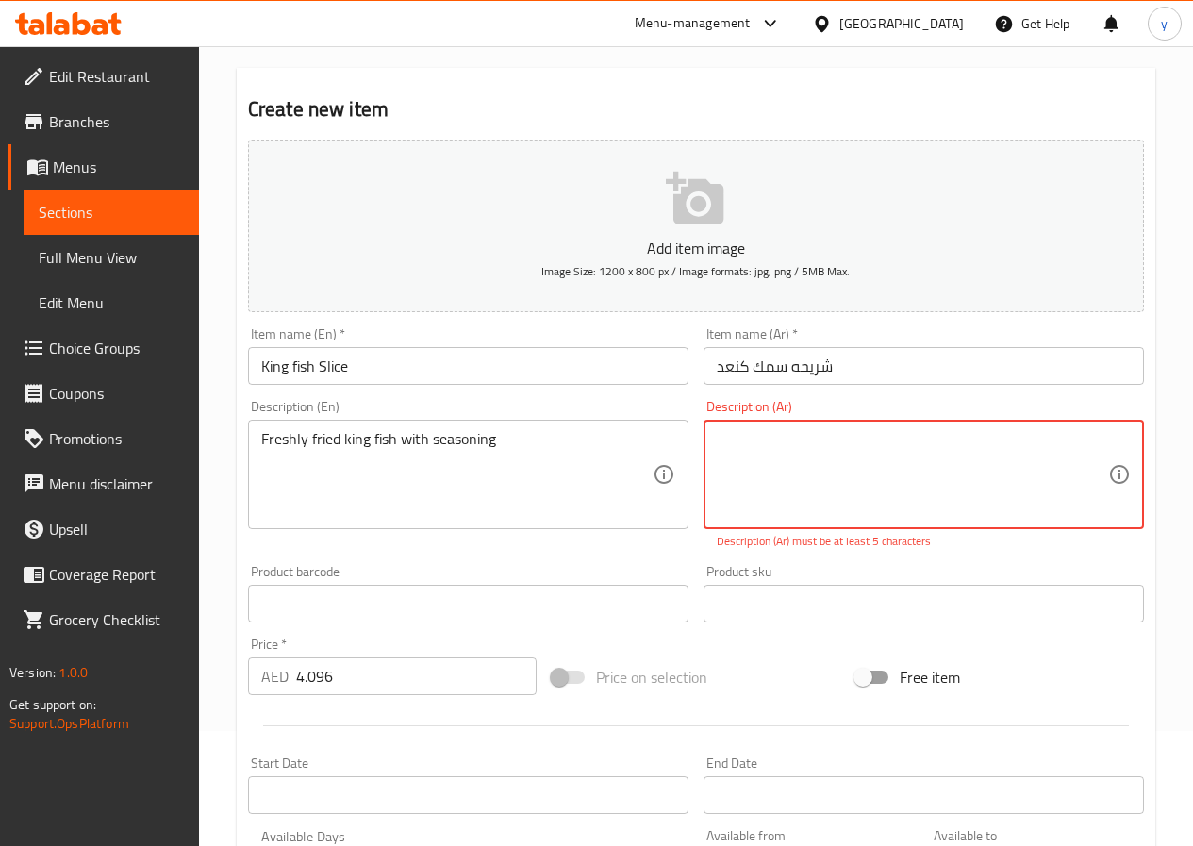
click at [753, 459] on textarea at bounding box center [912, 475] width 391 height 90
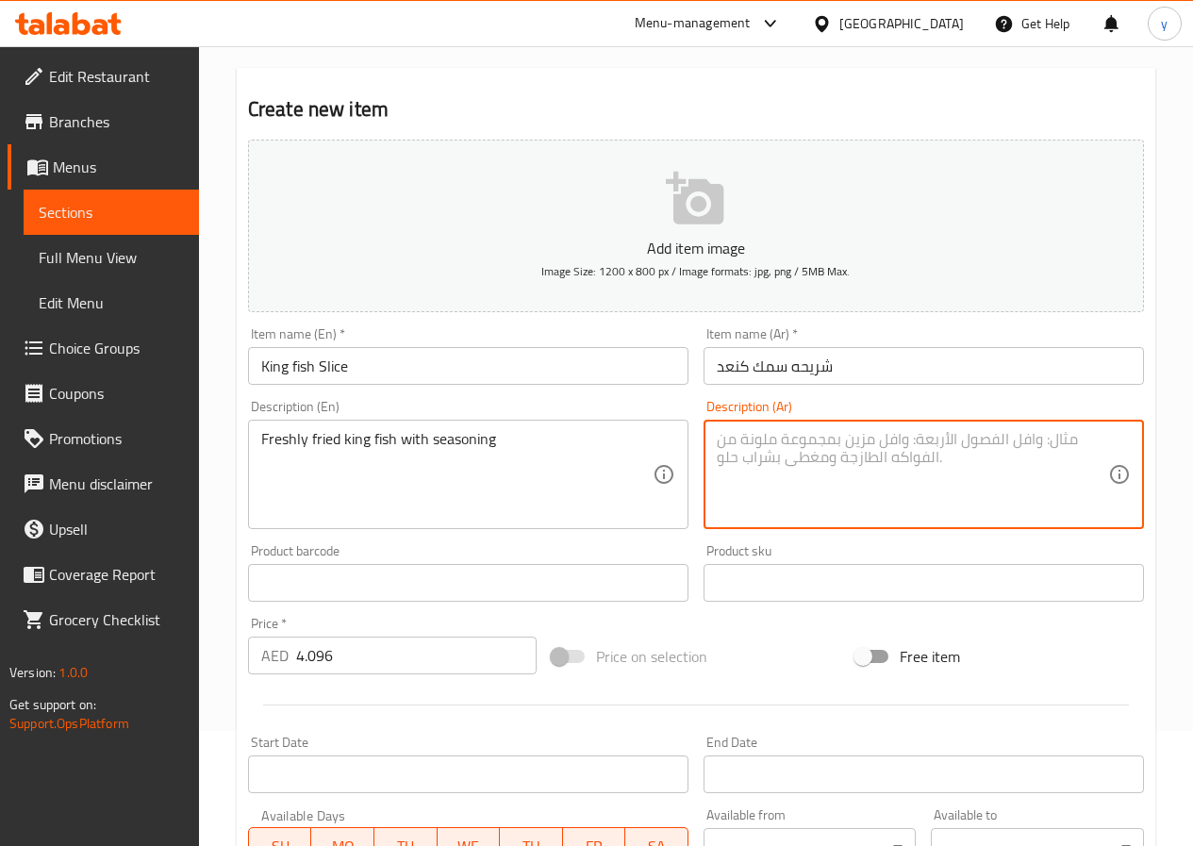
click at [522, 528] on div "Freshly fried king fish with seasoning Description (En)" at bounding box center [468, 474] width 440 height 109
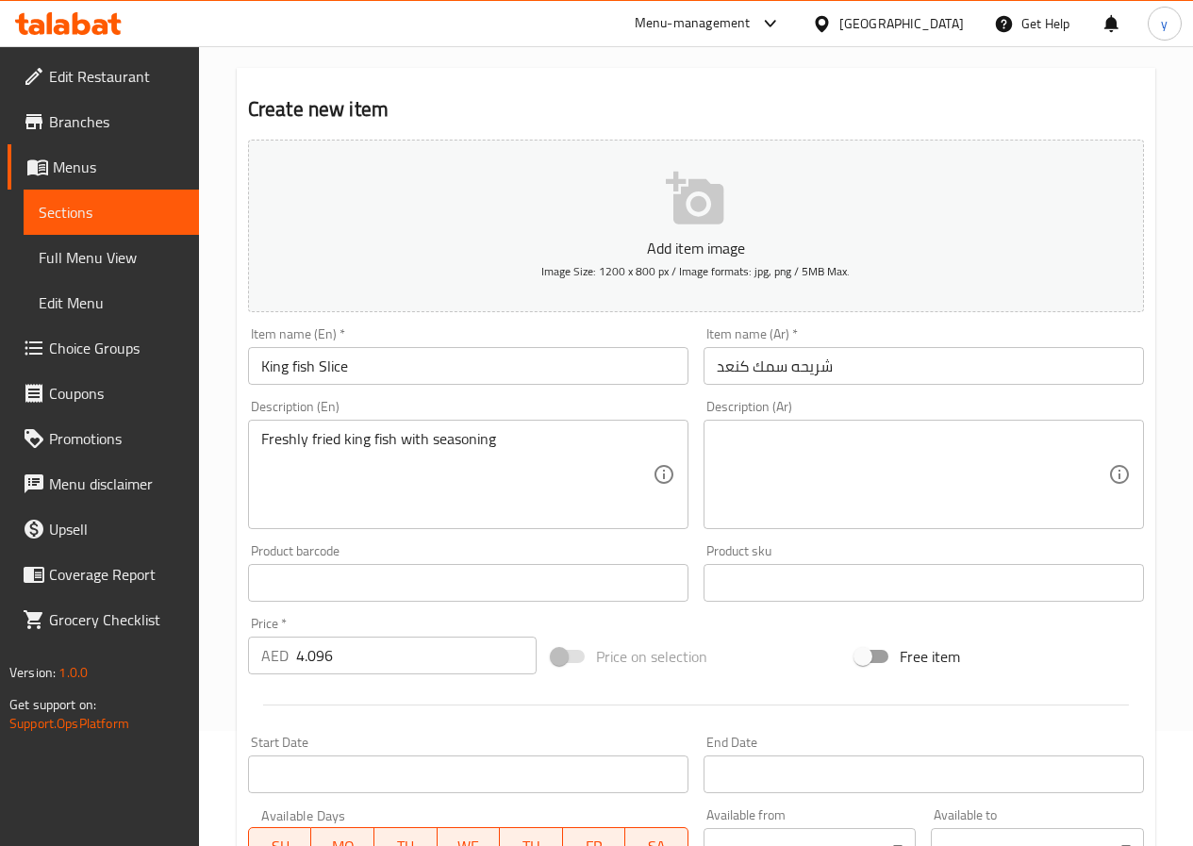
click at [530, 548] on div "Product barcode Product barcode" at bounding box center [468, 573] width 440 height 58
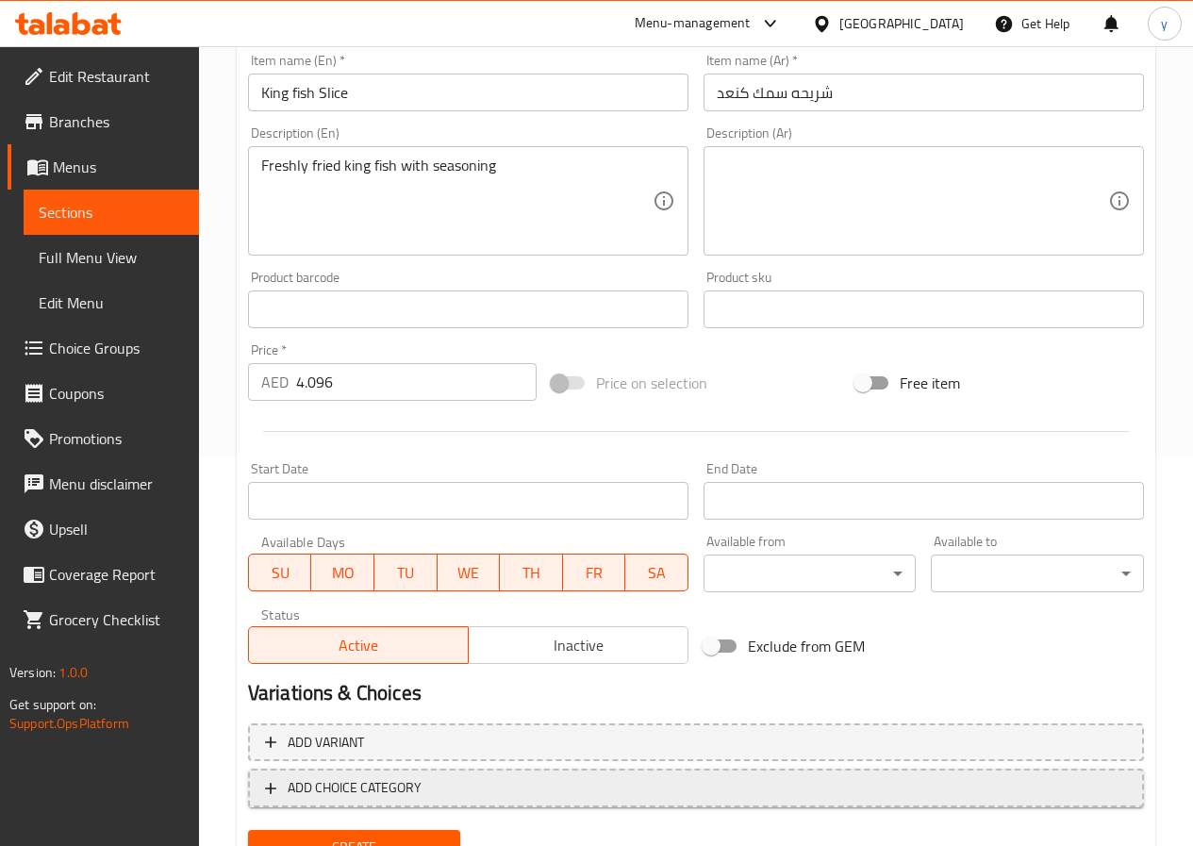
scroll to position [471, 0]
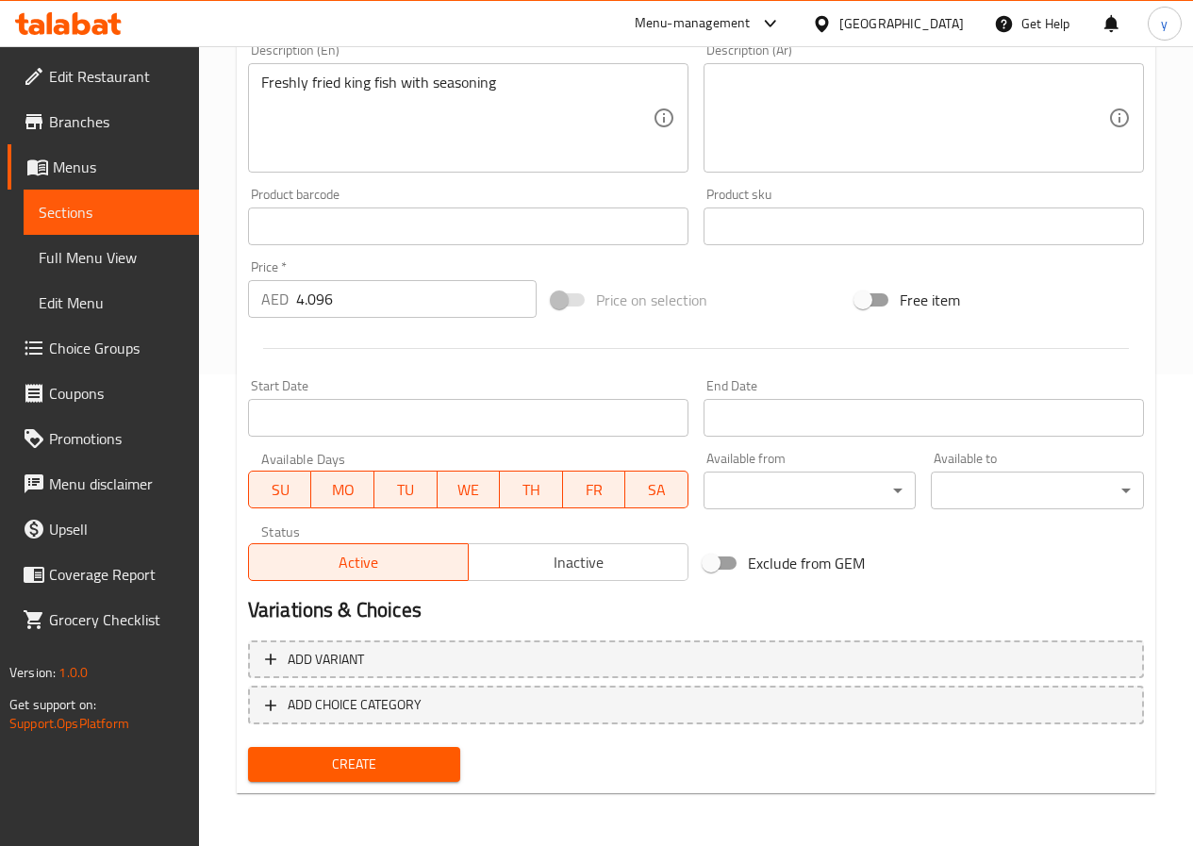
click at [416, 750] on button "Create" at bounding box center [354, 764] width 213 height 35
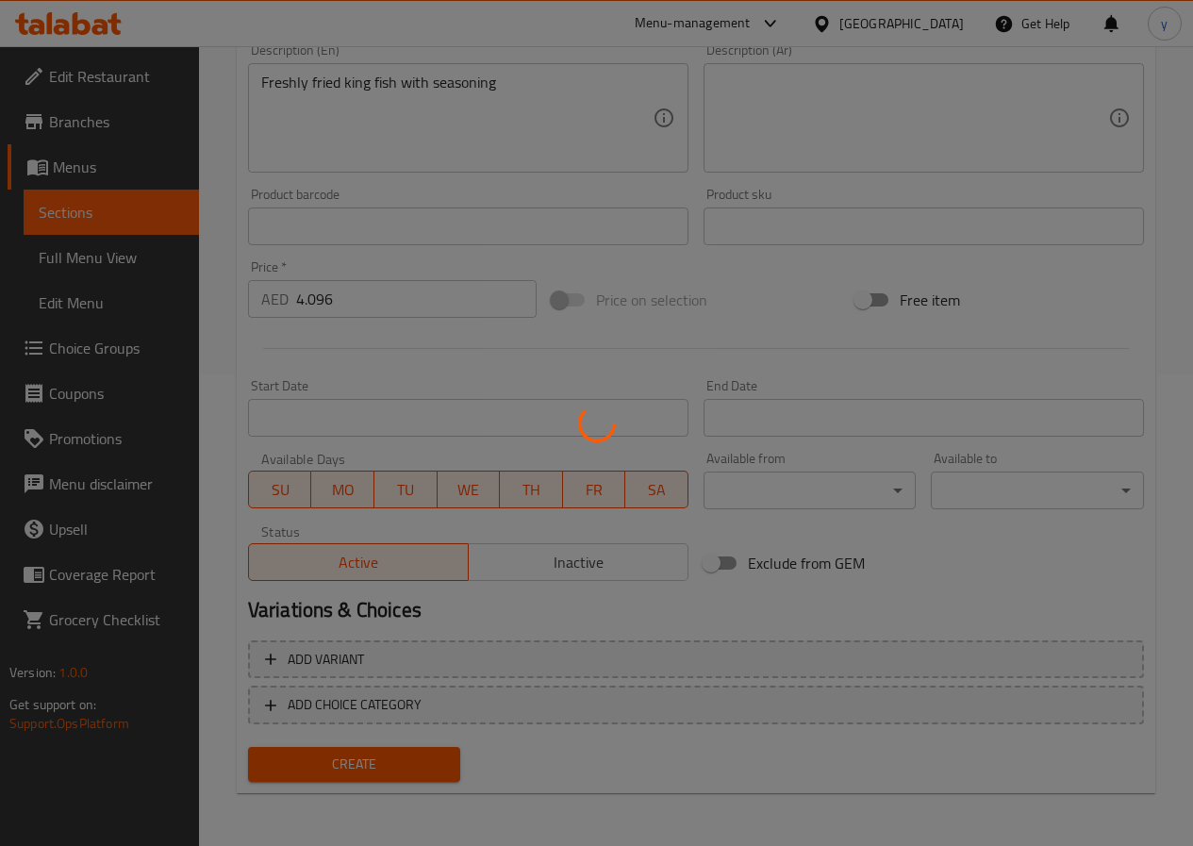
type input "0"
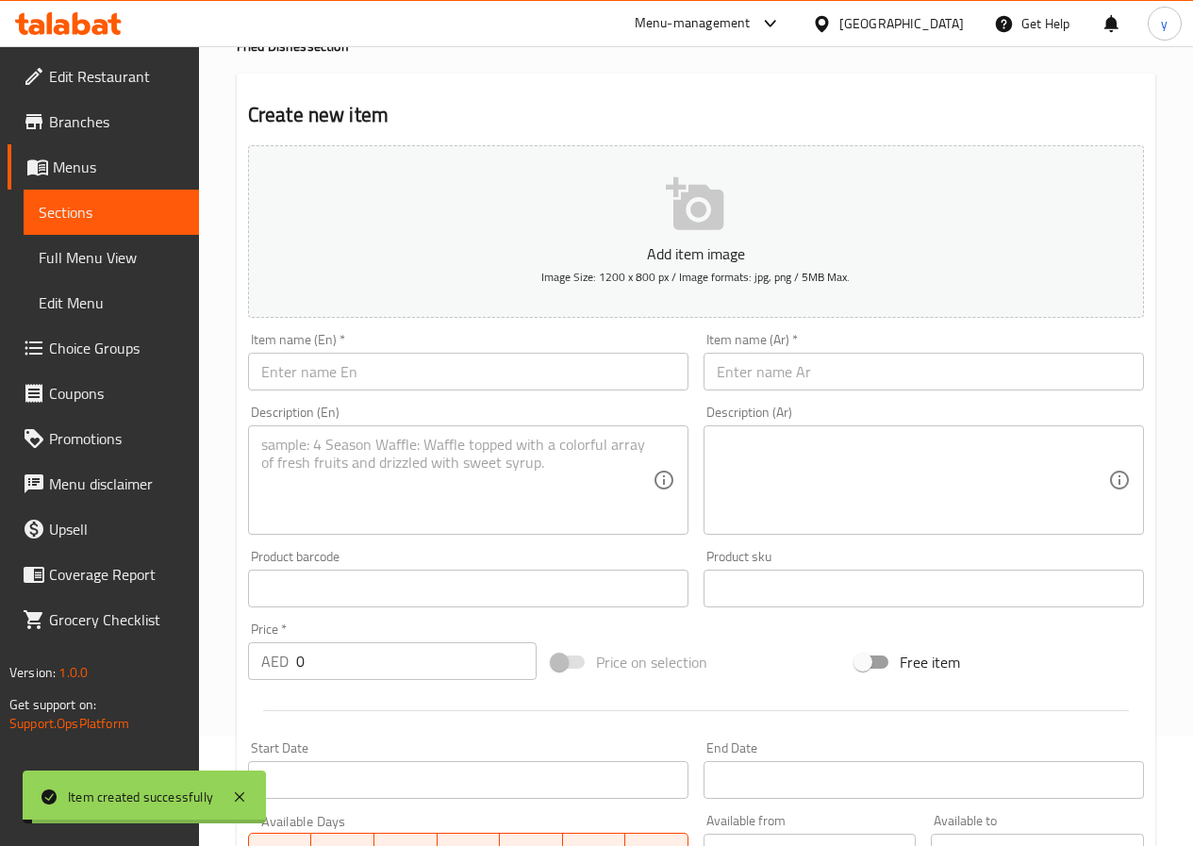
scroll to position [0, 0]
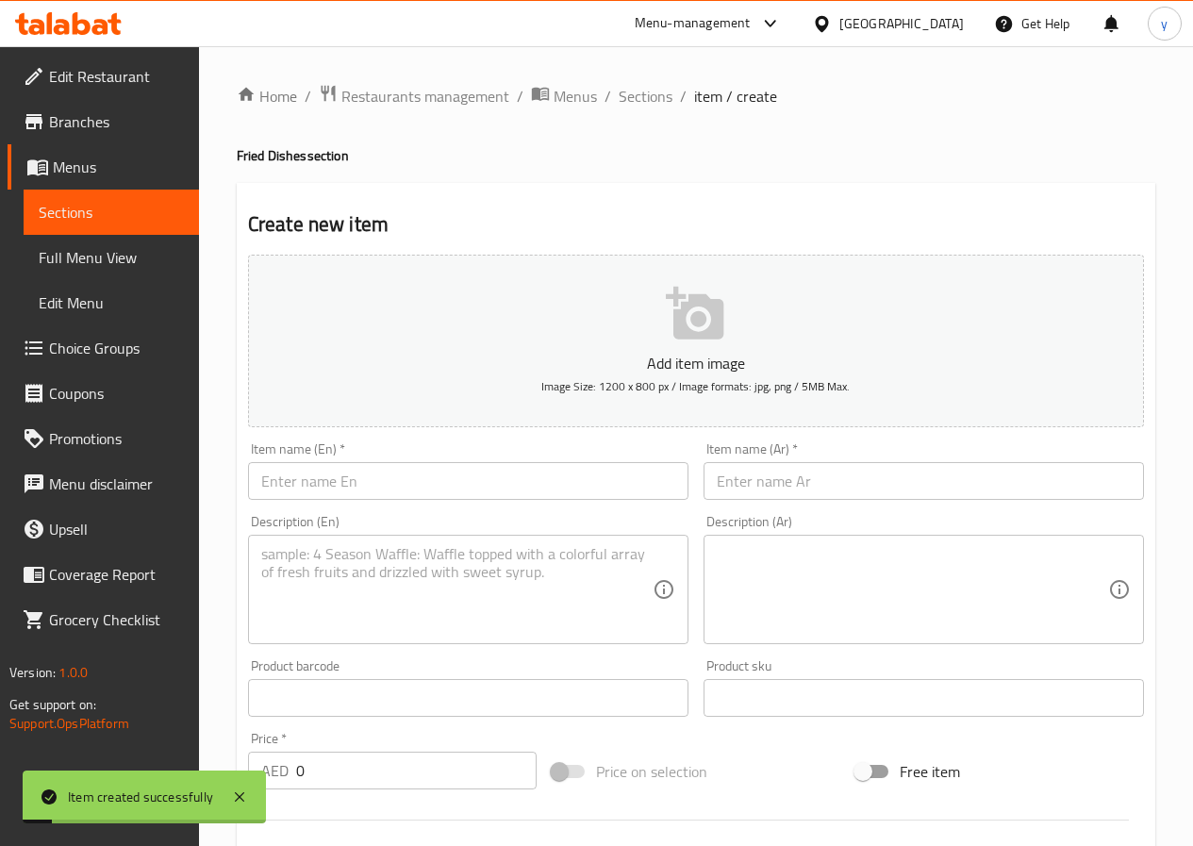
click at [629, 112] on div "Home / Restaurants management / Menus / Sections / item / create Fried Dishes s…" at bounding box center [696, 682] width 918 height 1196
click at [642, 94] on span "Sections" at bounding box center [645, 96] width 54 height 23
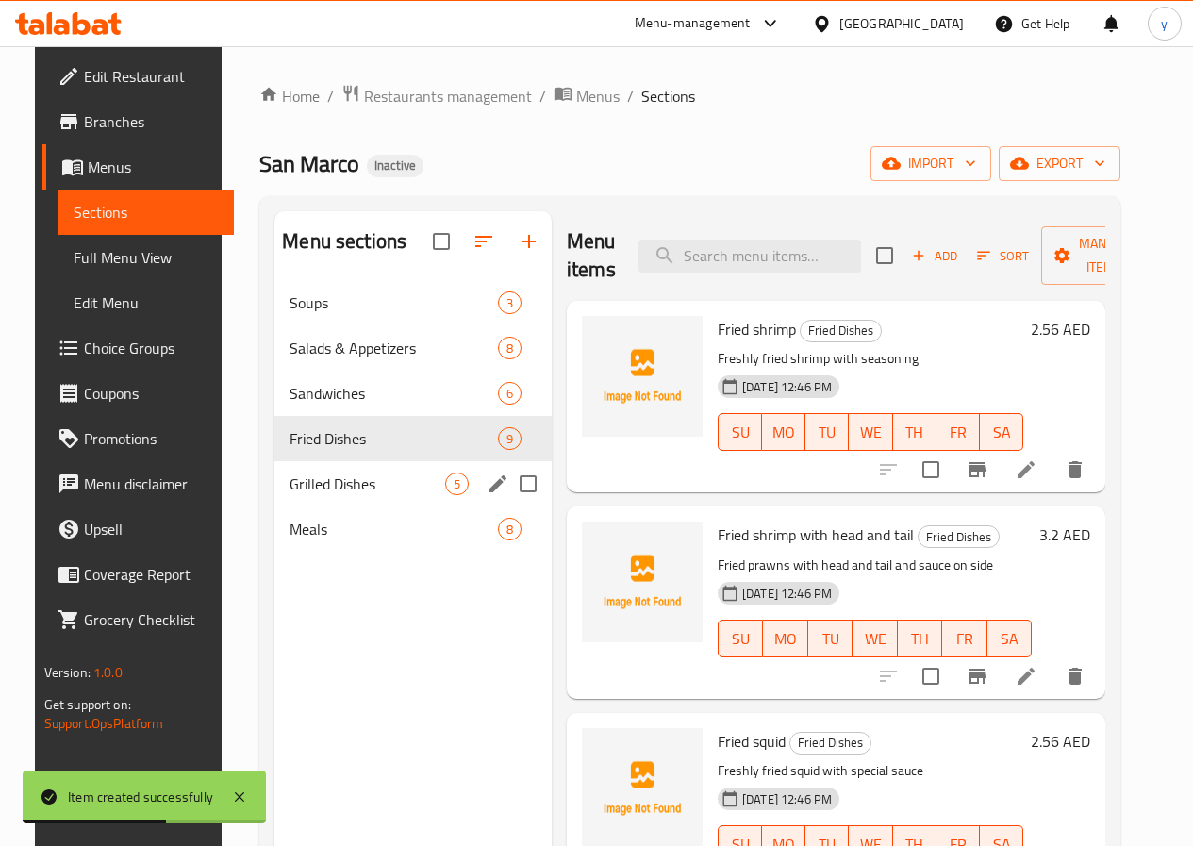
click at [289, 498] on div "Grilled Dishes 5" at bounding box center [412, 483] width 277 height 45
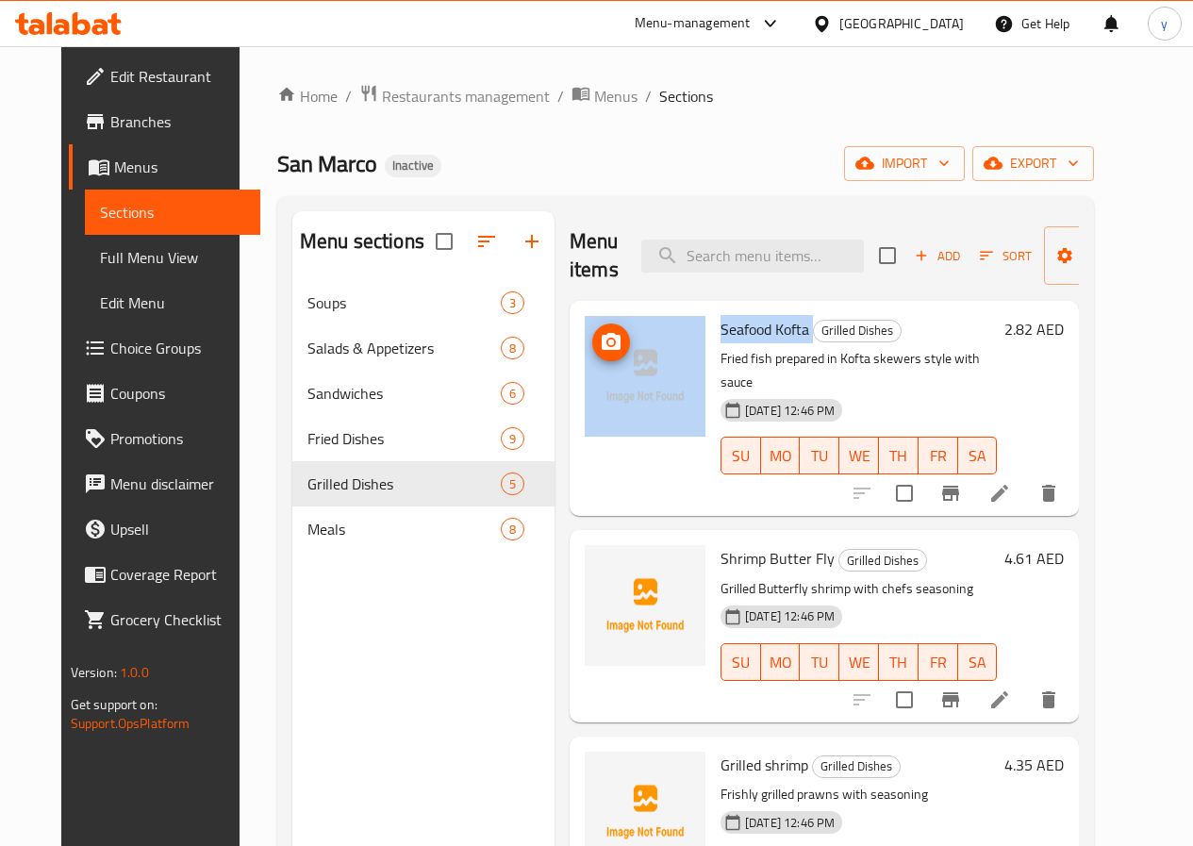
drag, startPoint x: 732, startPoint y: 335, endPoint x: 611, endPoint y: 332, distance: 120.7
click at [611, 332] on div "Seafood Kofta Grilled Dishes Fried fish prepared in Kofta skewers style with sa…" at bounding box center [824, 408] width 494 height 200
click at [924, 475] on input "checkbox" at bounding box center [904, 493] width 40 height 40
checkbox input "true"
click at [1026, 476] on li at bounding box center [999, 493] width 53 height 34
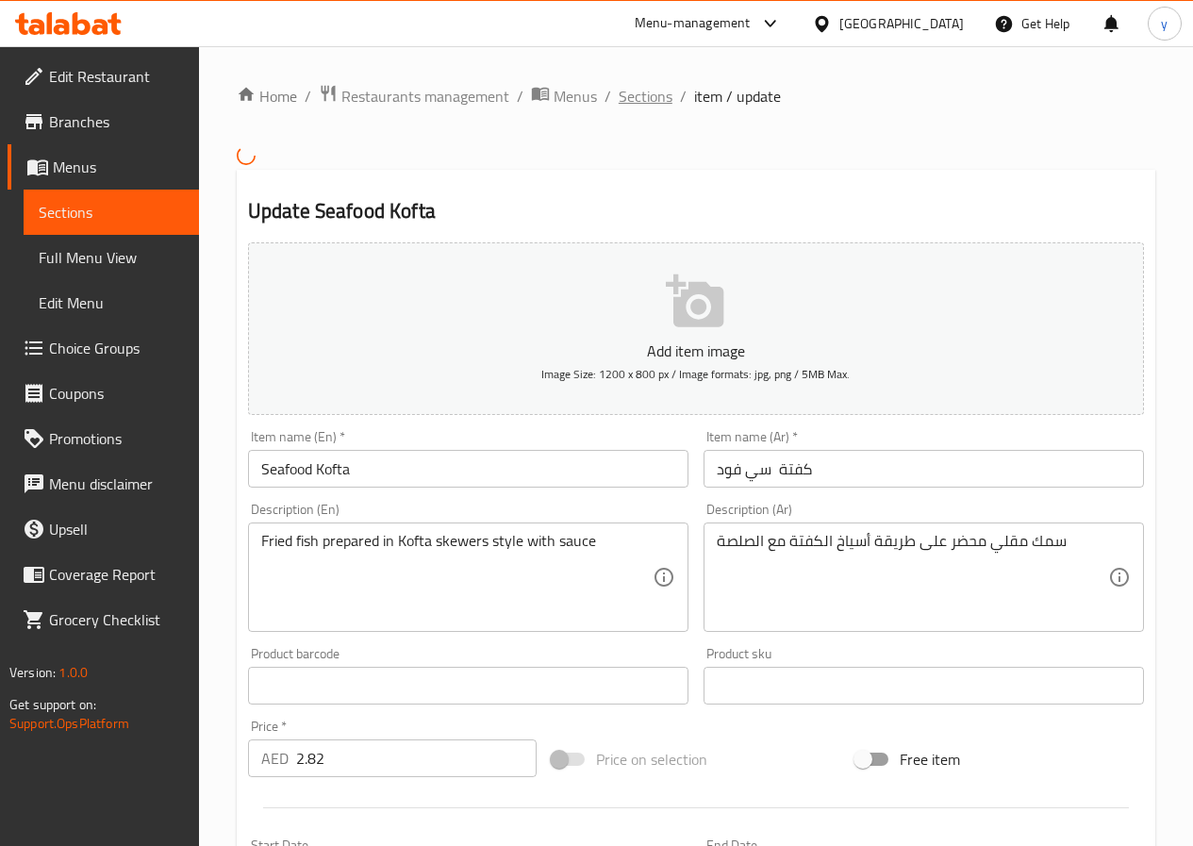
click at [652, 99] on span "Sections" at bounding box center [645, 96] width 54 height 23
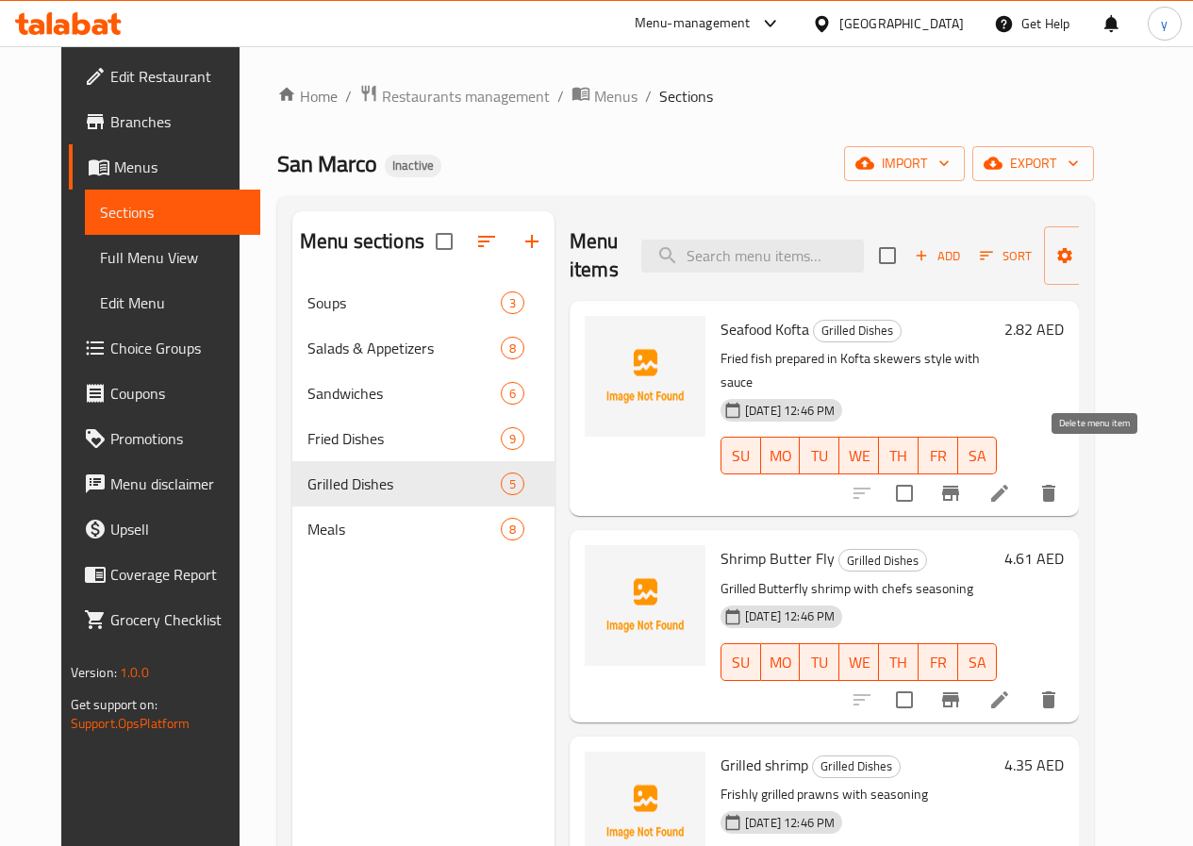
click at [1071, 470] on button "delete" at bounding box center [1048, 492] width 45 height 45
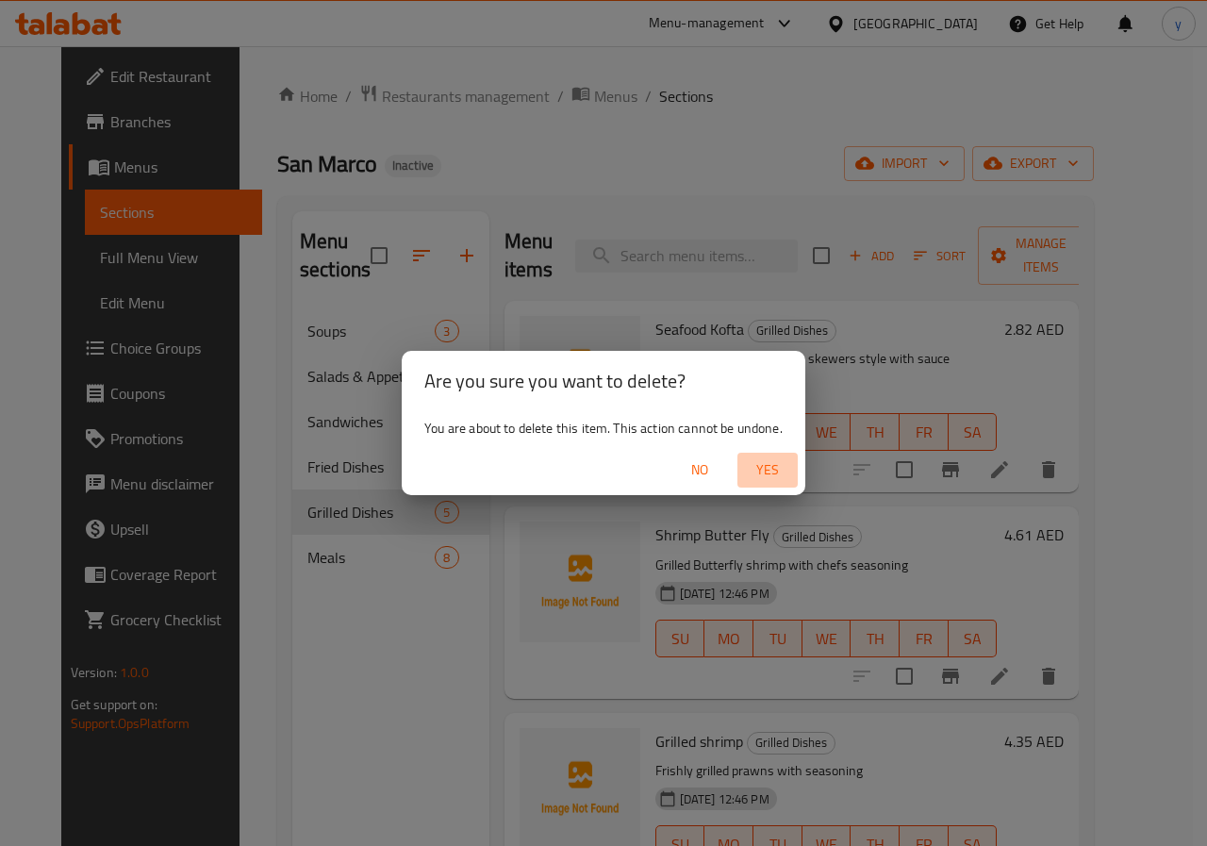
click at [750, 469] on span "Yes" at bounding box center [767, 470] width 45 height 24
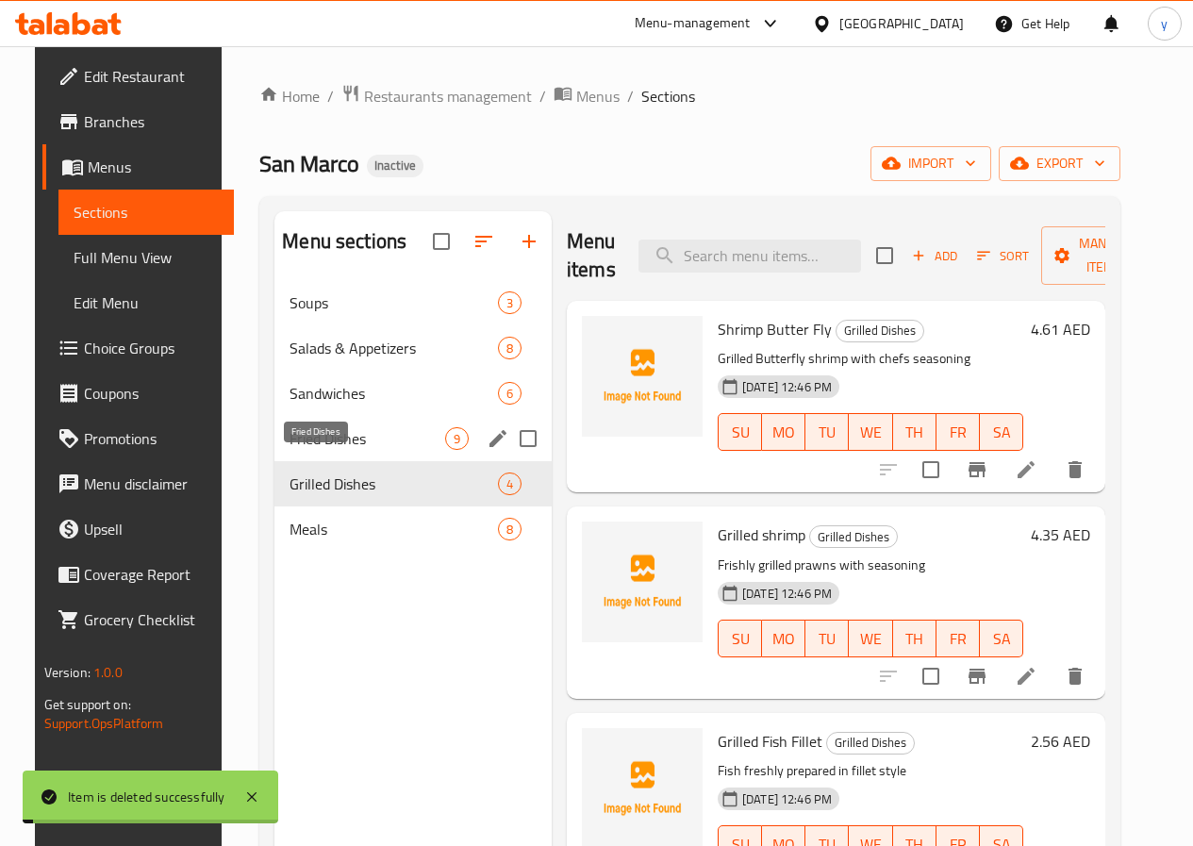
click at [289, 450] on span "Fried Dishes" at bounding box center [367, 438] width 156 height 23
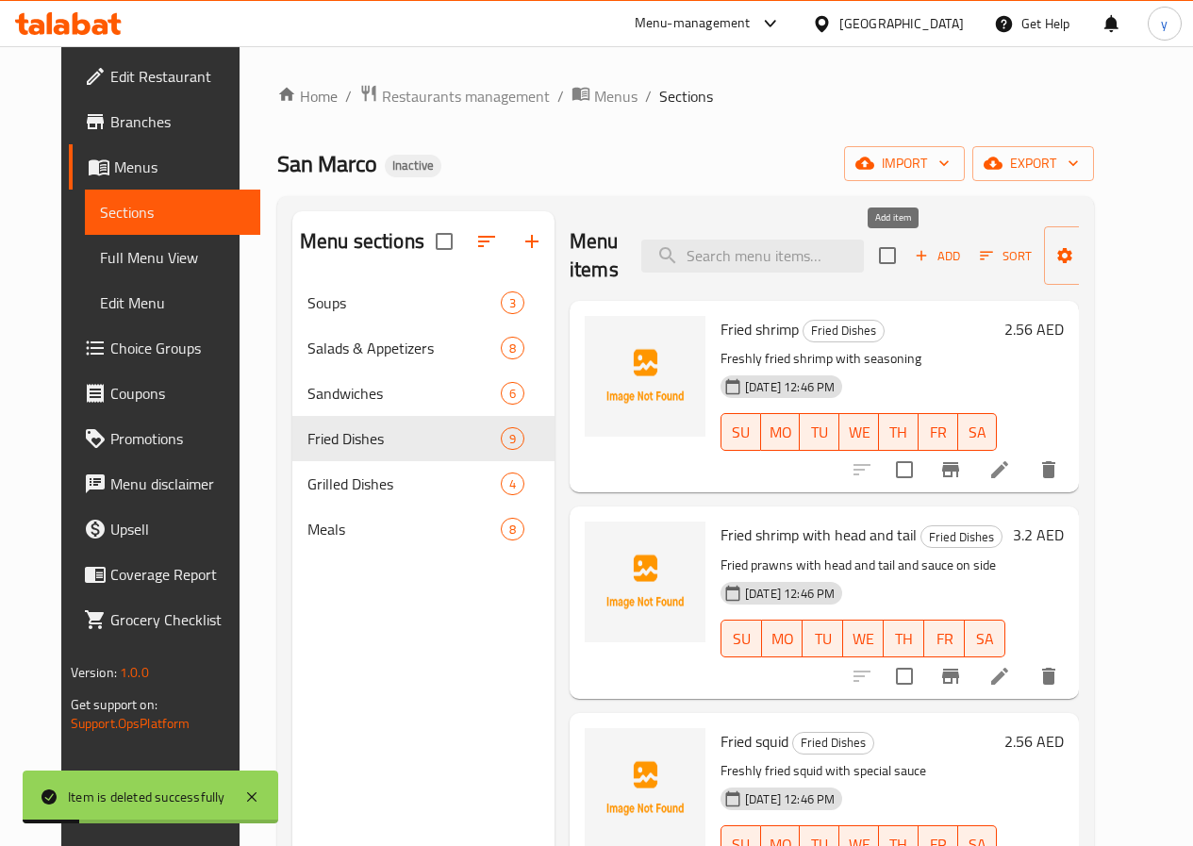
click at [913, 251] on icon "button" at bounding box center [921, 255] width 17 height 17
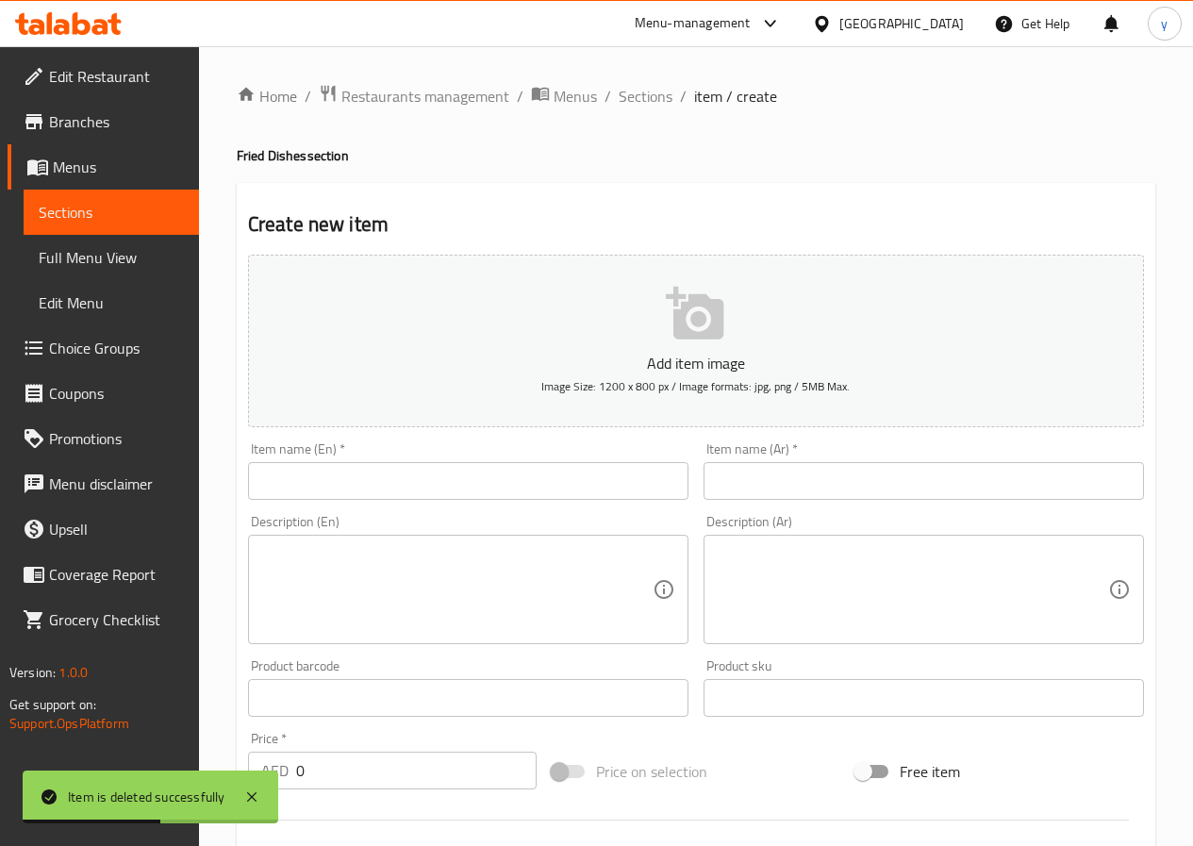
click at [381, 474] on input "text" at bounding box center [468, 481] width 440 height 38
paste input "Seafood Kofta"
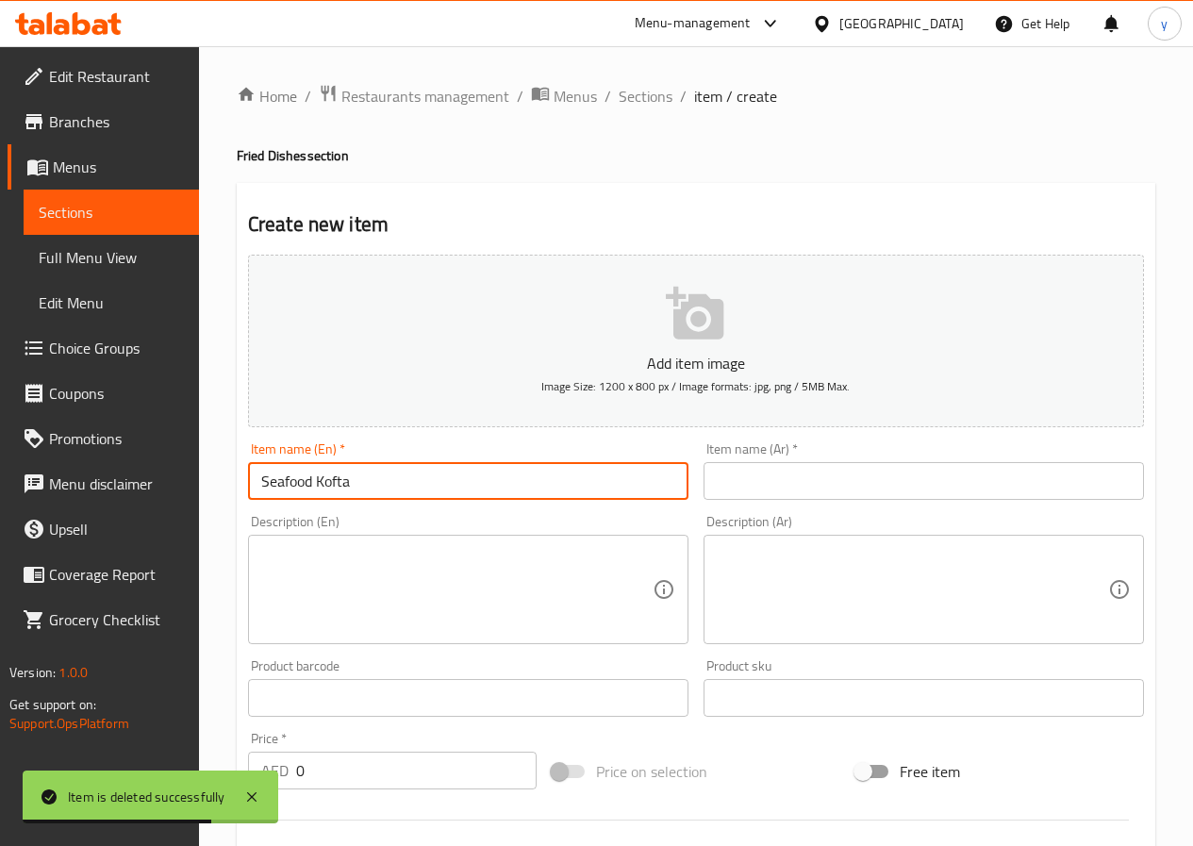
type input "Seafood Kofta"
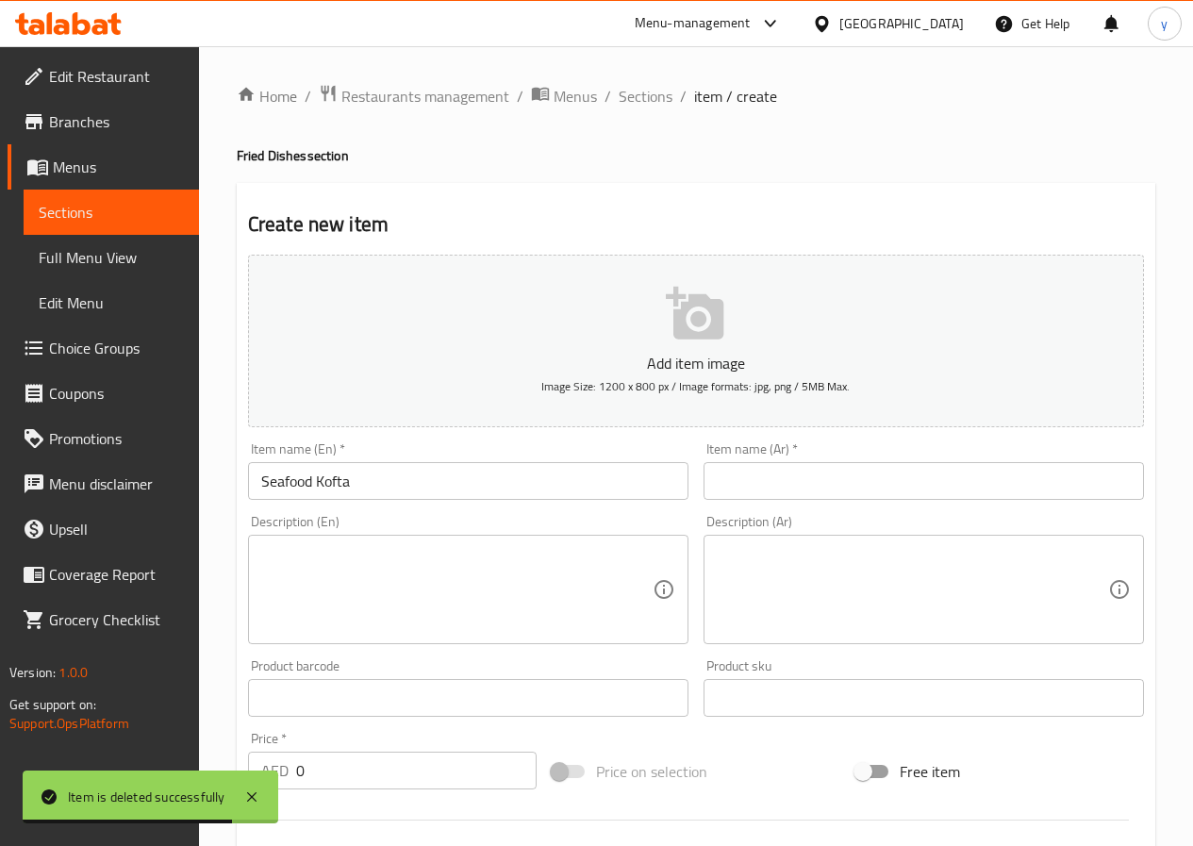
click at [470, 594] on textarea at bounding box center [456, 590] width 391 height 90
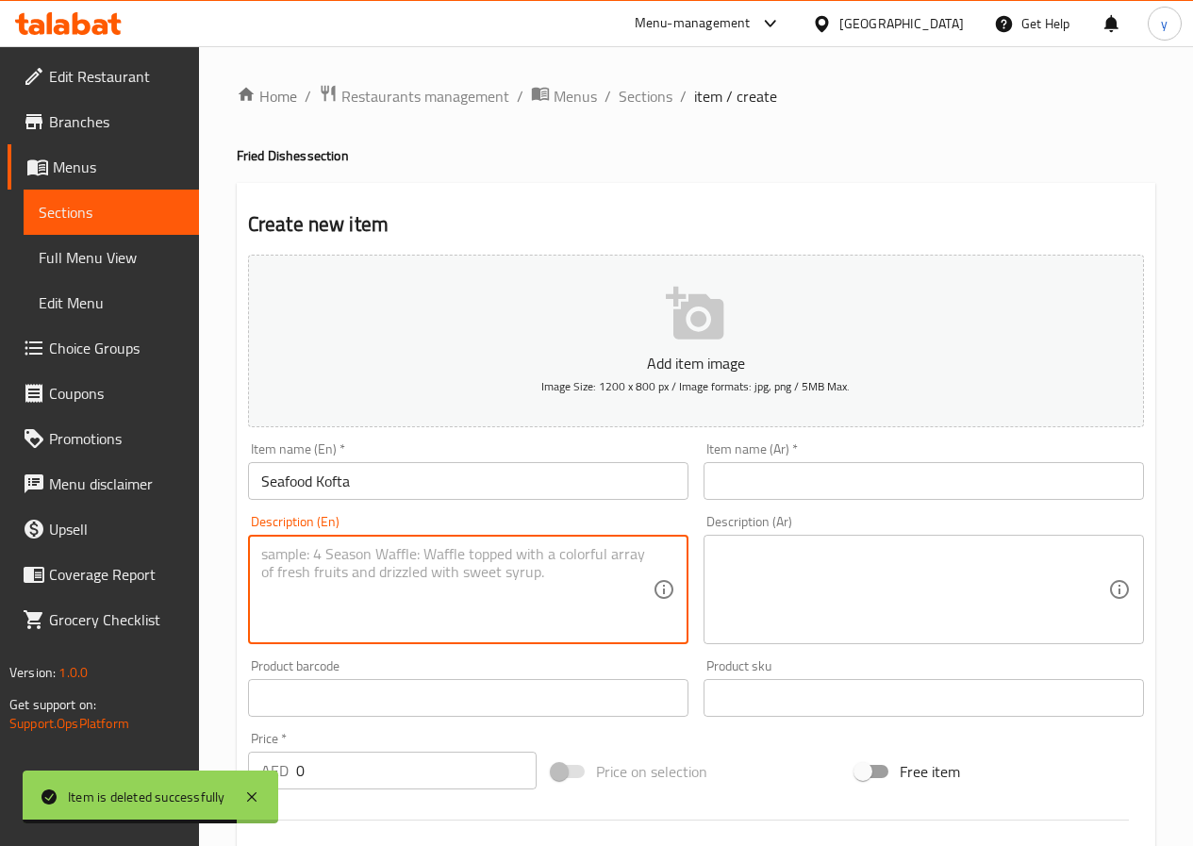
paste textarea "Fried fish prepared in Kofta skewers style with sauce"
type textarea "Fried fish prepared in Kofta skewers style with sauce"
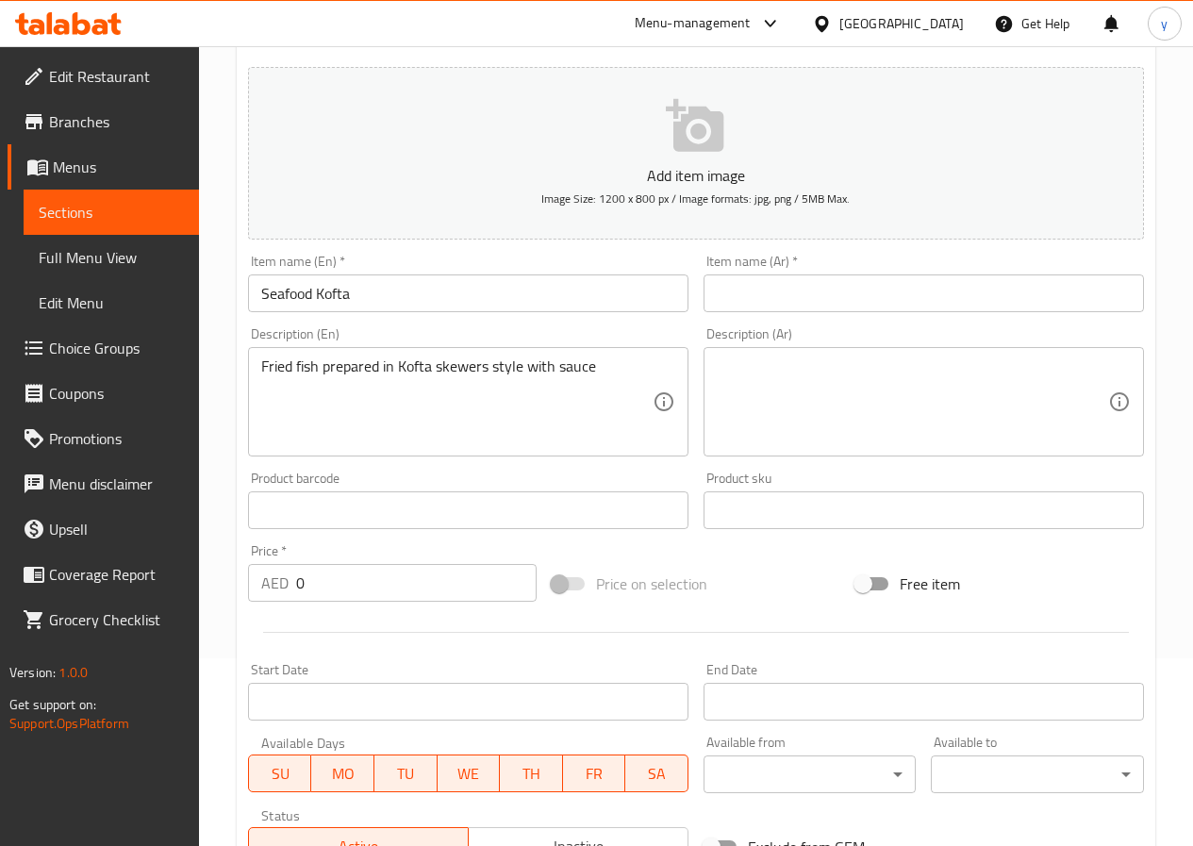
scroll to position [189, 0]
drag, startPoint x: 309, startPoint y: 585, endPoint x: 174, endPoint y: 575, distance: 135.2
click at [174, 575] on div "Edit Restaurant Branches Menus Sections Full Menu View Edit Menu Choice Groups …" at bounding box center [596, 493] width 1193 height 1271
paste input "2.82"
type input "2.82"
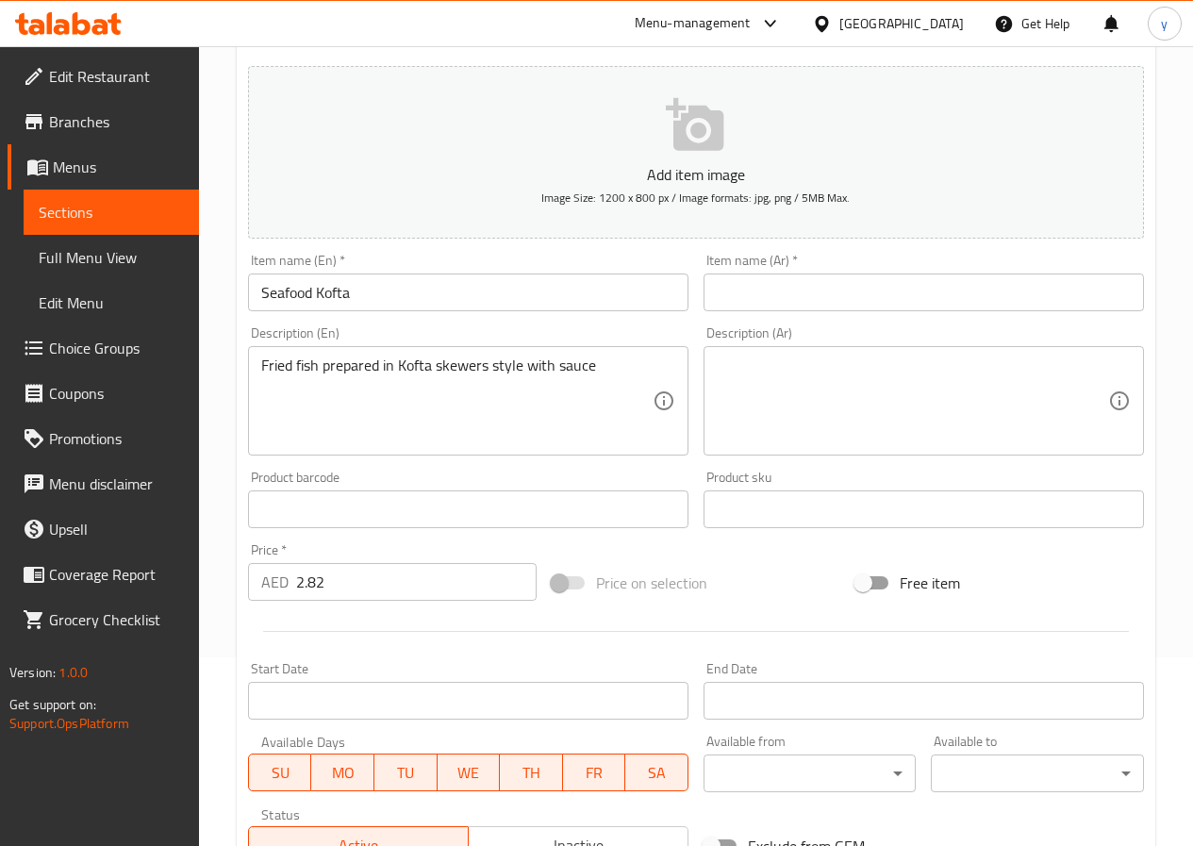
click at [811, 446] on div "Description (Ar)" at bounding box center [923, 400] width 440 height 109
paste textarea "سمك مقلي محضر على طريقة أسياخ الكفتة مع الصلصة"
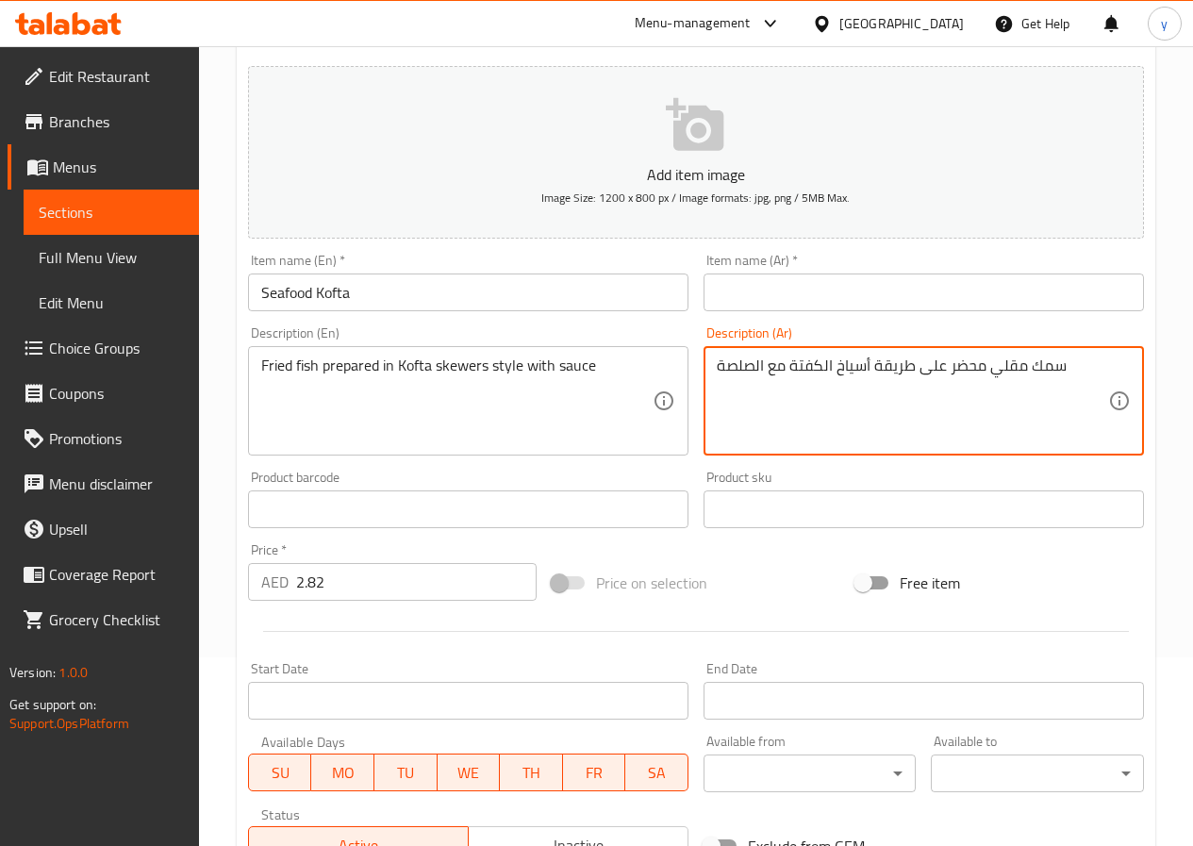
type textarea "سمك مقلي محضر على طريقة أسياخ الكفتة مع الصلصة"
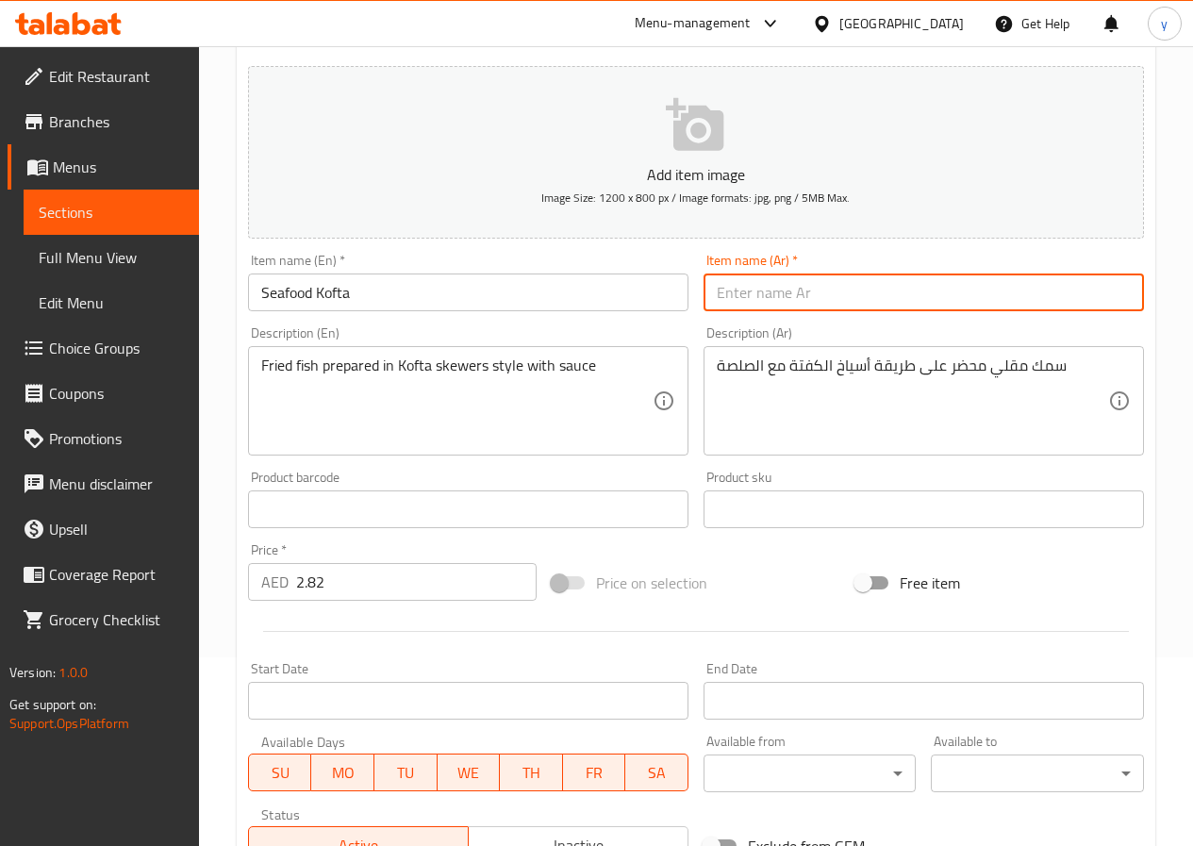
click at [768, 287] on input "text" at bounding box center [923, 292] width 440 height 38
paste input "كفتة سي فود"
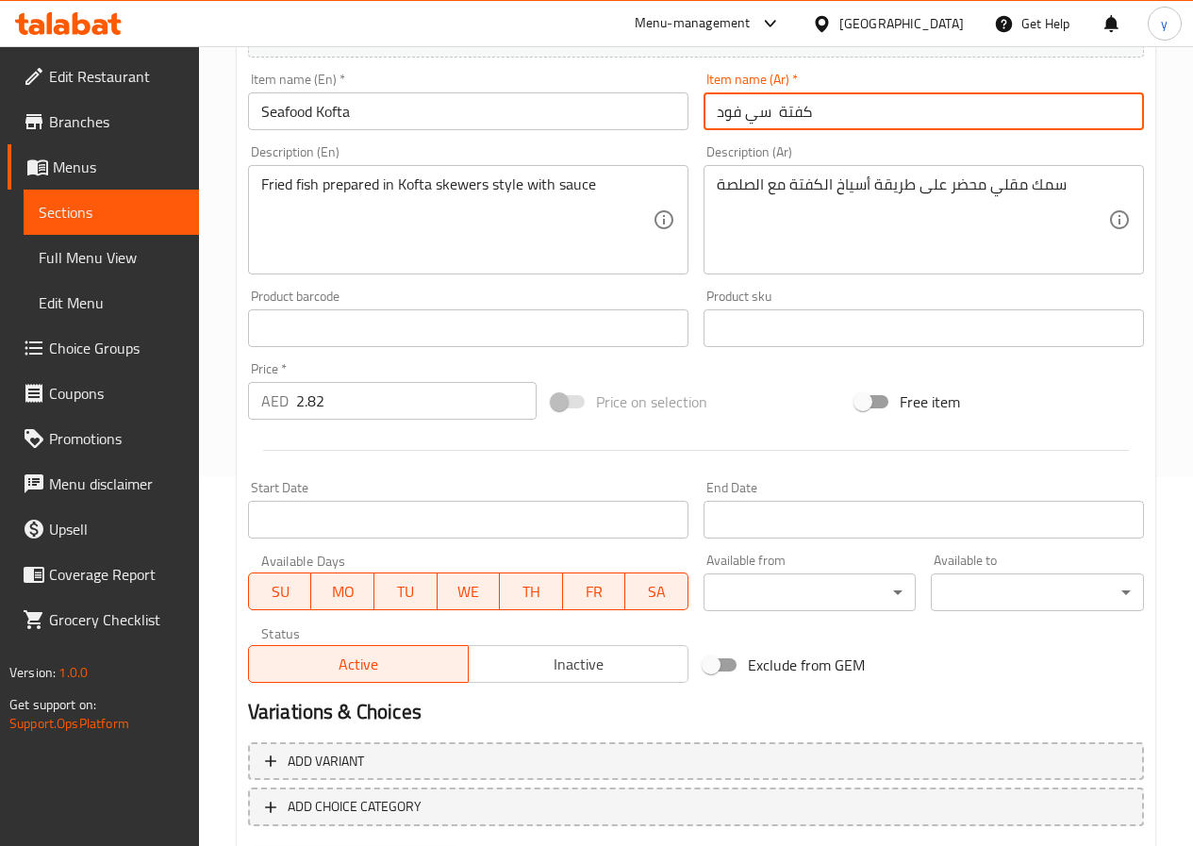
scroll to position [471, 0]
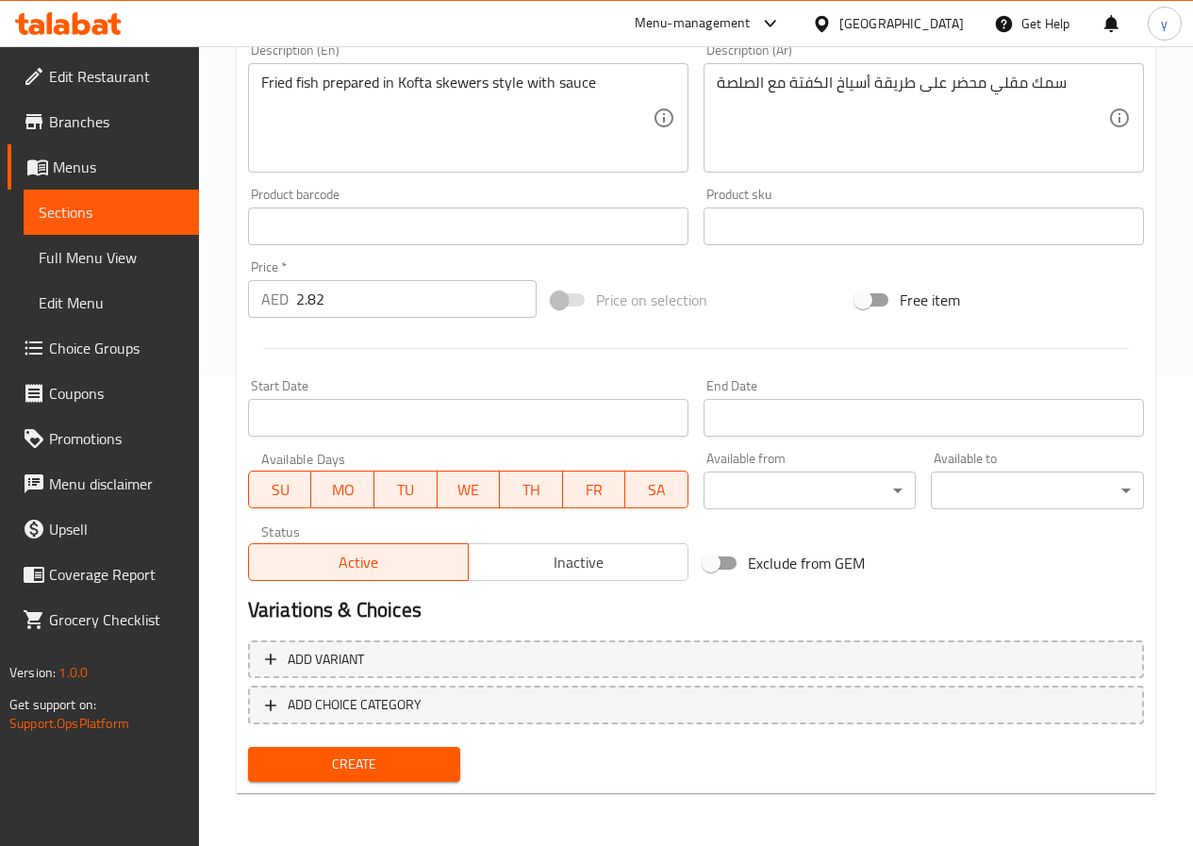
type input "كفتة سي فود"
click at [337, 742] on div "Create" at bounding box center [354, 764] width 228 height 50
click at [339, 750] on button "Create" at bounding box center [354, 764] width 213 height 35
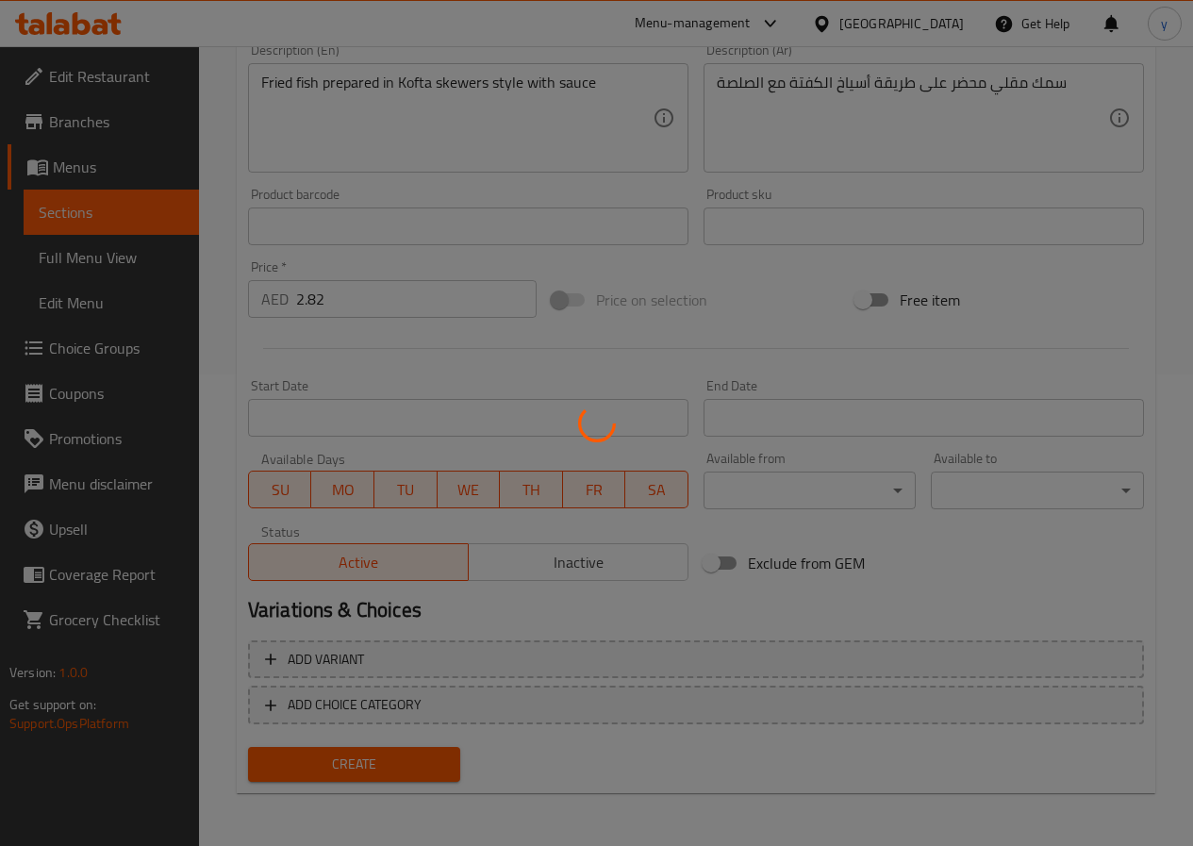
type input "0"
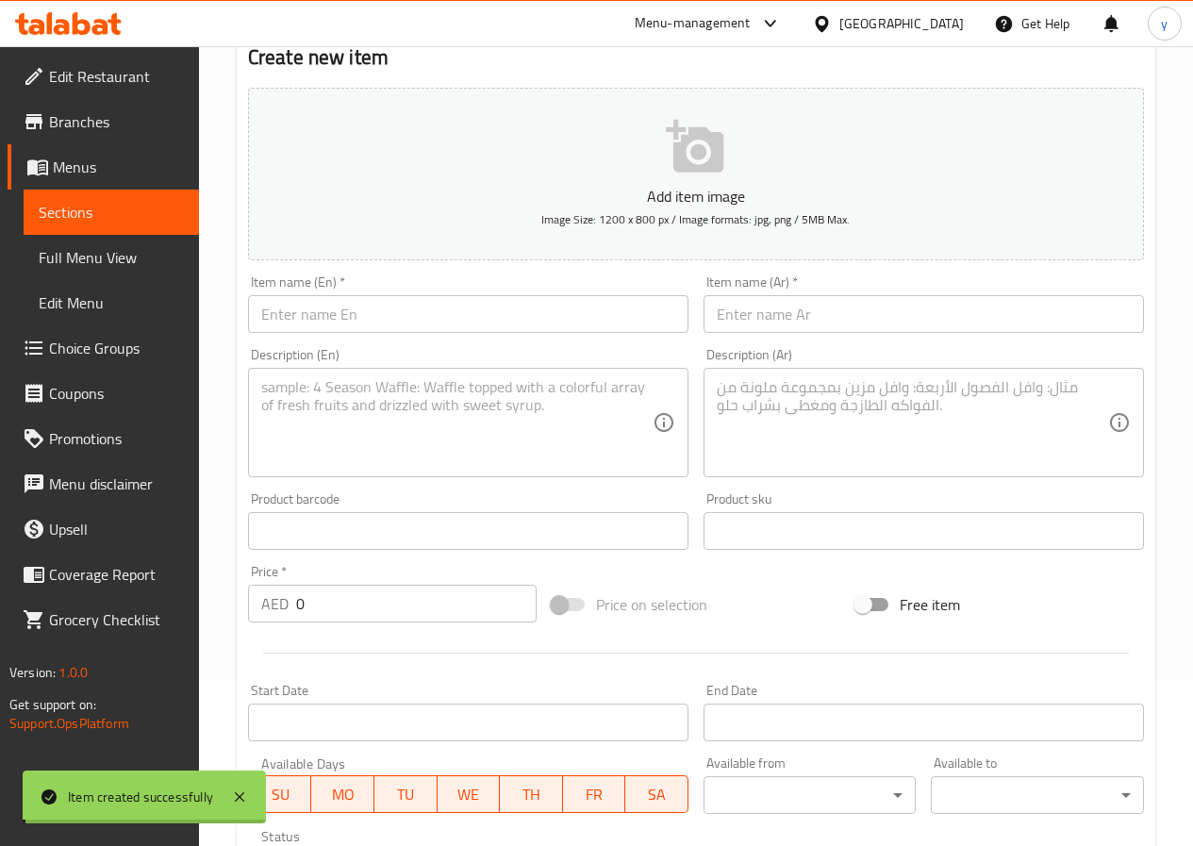
scroll to position [0, 0]
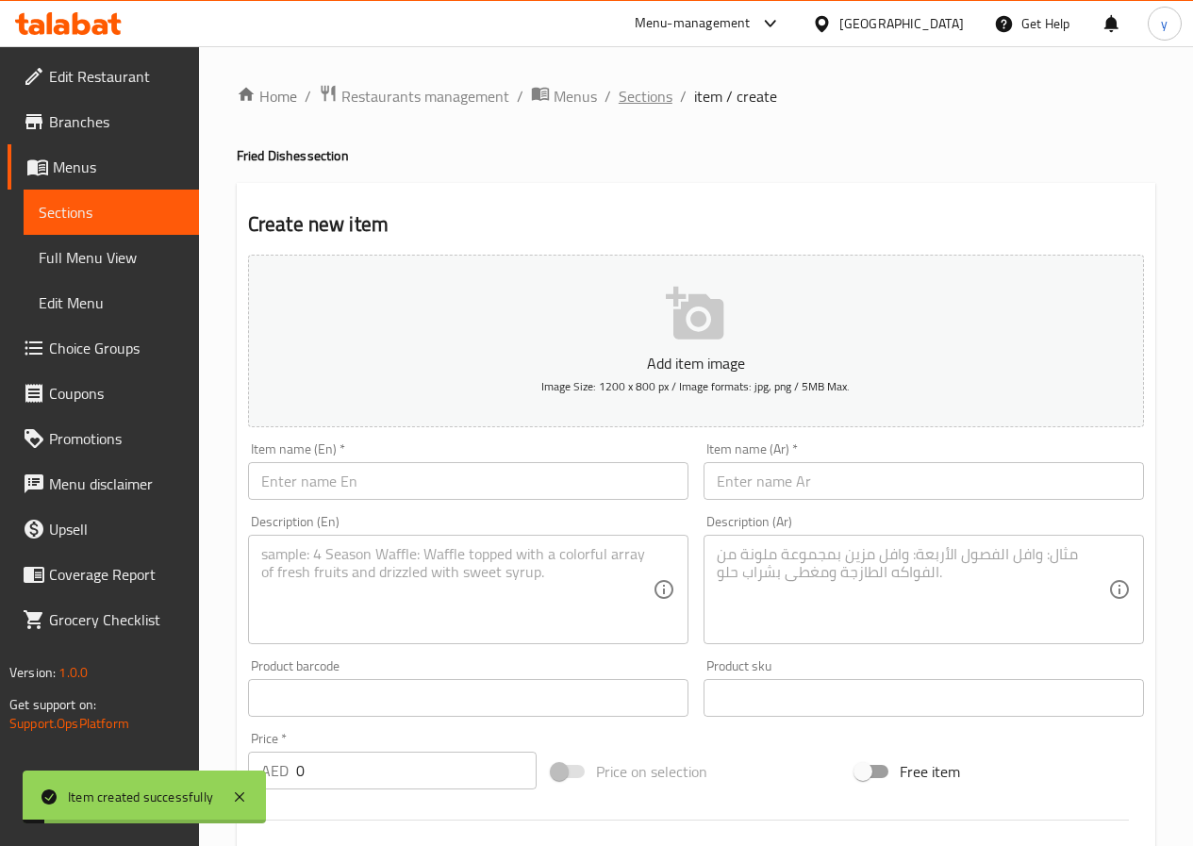
click at [662, 92] on span "Sections" at bounding box center [645, 96] width 54 height 23
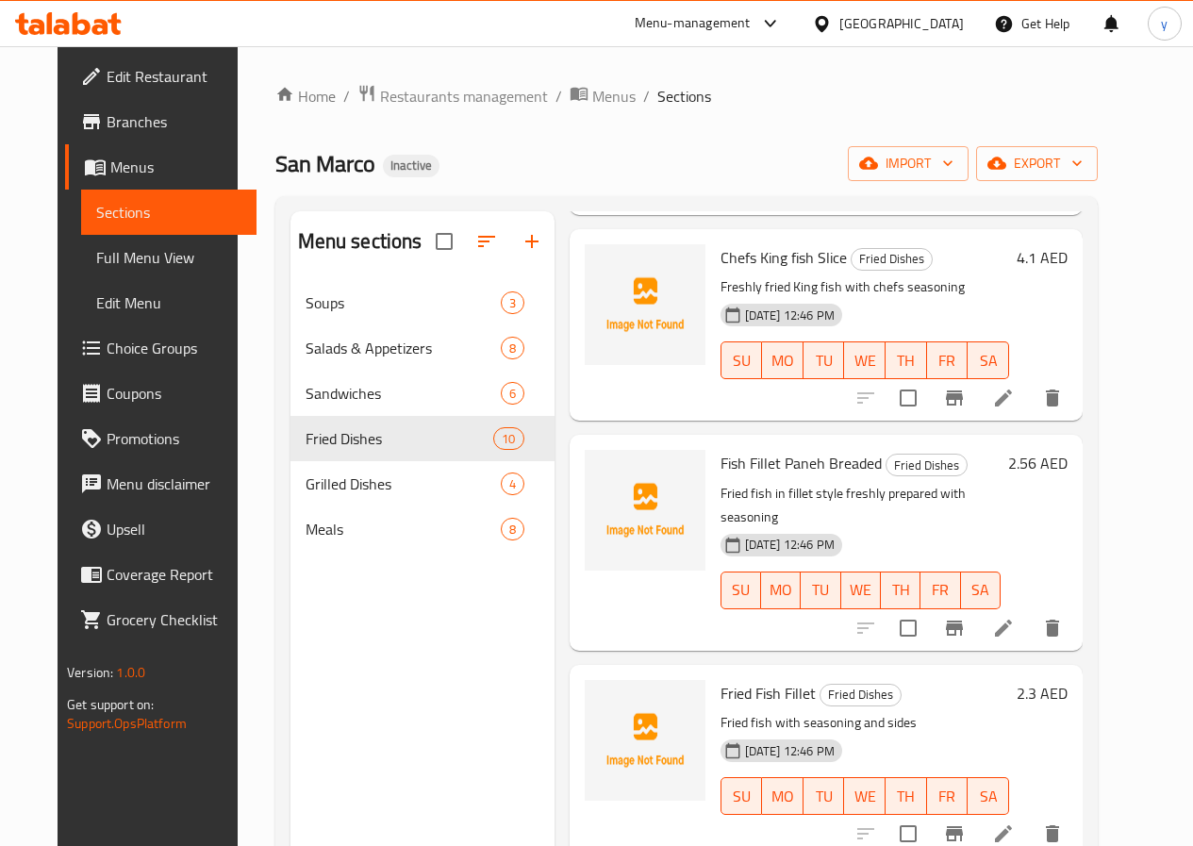
scroll to position [849, 0]
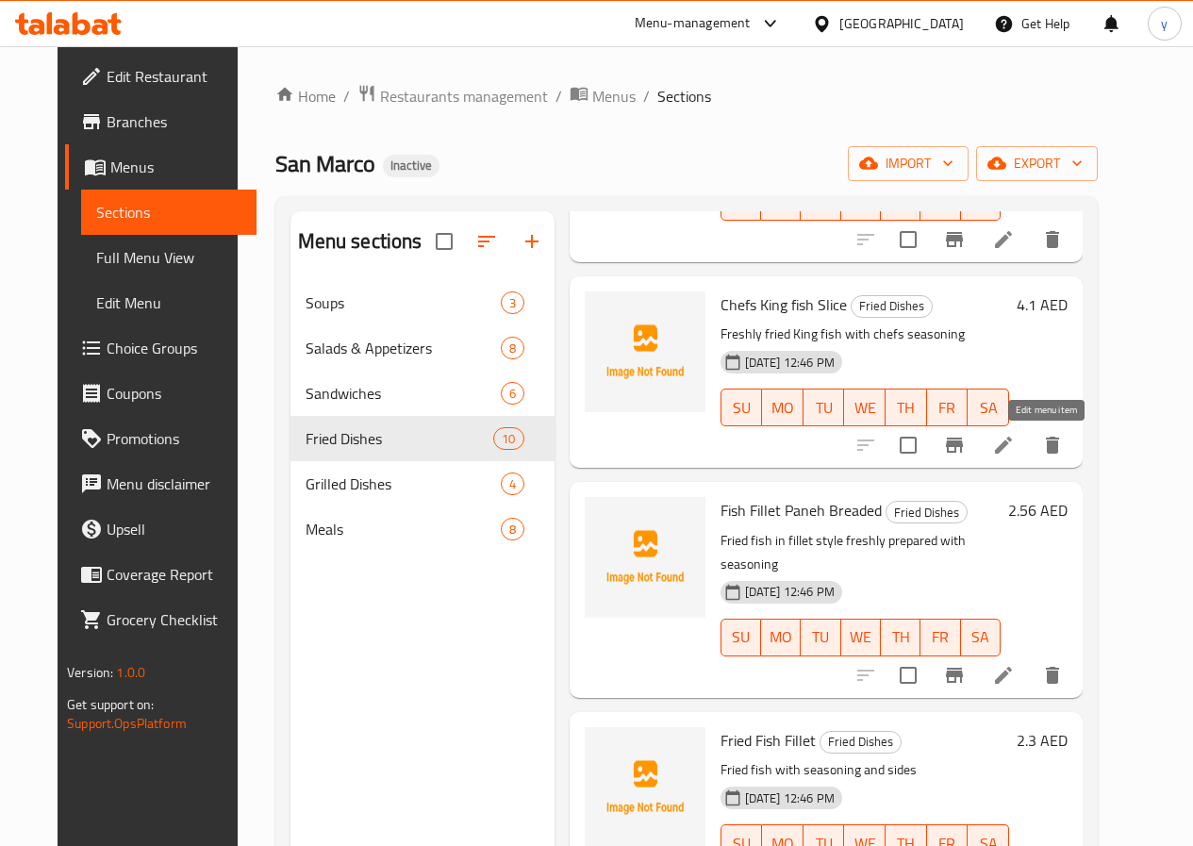
click at [1014, 454] on icon at bounding box center [1003, 445] width 23 height 23
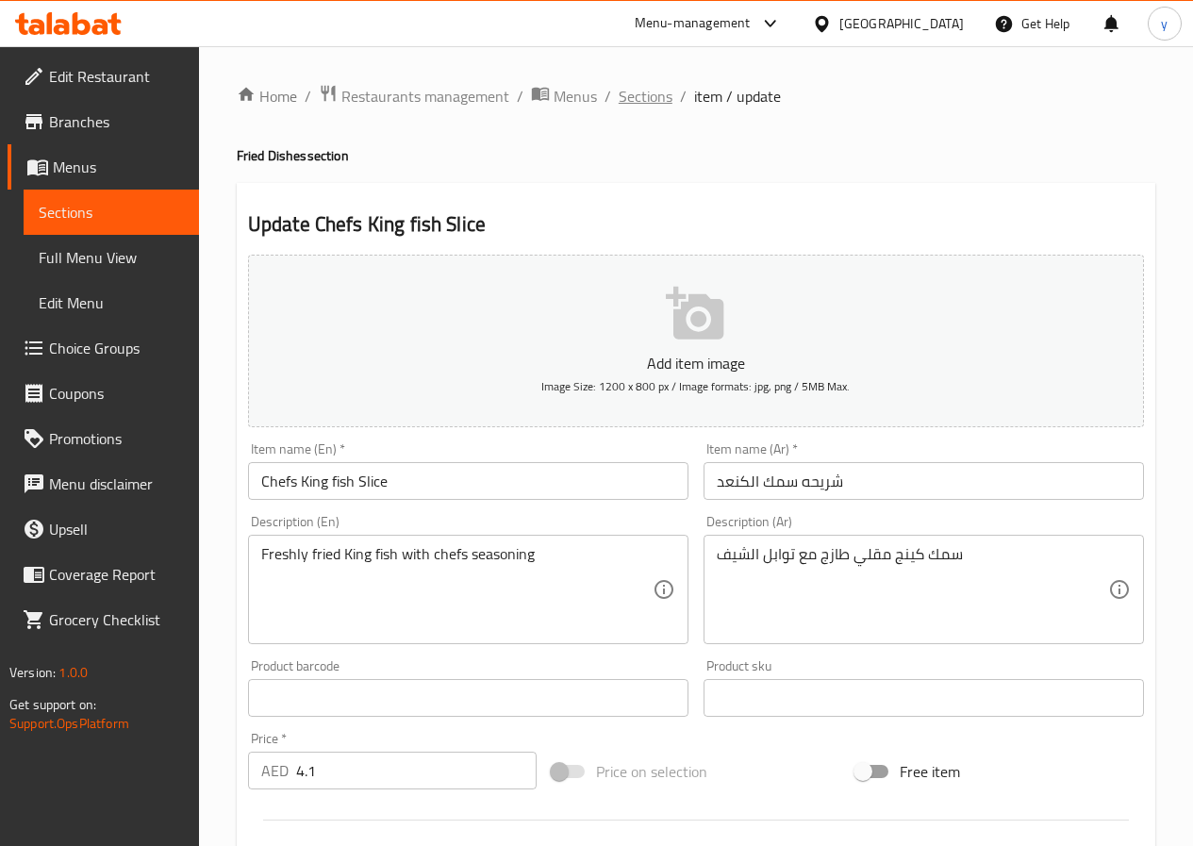
click at [639, 91] on span "Sections" at bounding box center [645, 96] width 54 height 23
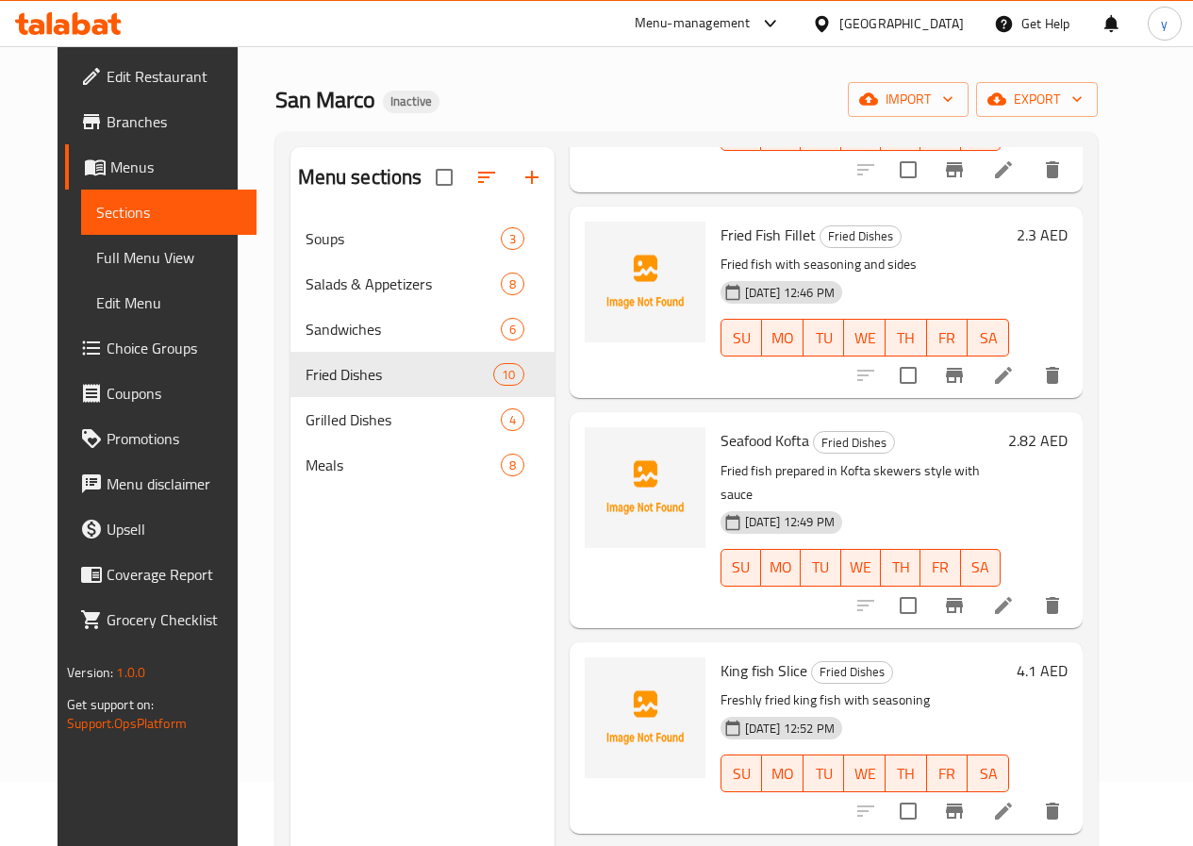
scroll to position [189, 0]
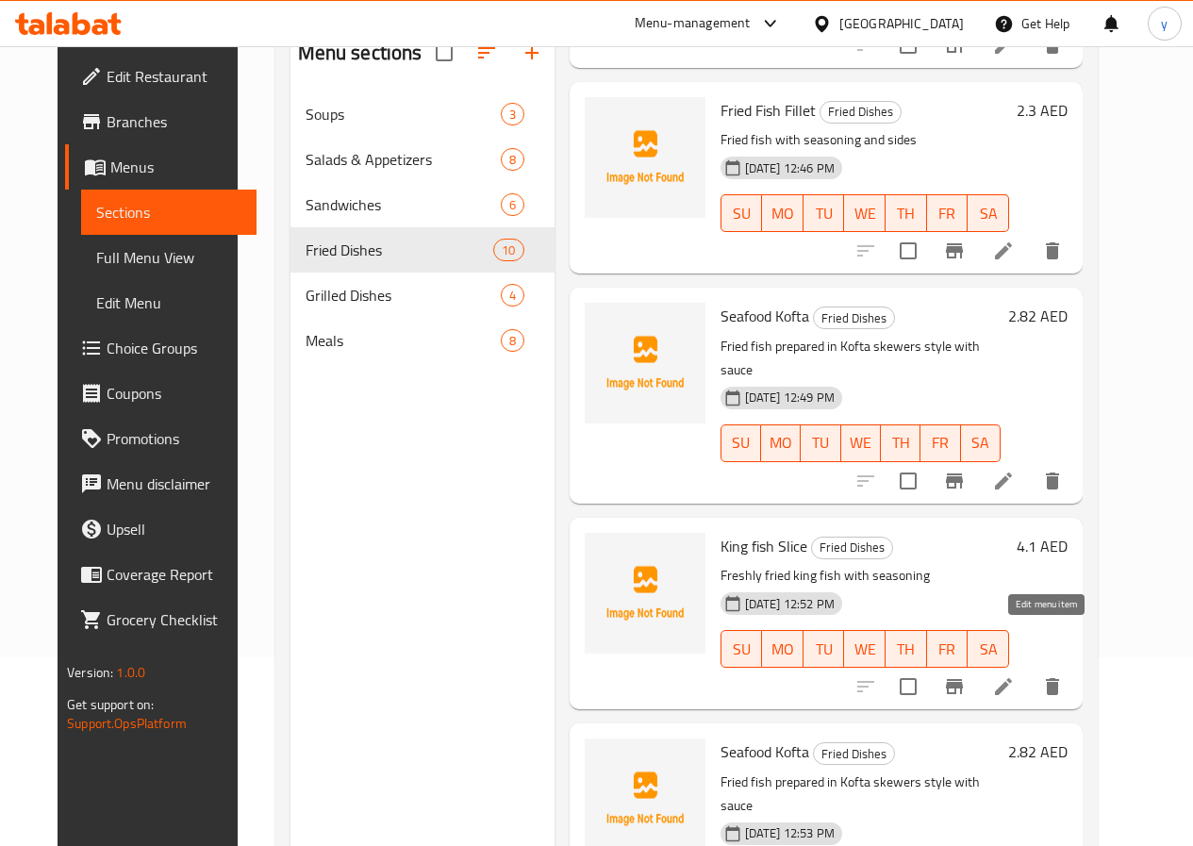
click at [1014, 675] on icon at bounding box center [1003, 686] width 23 height 23
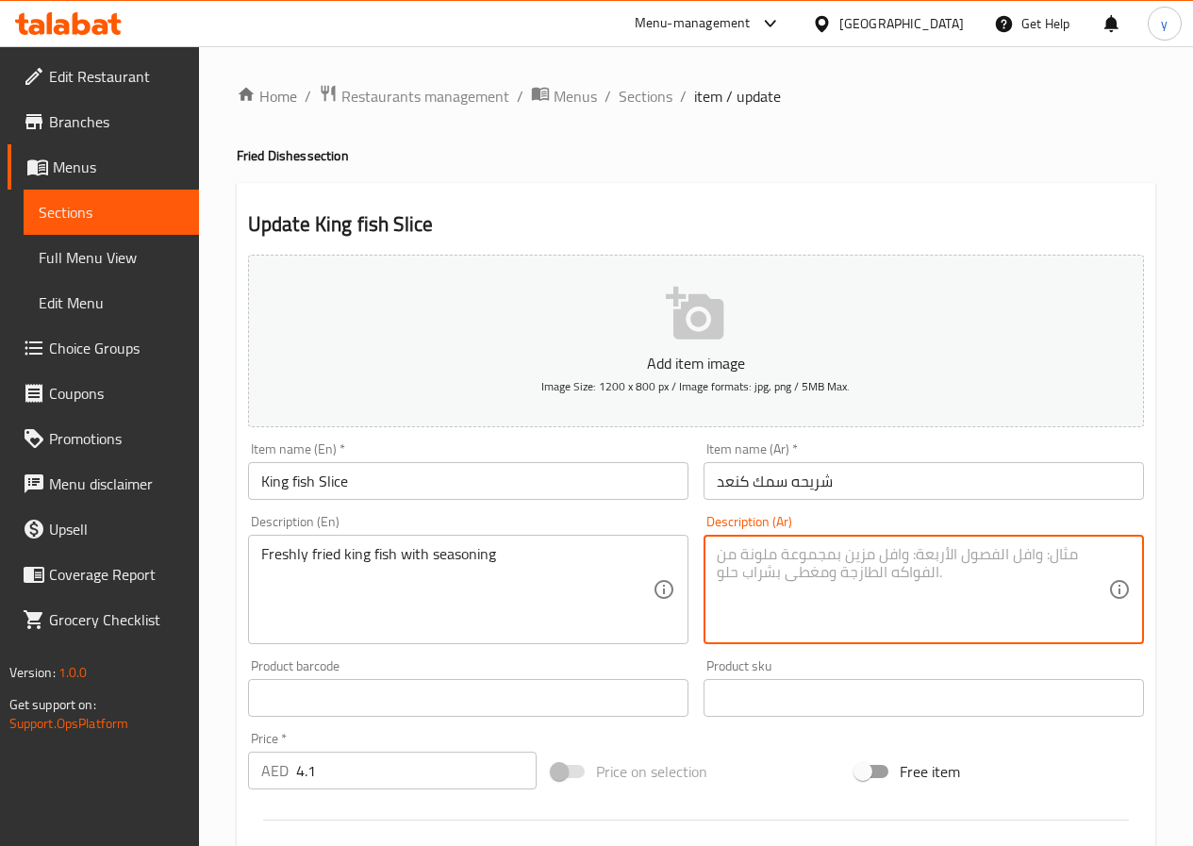
click at [899, 601] on textarea at bounding box center [912, 590] width 391 height 90
click at [870, 559] on textarea at bounding box center [912, 590] width 391 height 90
type textarea "f"
type textarea "s"
click at [386, 561] on textarea "Freshly fried king fish with seasoning" at bounding box center [456, 590] width 391 height 90
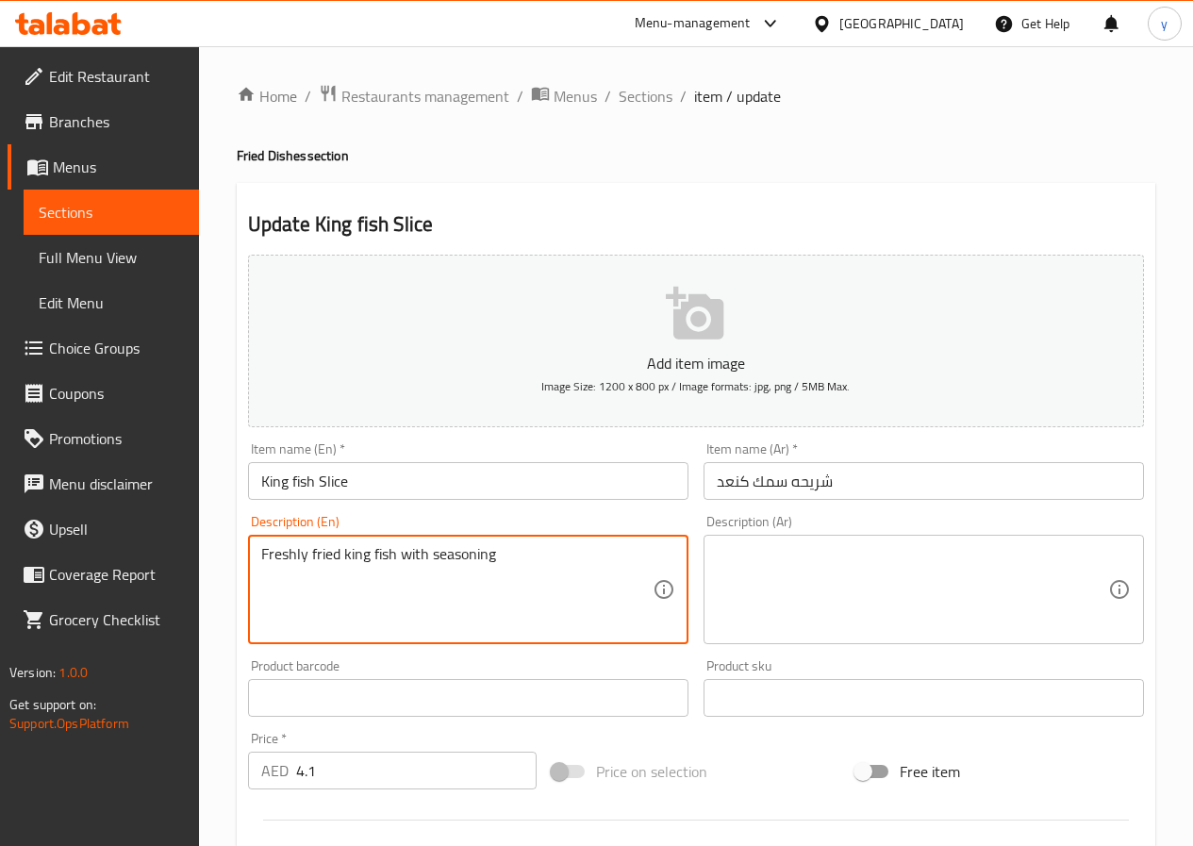
click at [386, 561] on textarea "Freshly fried king fish with seasoning" at bounding box center [456, 590] width 391 height 90
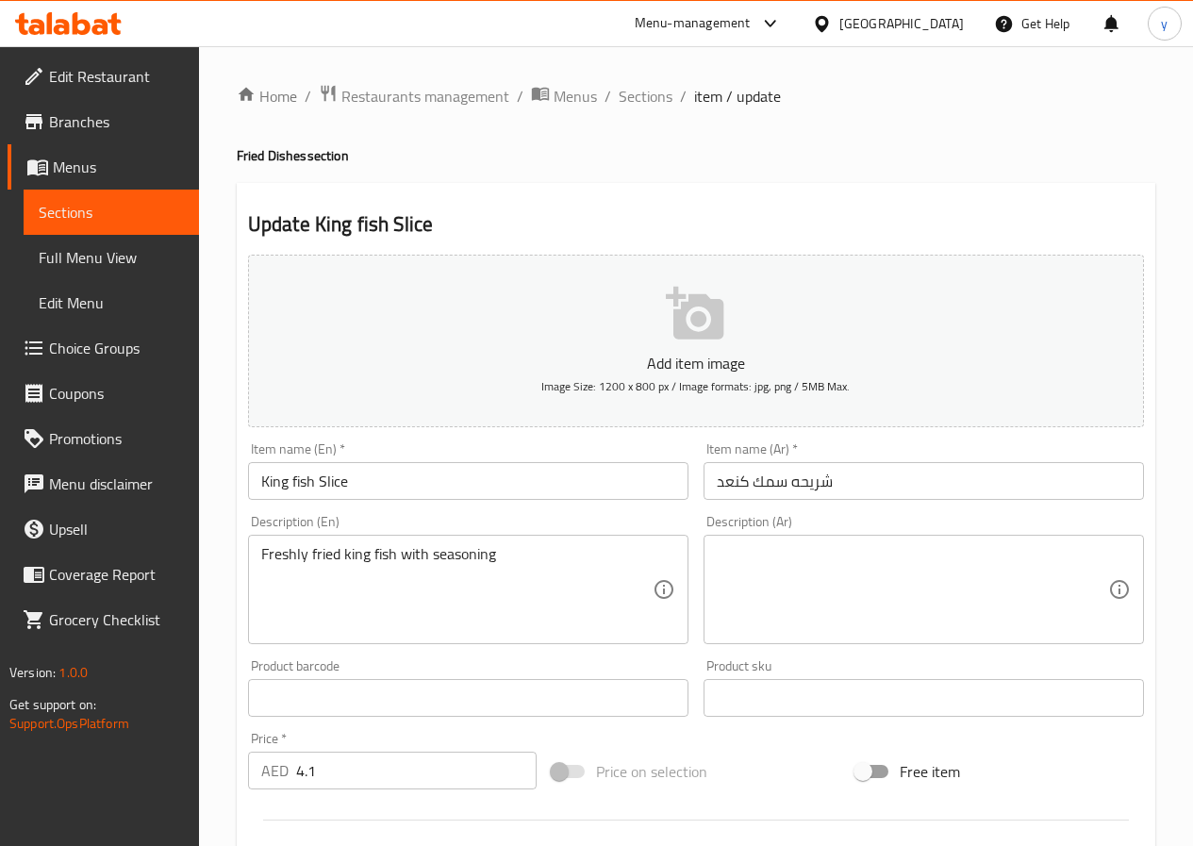
click at [848, 584] on textarea at bounding box center [912, 590] width 391 height 90
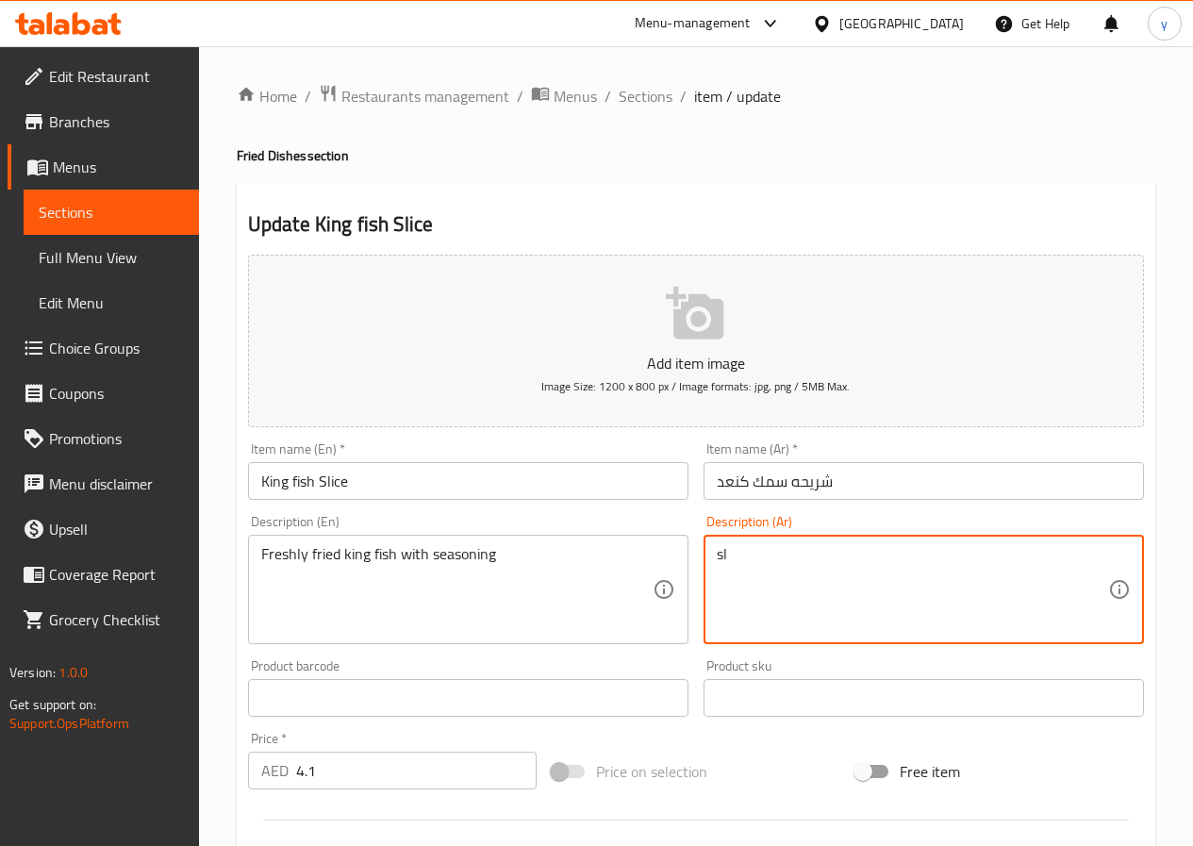
type textarea "s"
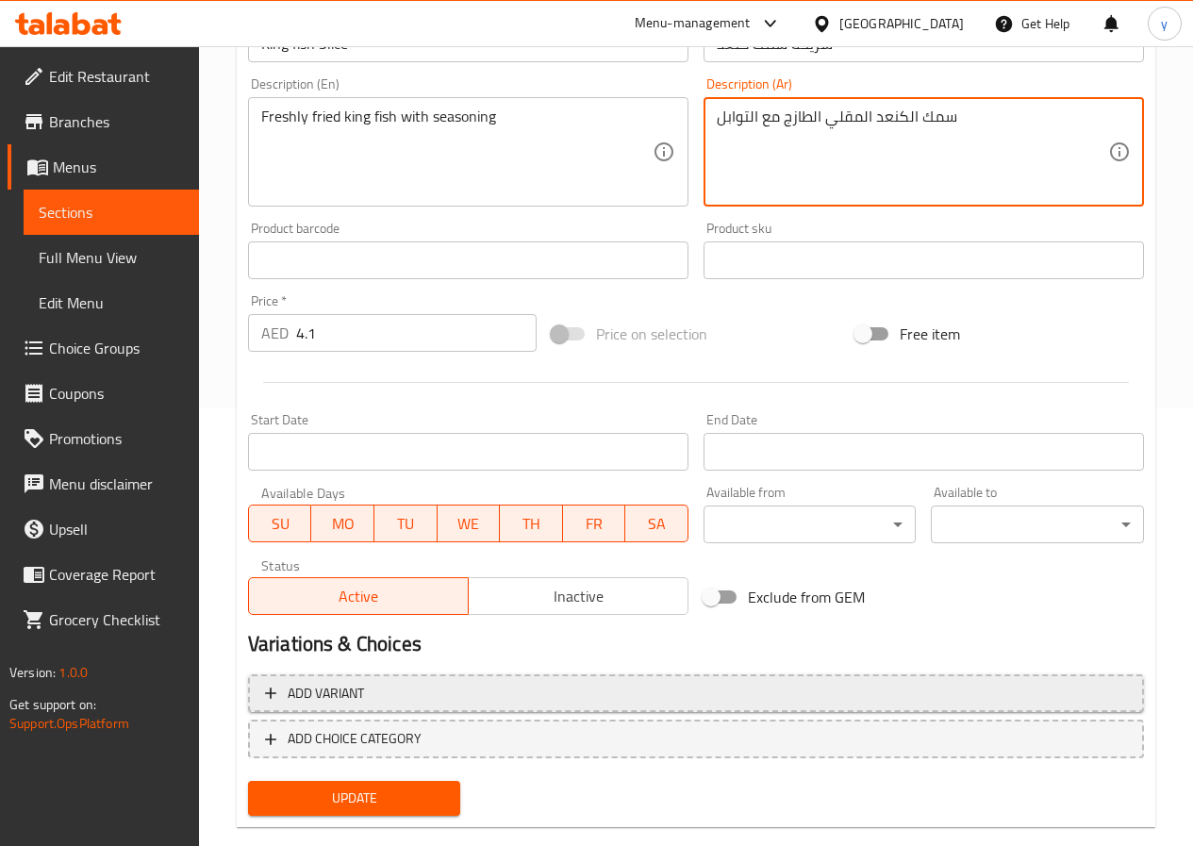
scroll to position [471, 0]
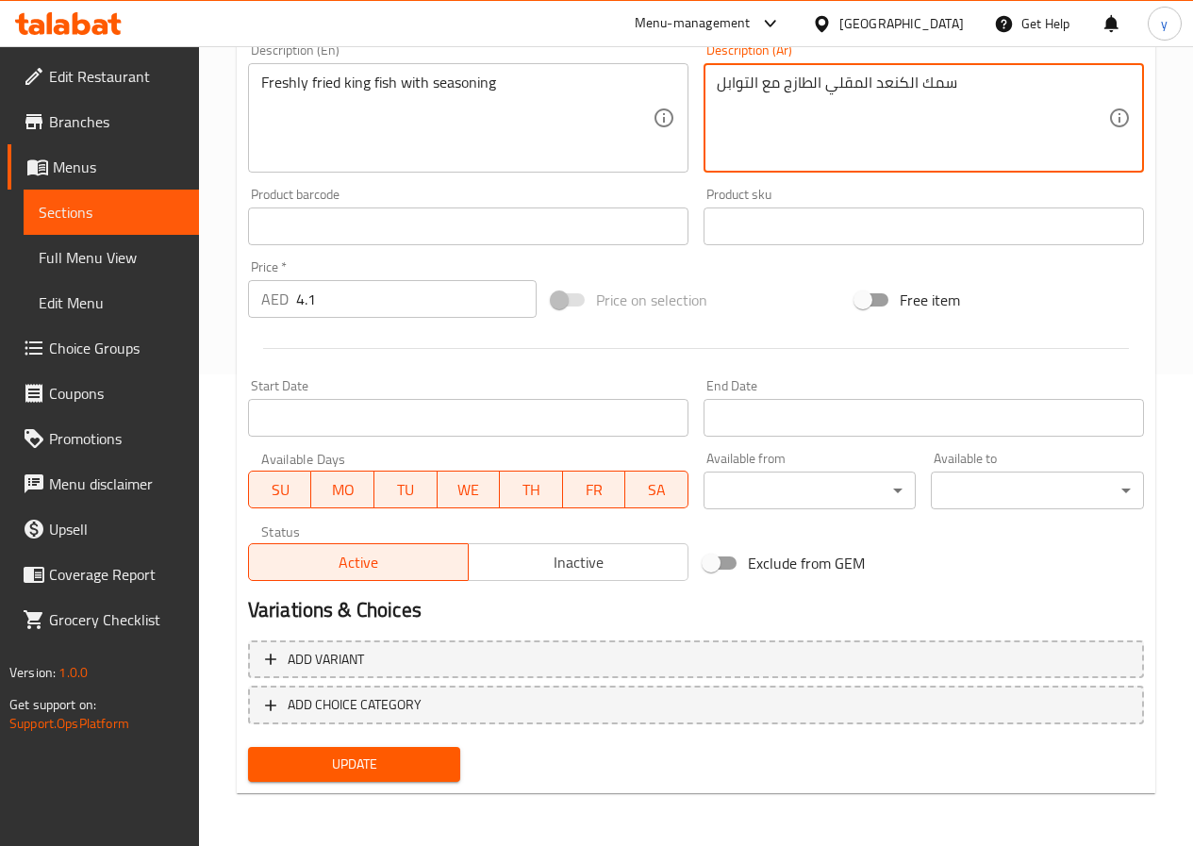
type textarea "سمك الكنعد المقلي الطازج مع التوابل"
click at [380, 762] on span "Update" at bounding box center [354, 764] width 183 height 24
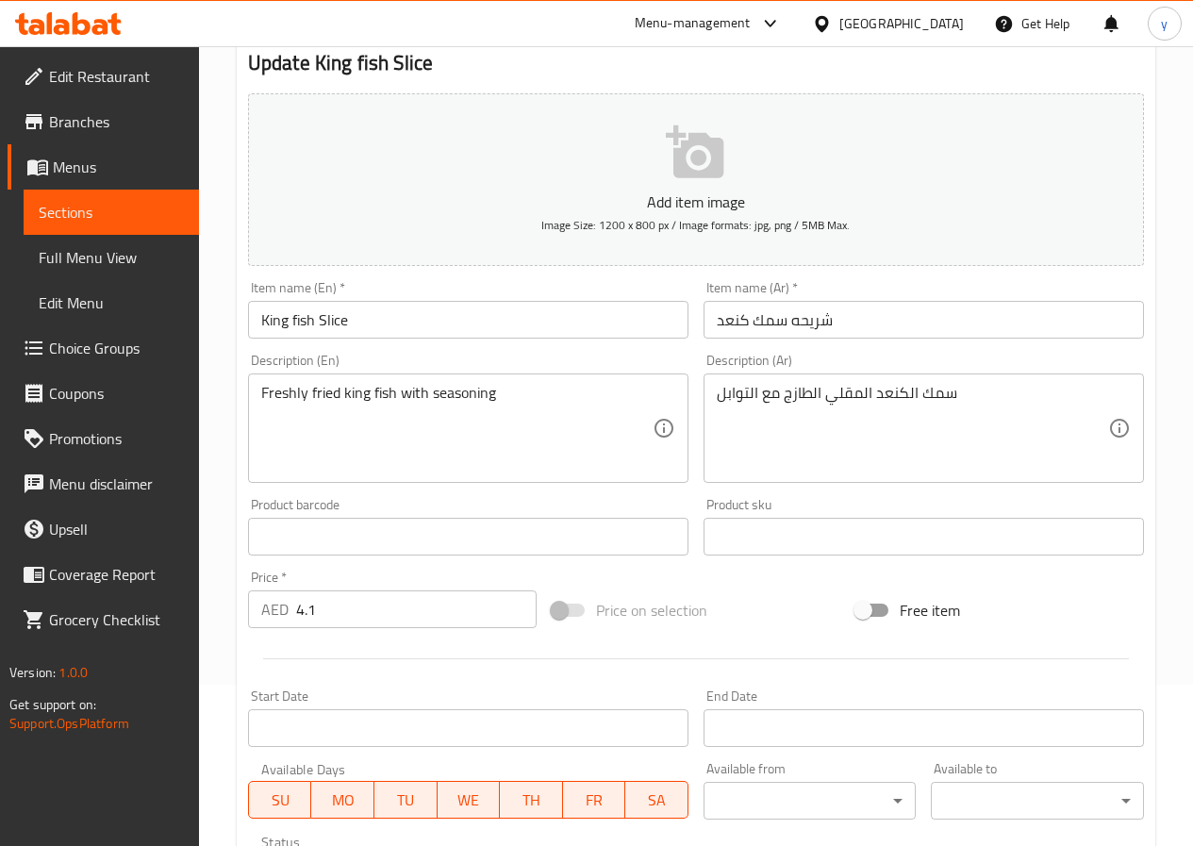
scroll to position [0, 0]
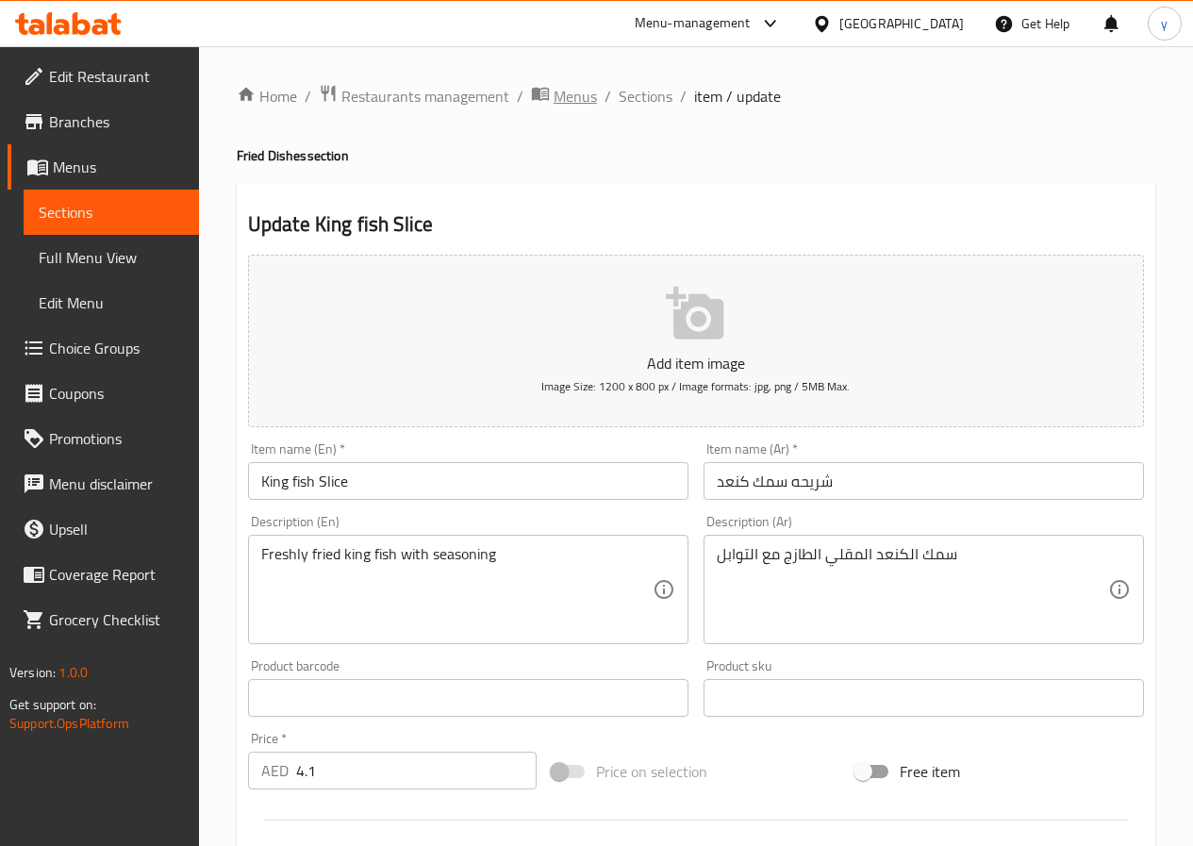
click at [587, 99] on span "Menus" at bounding box center [574, 96] width 43 height 23
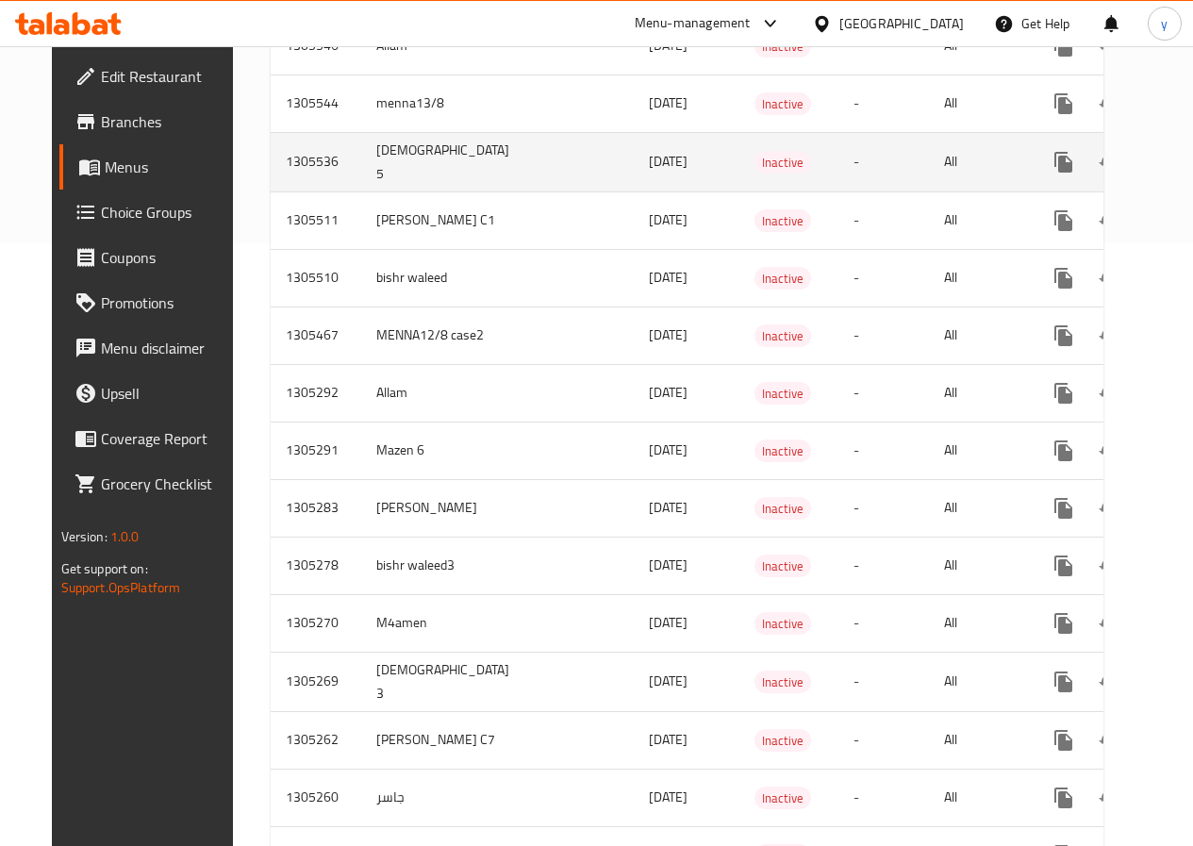
scroll to position [1131, 0]
